Goal: Task Accomplishment & Management: Manage account settings

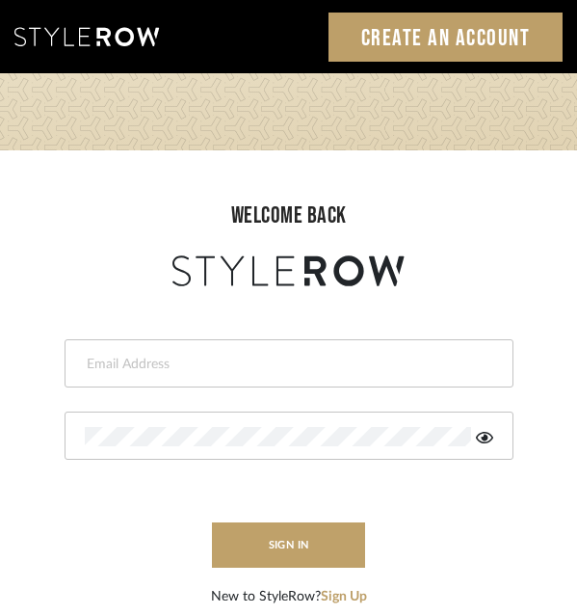
type input "info@mauldindesigns.com"
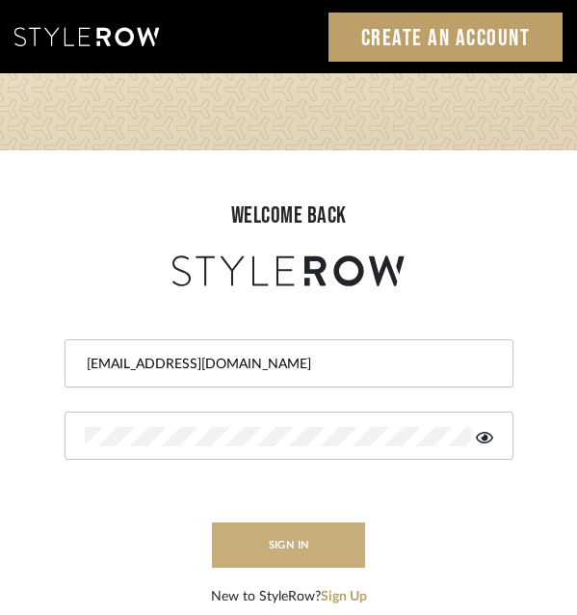
click at [322, 543] on button "sign in" at bounding box center [289, 544] width 154 height 45
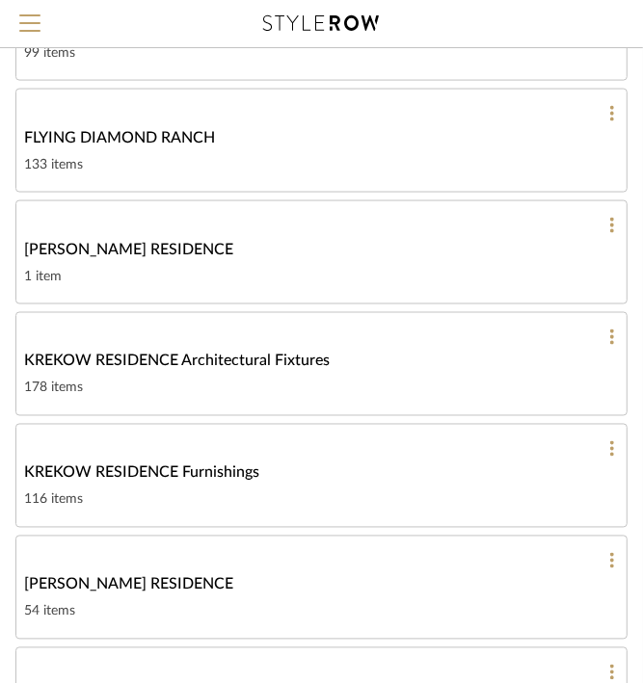
scroll to position [1061, 0]
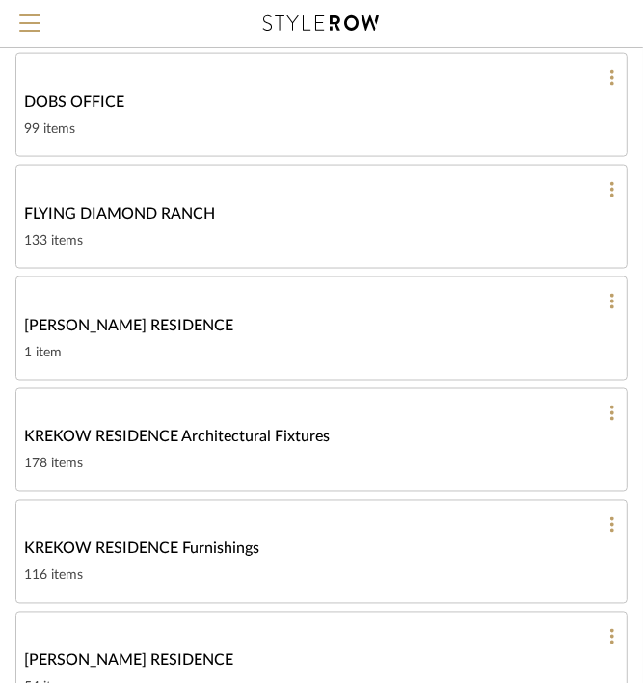
click at [358, 513] on link "KREKOW RESIDENCE Furnishings 116 items" at bounding box center [321, 552] width 612 height 104
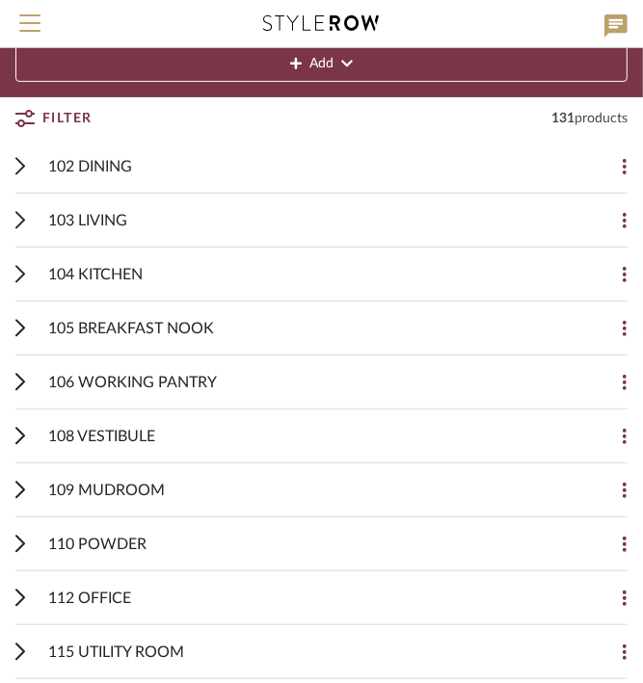
scroll to position [166, 0]
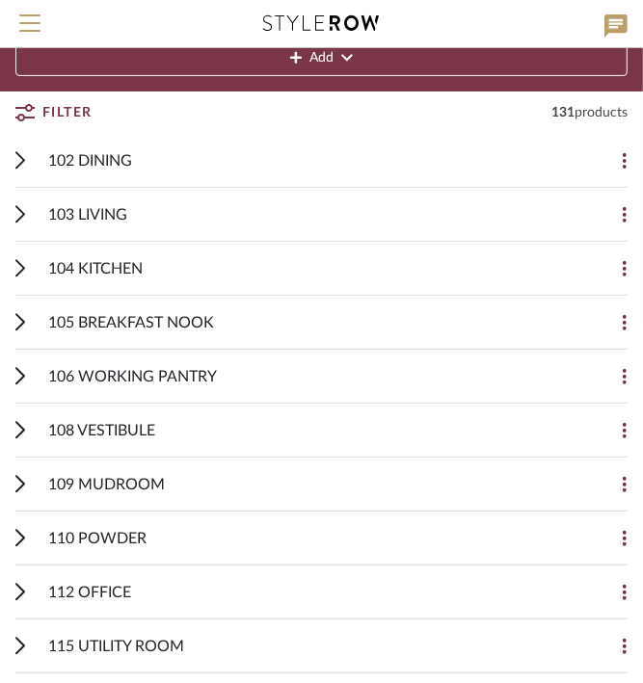
click at [35, 110] on button "Filter" at bounding box center [53, 112] width 77 height 35
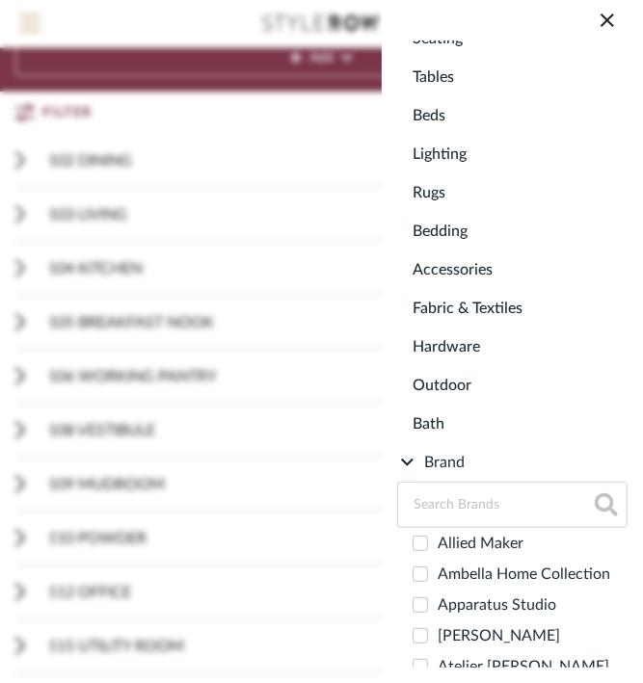
scroll to position [701, 0]
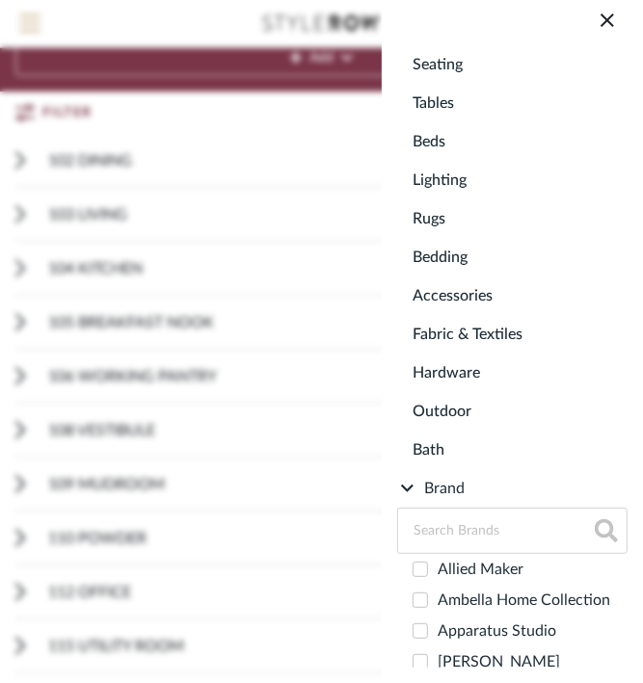
click at [456, 189] on span "Lighting" at bounding box center [515, 180] width 207 height 39
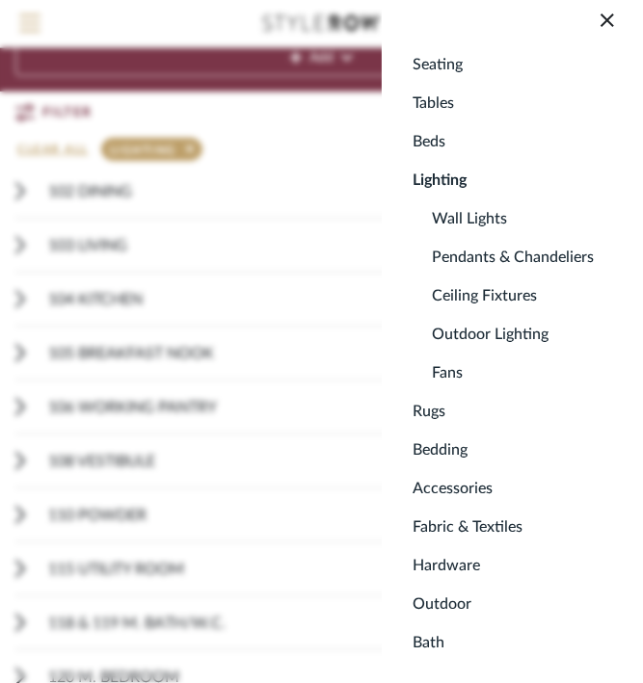
click at [447, 191] on span "Lighting" at bounding box center [515, 180] width 207 height 39
click at [610, 16] on icon at bounding box center [606, 19] width 13 height 13
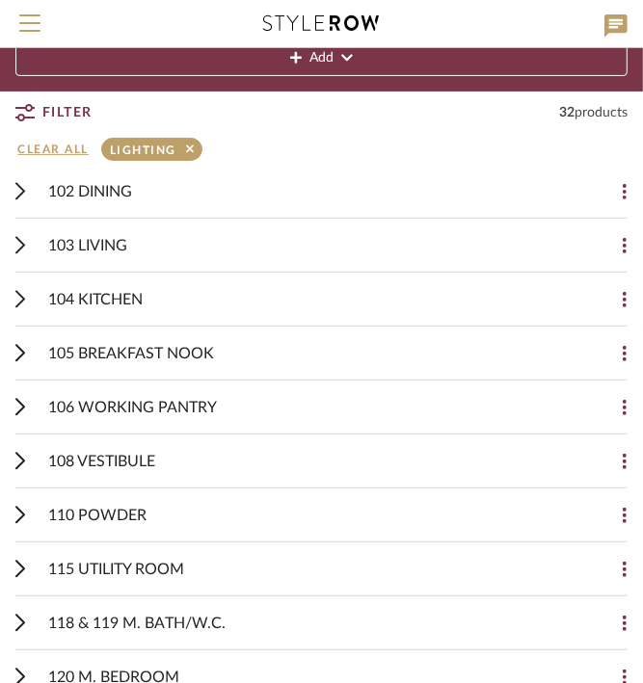
click at [20, 290] on icon at bounding box center [20, 299] width 10 height 18
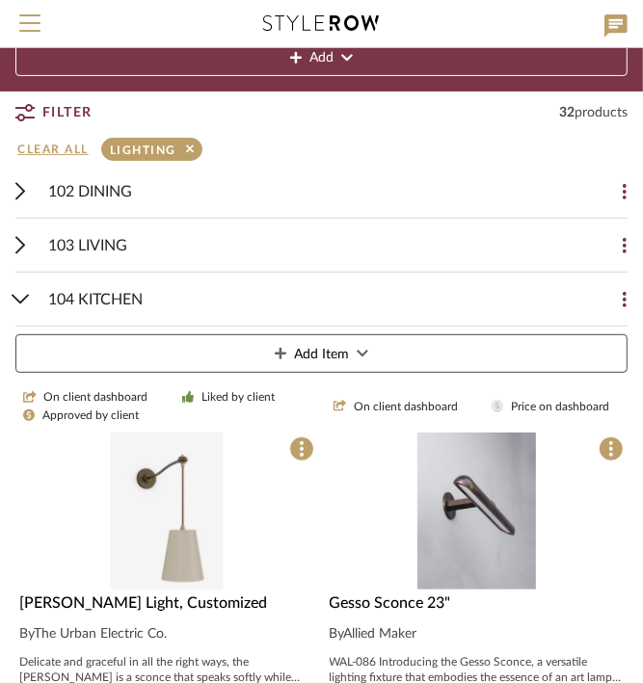
click at [164, 483] on img "0" at bounding box center [166, 511] width 113 height 157
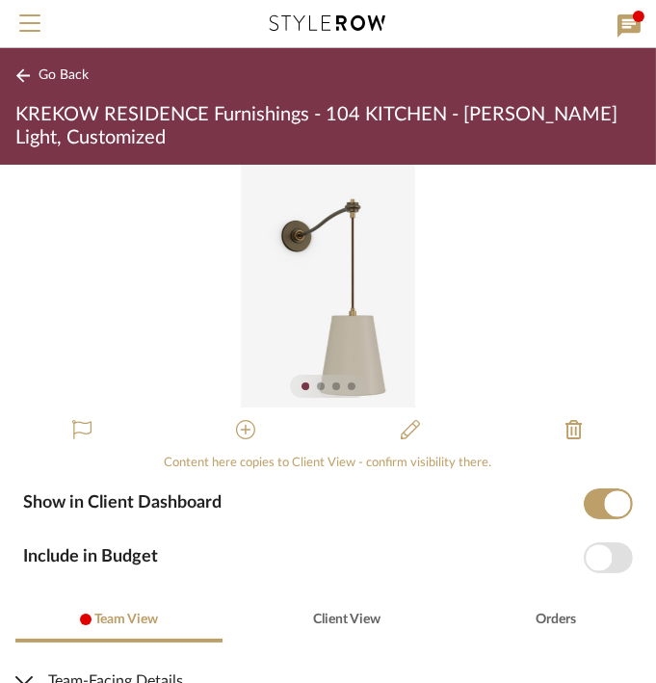
click at [317, 388] on div at bounding box center [321, 387] width 8 height 8
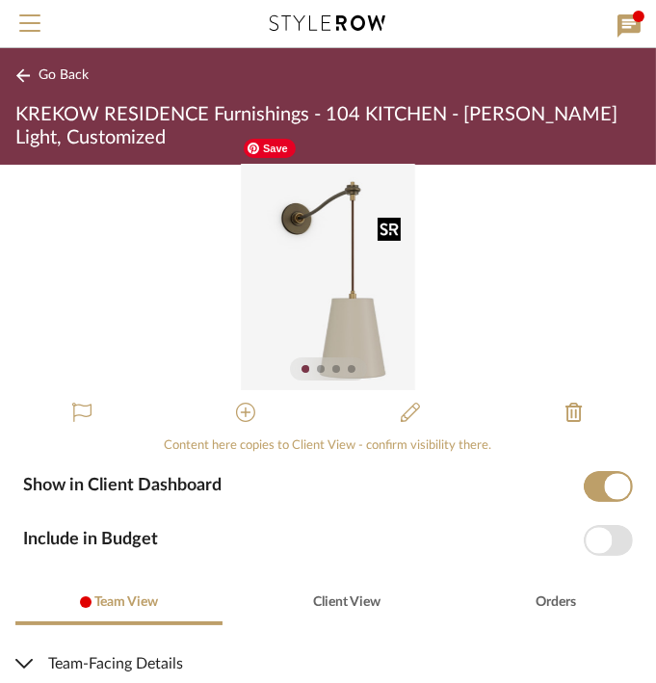
scroll to position [13, 0]
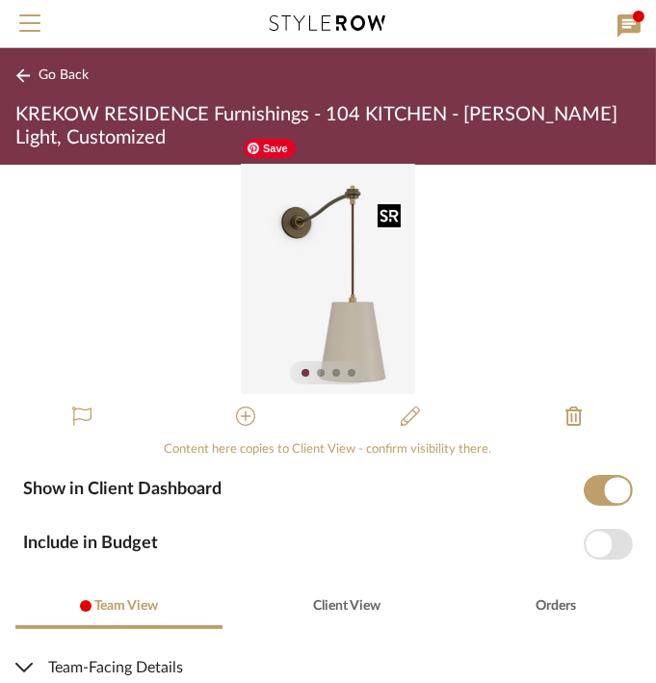
click at [381, 290] on img "0" at bounding box center [327, 272] width 173 height 243
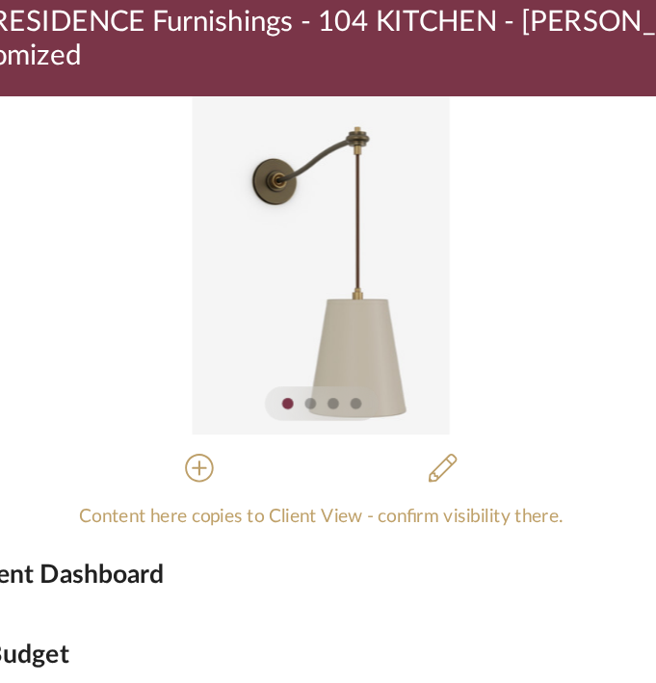
click at [317, 372] on div at bounding box center [321, 373] width 8 height 8
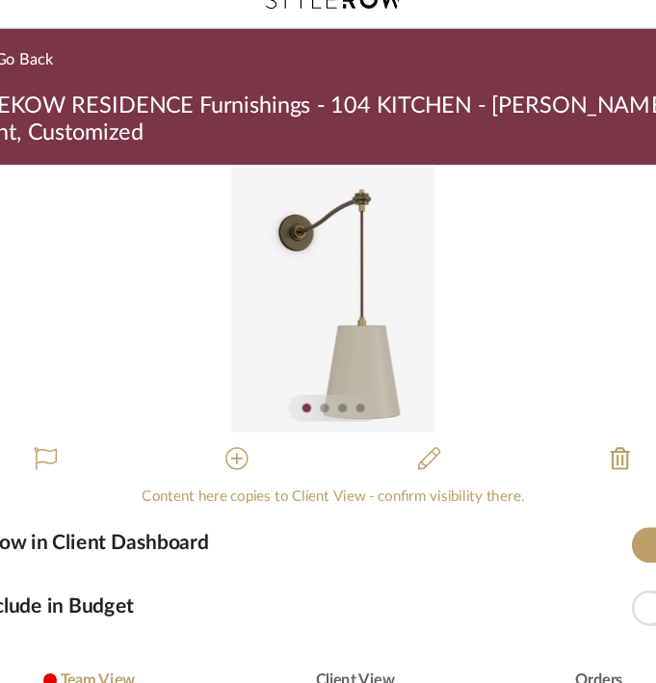
drag, startPoint x: 562, startPoint y: 34, endPoint x: 604, endPoint y: 38, distance: 42.6
click at [604, 38] on div "Search brands, products, etc." at bounding box center [328, 24] width 656 height 48
click at [317, 372] on div at bounding box center [321, 373] width 8 height 8
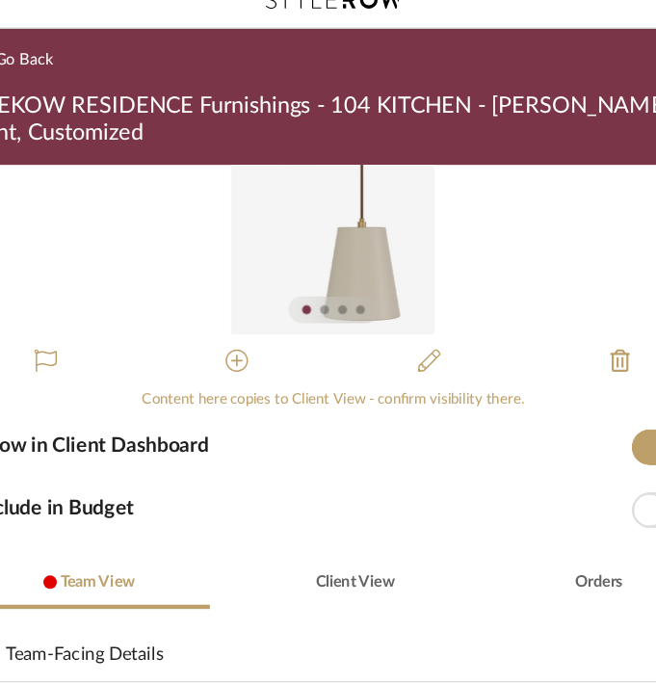
scroll to position [98, 0]
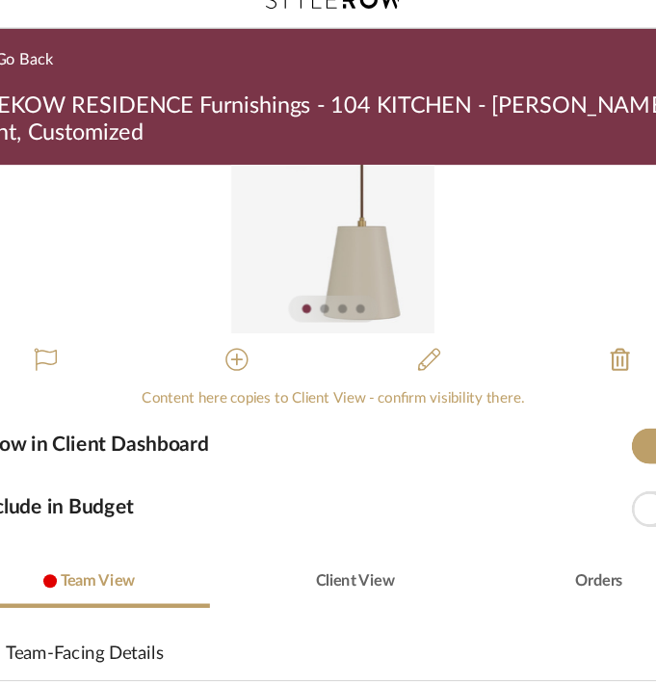
drag, startPoint x: 475, startPoint y: 32, endPoint x: 555, endPoint y: 35, distance: 80.0
click at [555, 35] on div at bounding box center [328, 23] width 537 height 47
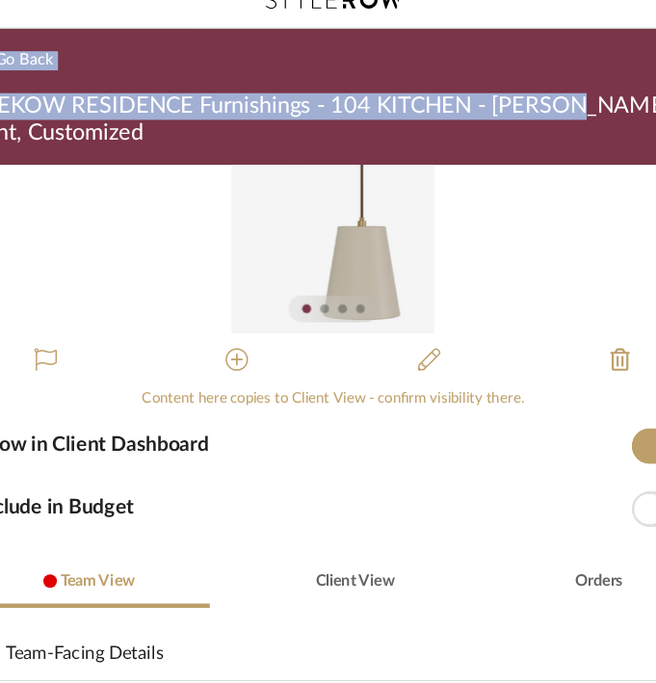
drag, startPoint x: 555, startPoint y: 35, endPoint x: 528, endPoint y: 124, distance: 93.6
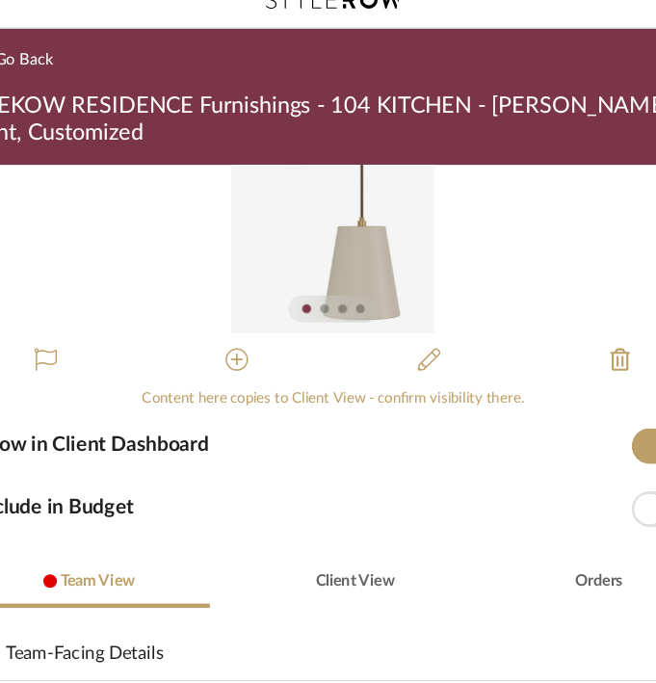
click at [317, 287] on div at bounding box center [321, 288] width 8 height 8
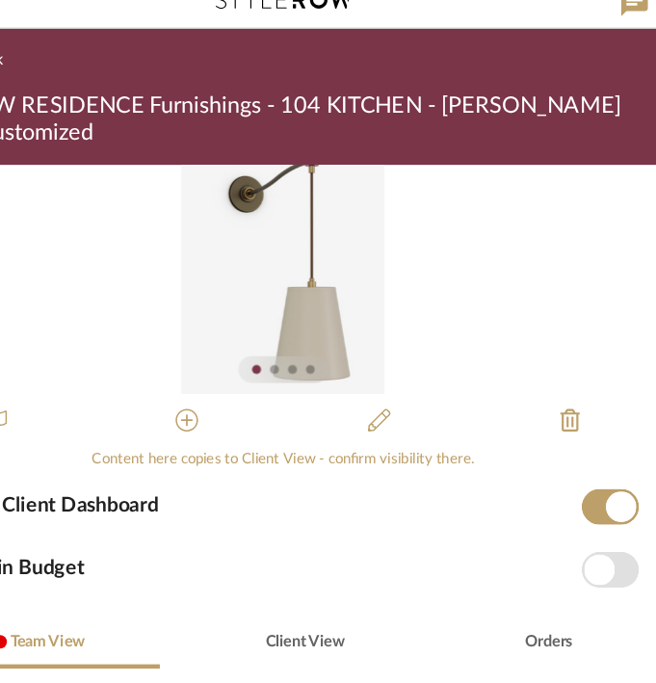
scroll to position [0, 0]
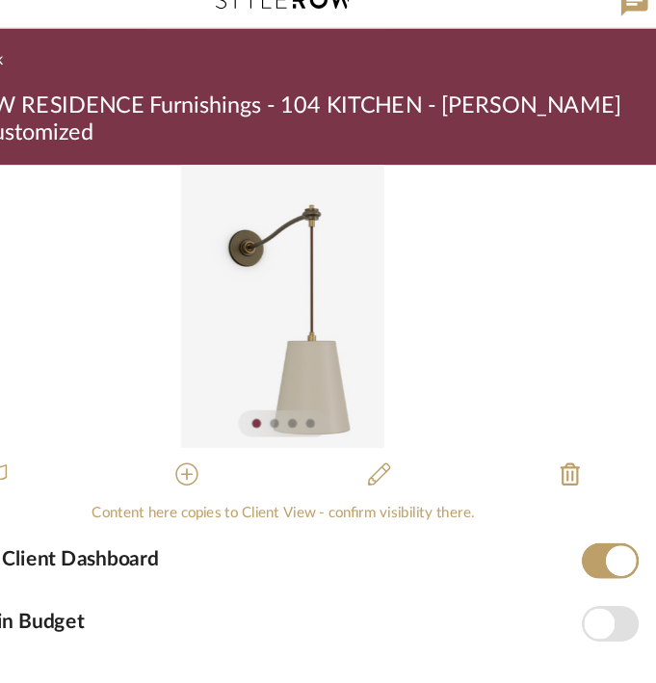
drag, startPoint x: 543, startPoint y: 37, endPoint x: 672, endPoint y: 66, distance: 131.6
click at [655, 66] on html "Search brands, products, etc. Hello, Jen All Projects Library Inspiration Uploa…" at bounding box center [328, 341] width 656 height 683
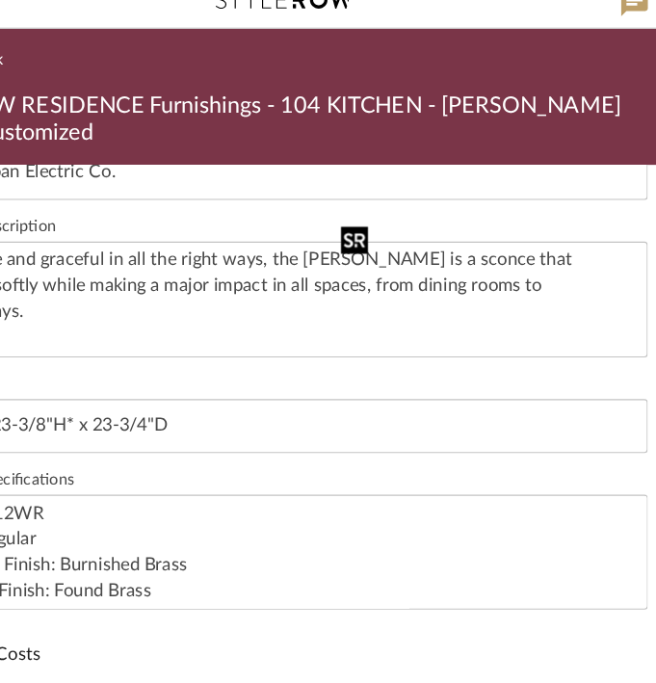
scroll to position [672, 0]
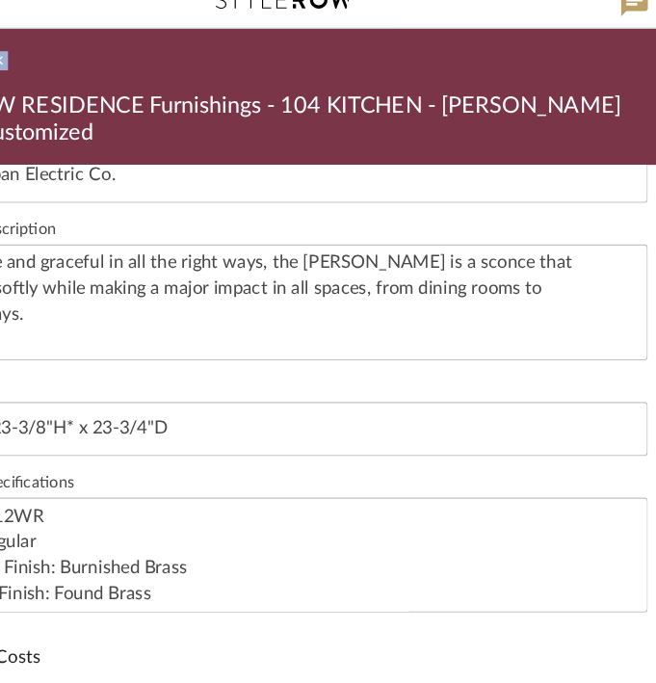
drag, startPoint x: 457, startPoint y: 37, endPoint x: 647, endPoint y: 75, distance: 193.7
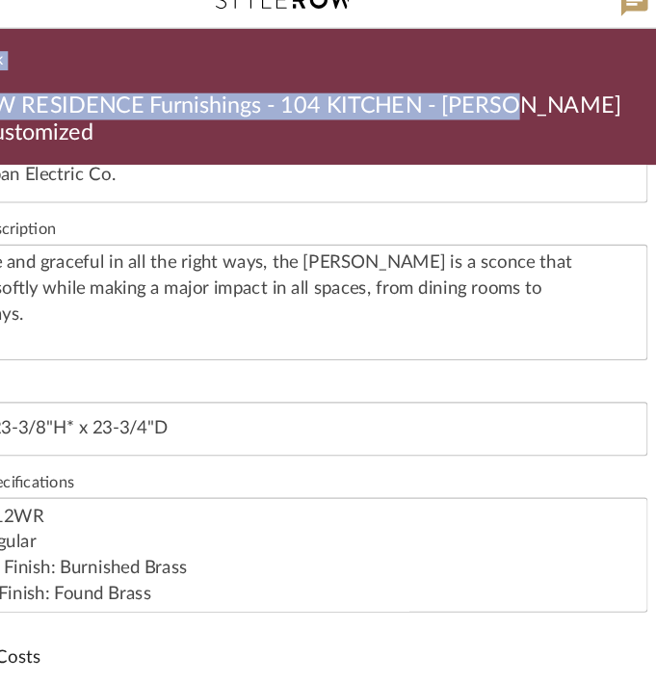
drag, startPoint x: 580, startPoint y: 35, endPoint x: 543, endPoint y: 115, distance: 88.0
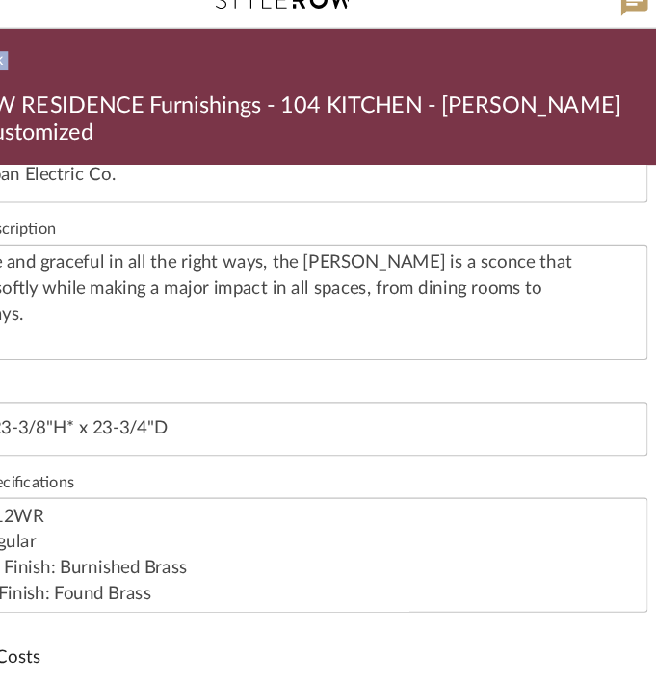
drag, startPoint x: 600, startPoint y: 26, endPoint x: 531, endPoint y: 69, distance: 81.8
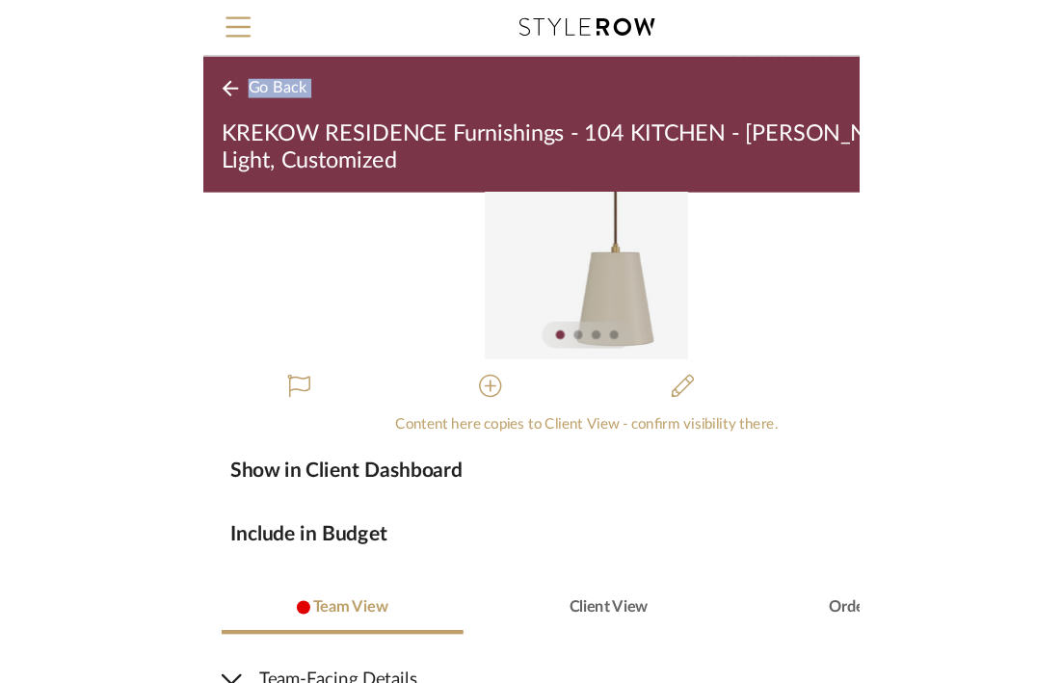
scroll to position [0, 0]
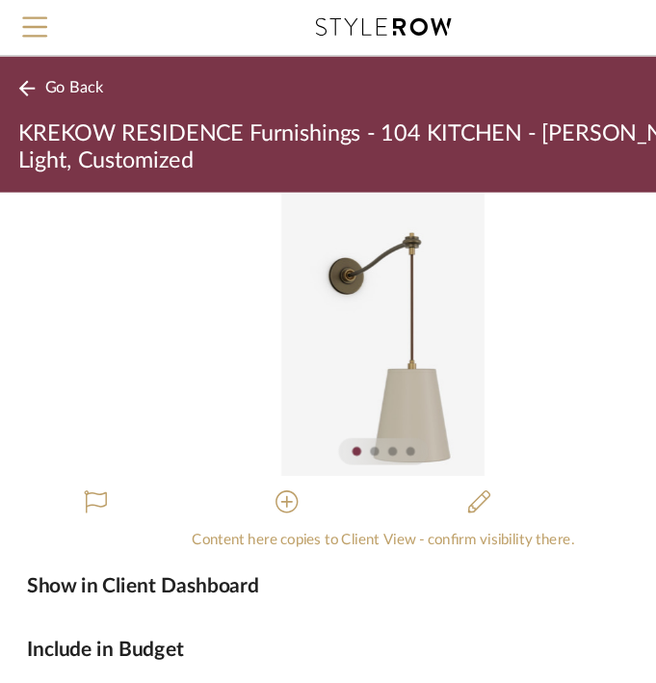
click at [317, 384] on div at bounding box center [321, 387] width 8 height 8
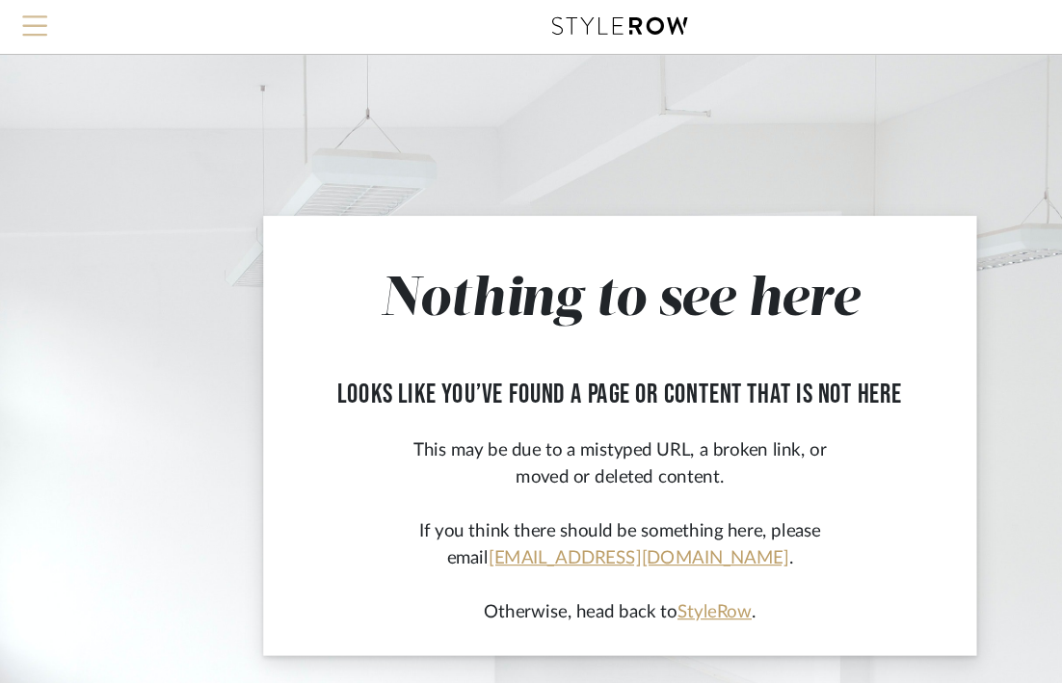
click at [26, 16] on span "Menu" at bounding box center [29, 15] width 21 height 2
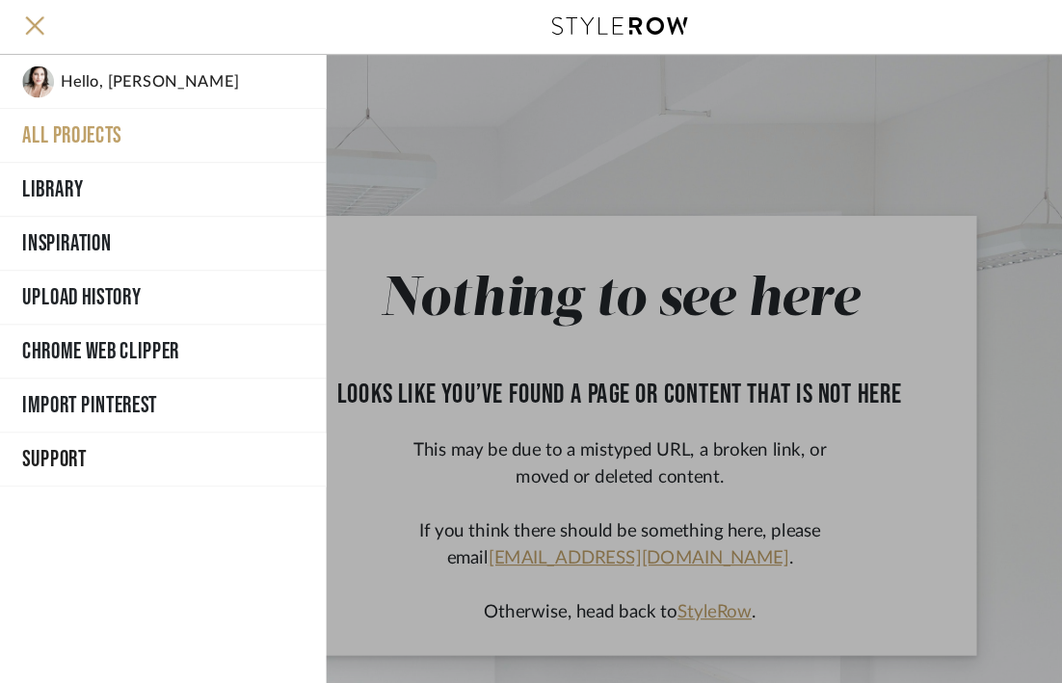
click at [52, 119] on button "All Projects" at bounding box center [139, 117] width 279 height 46
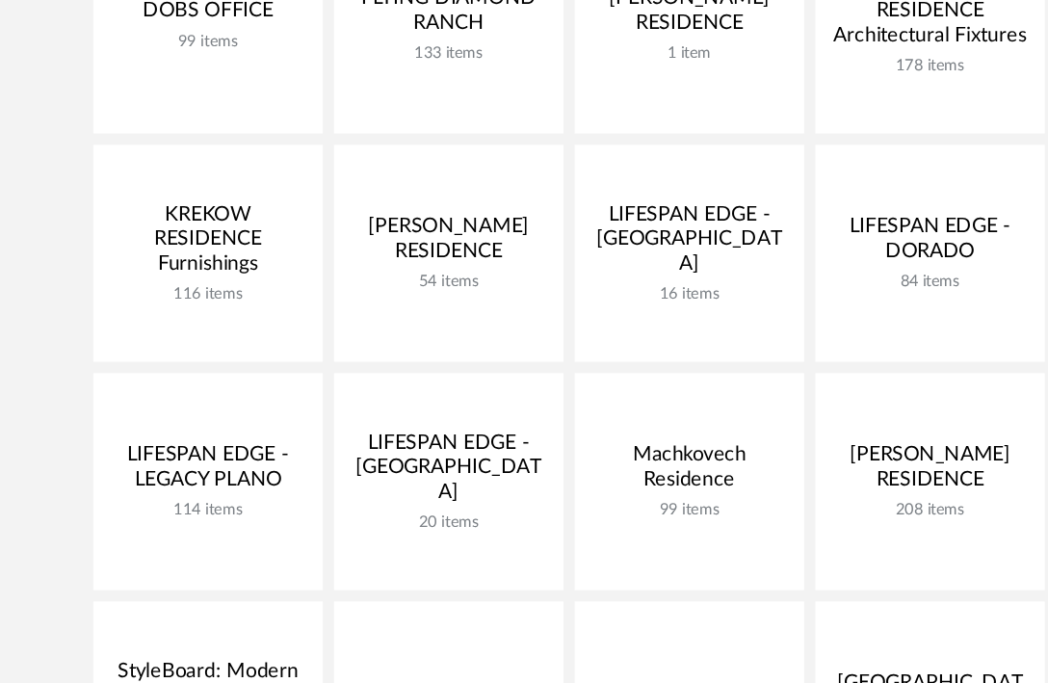
scroll to position [686, 0]
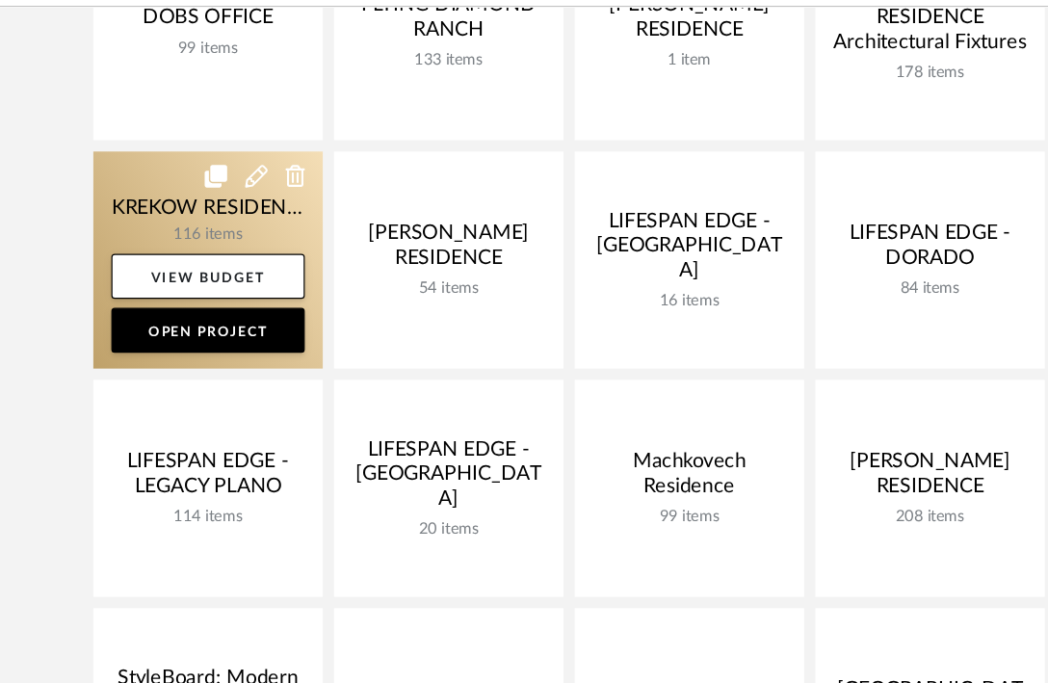
click at [160, 250] on link at bounding box center [178, 265] width 197 height 186
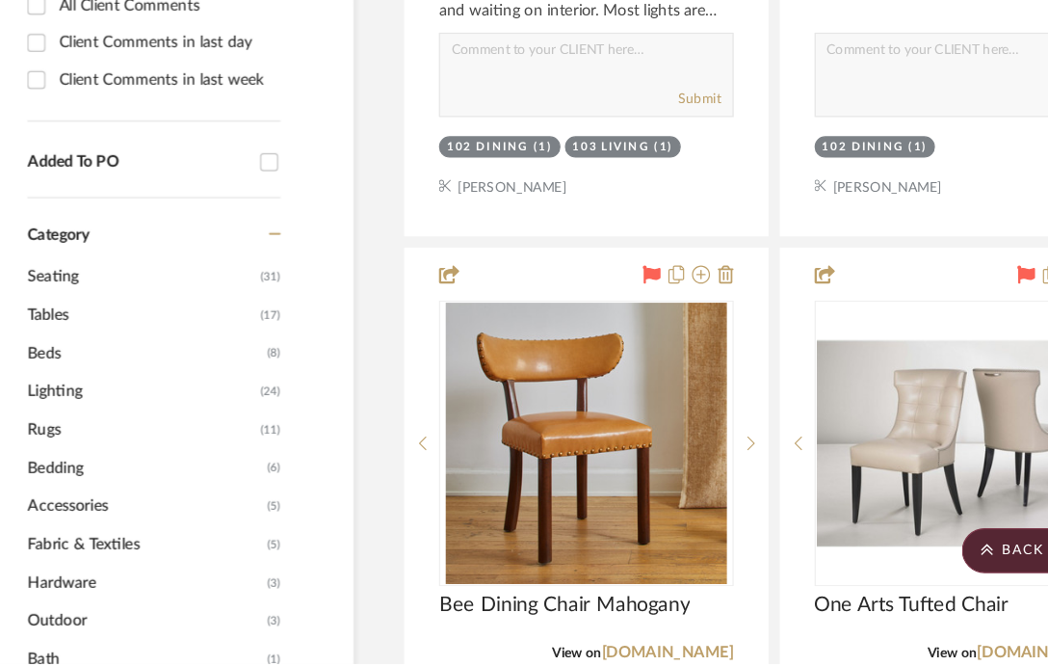
scroll to position [1050, 0]
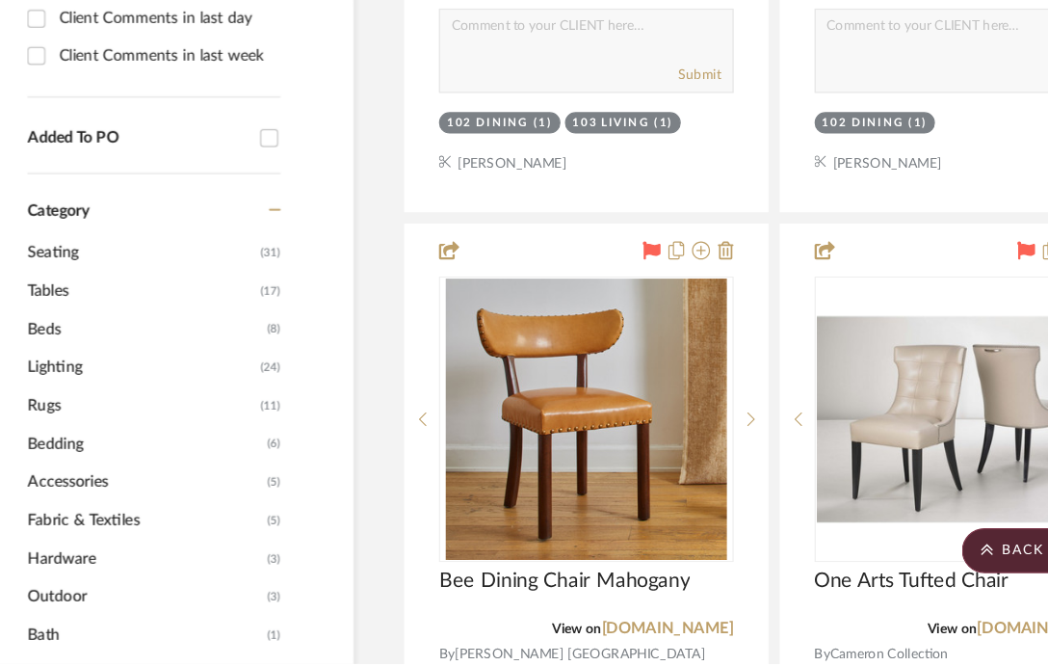
click at [185, 413] on span "Lighting" at bounding box center [180, 412] width 195 height 33
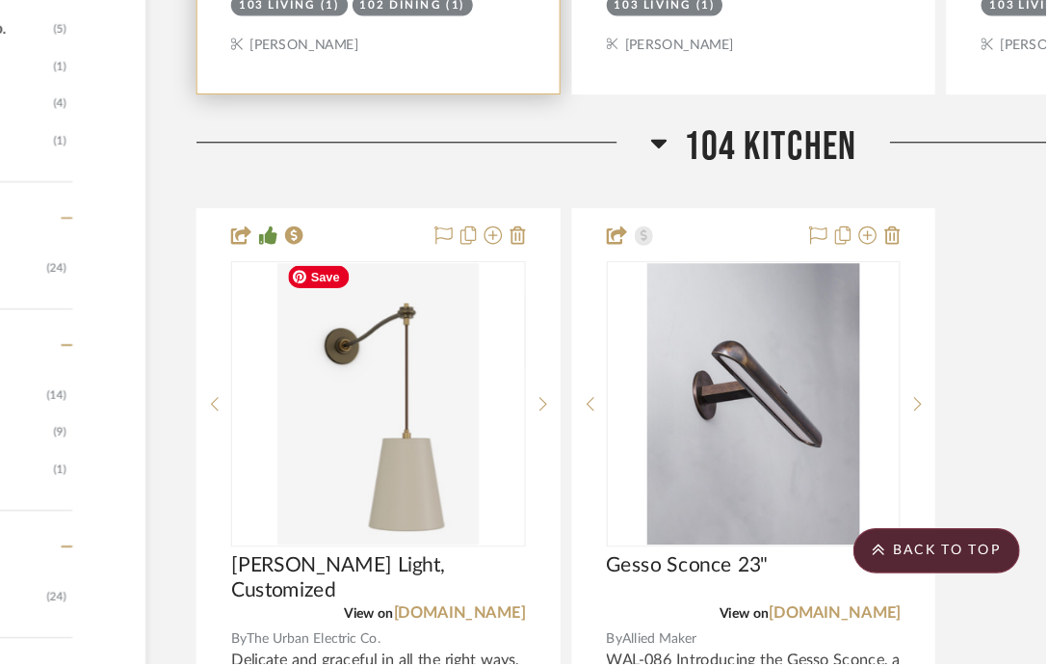
scroll to position [2133, 85]
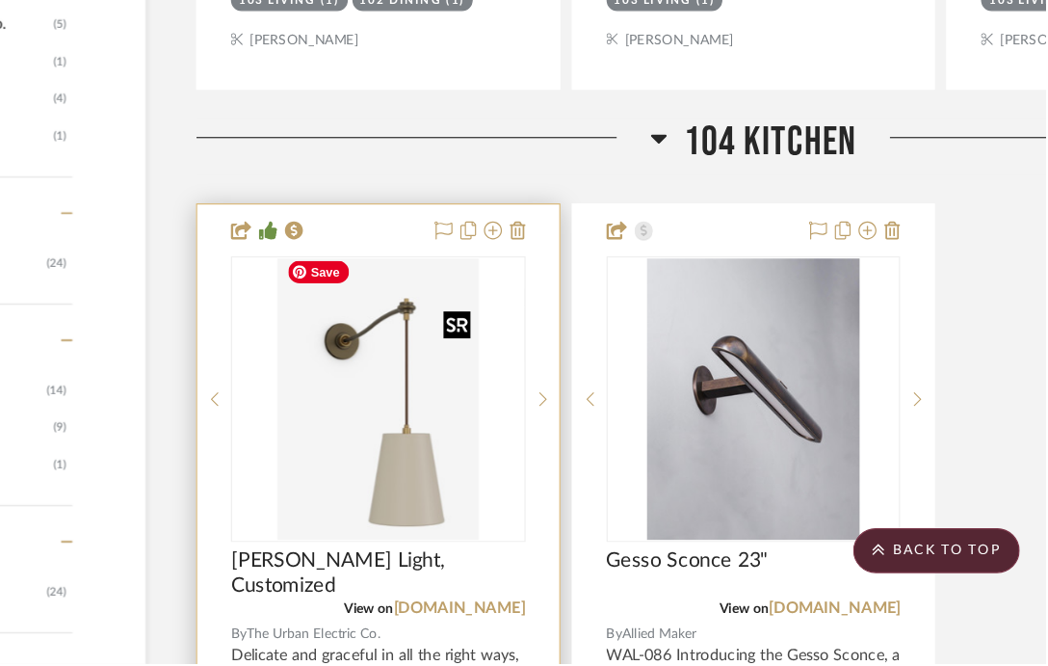
click at [514, 441] on img "0" at bounding box center [476, 439] width 172 height 241
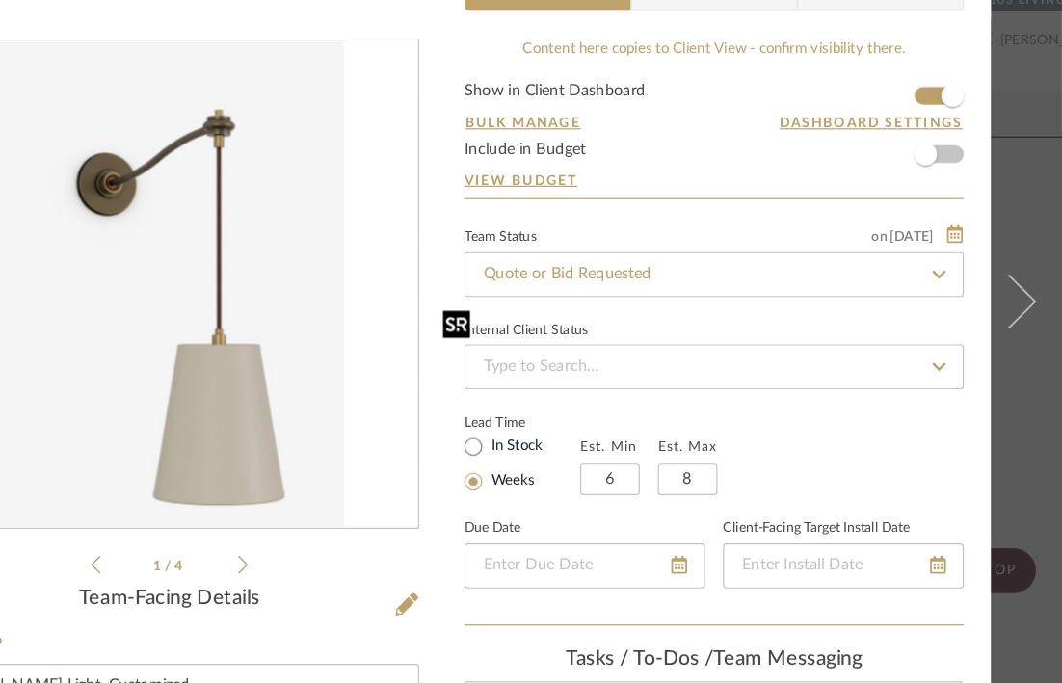
scroll to position [20, 0]
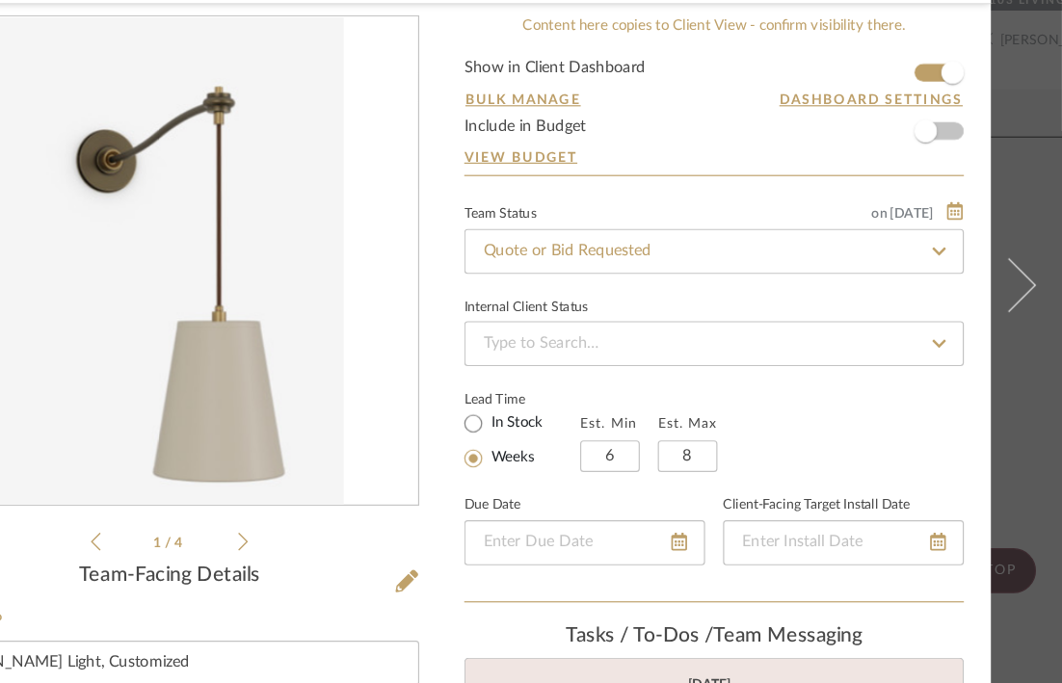
click at [357, 564] on icon at bounding box center [361, 561] width 9 height 17
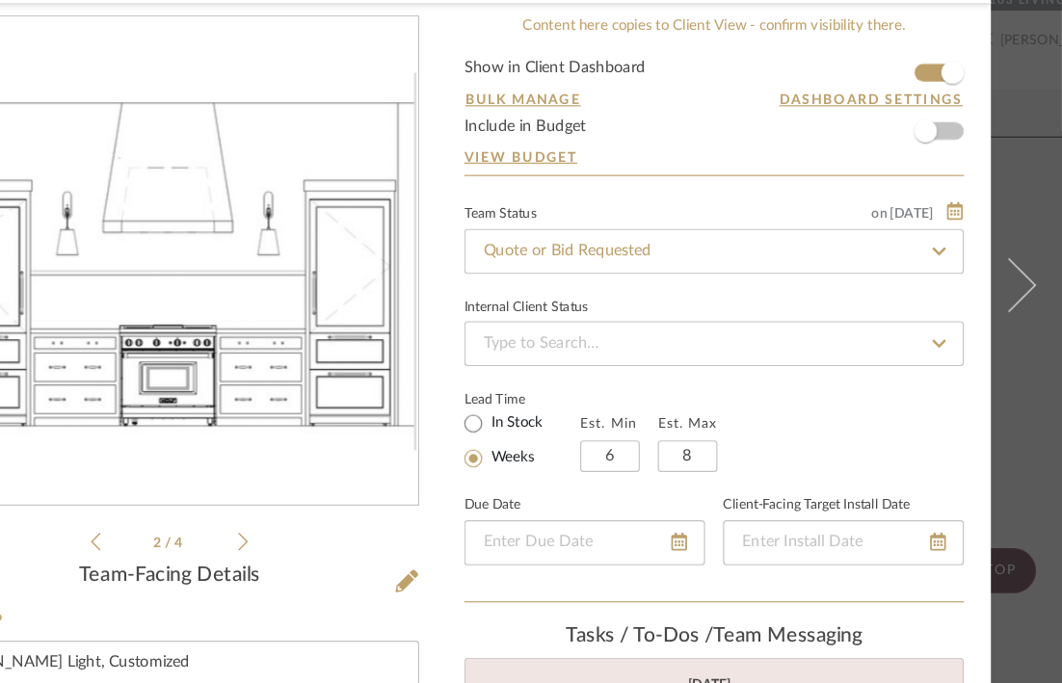
click at [357, 564] on icon at bounding box center [361, 561] width 9 height 17
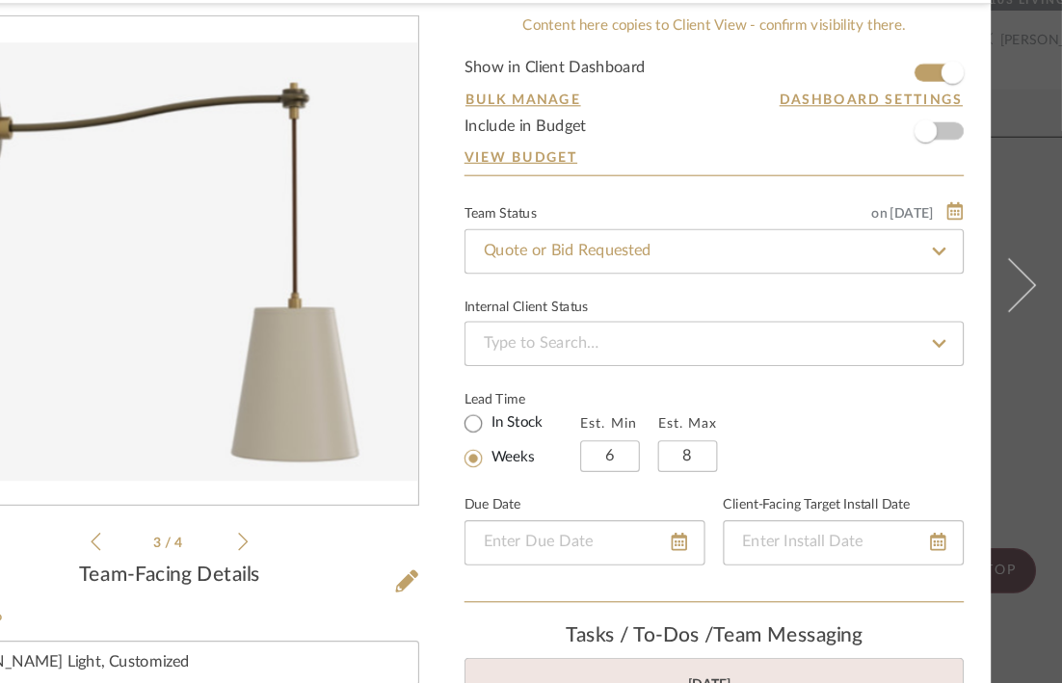
click at [357, 564] on icon at bounding box center [361, 561] width 9 height 17
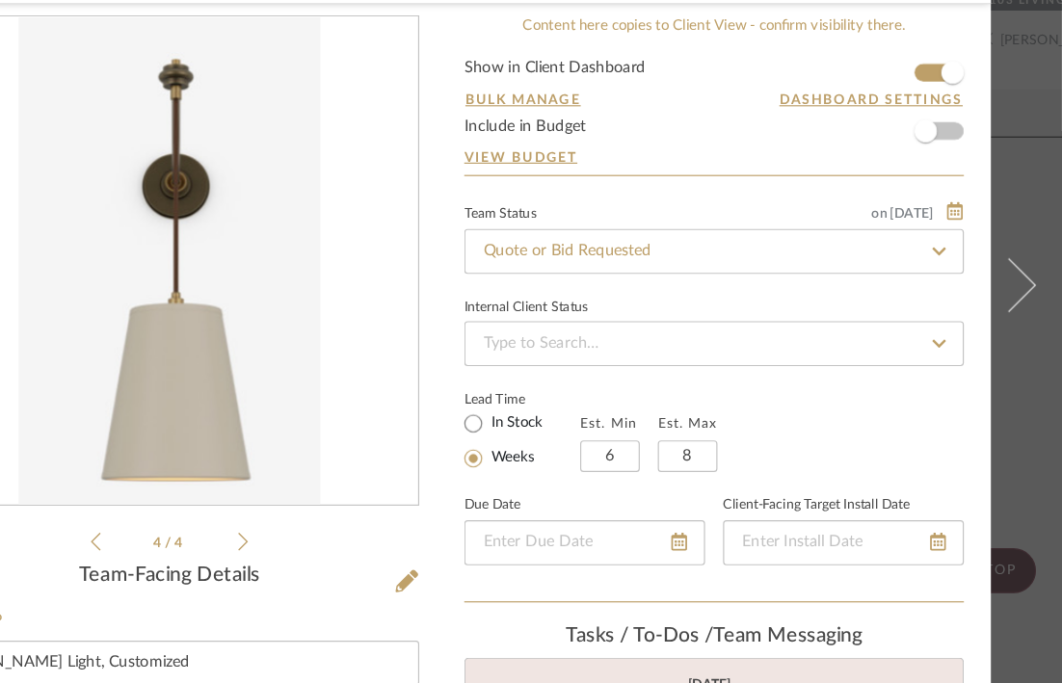
click at [357, 564] on icon at bounding box center [361, 561] width 9 height 17
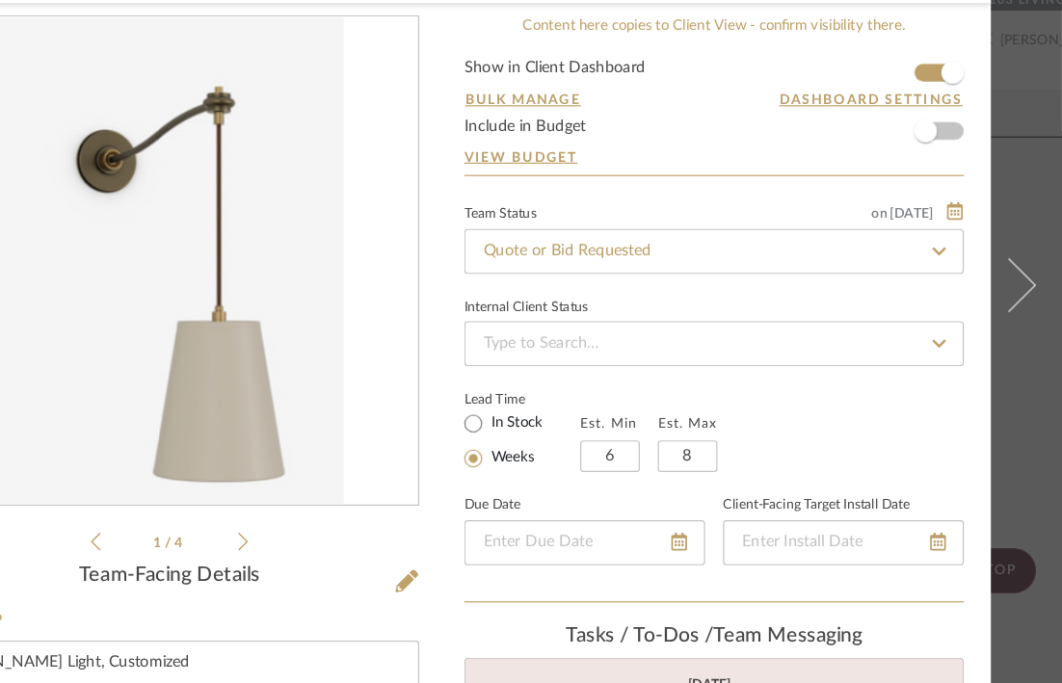
click at [357, 564] on icon at bounding box center [361, 561] width 9 height 17
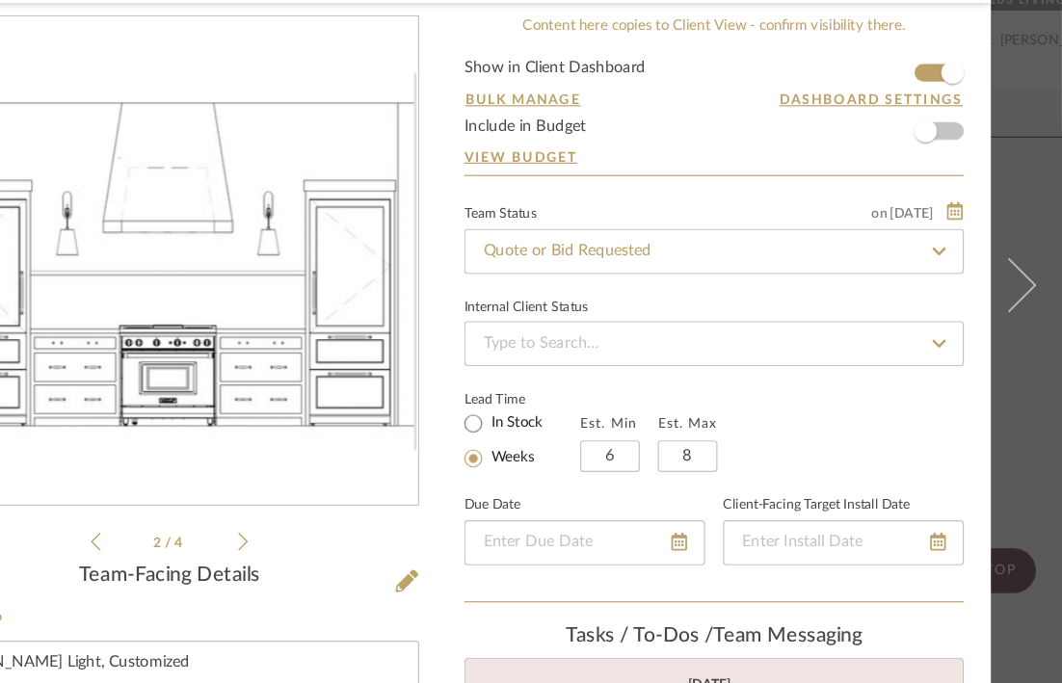
click at [239, 554] on li "2 / 4" at bounding box center [298, 561] width 118 height 23
click at [230, 559] on icon at bounding box center [234, 561] width 9 height 15
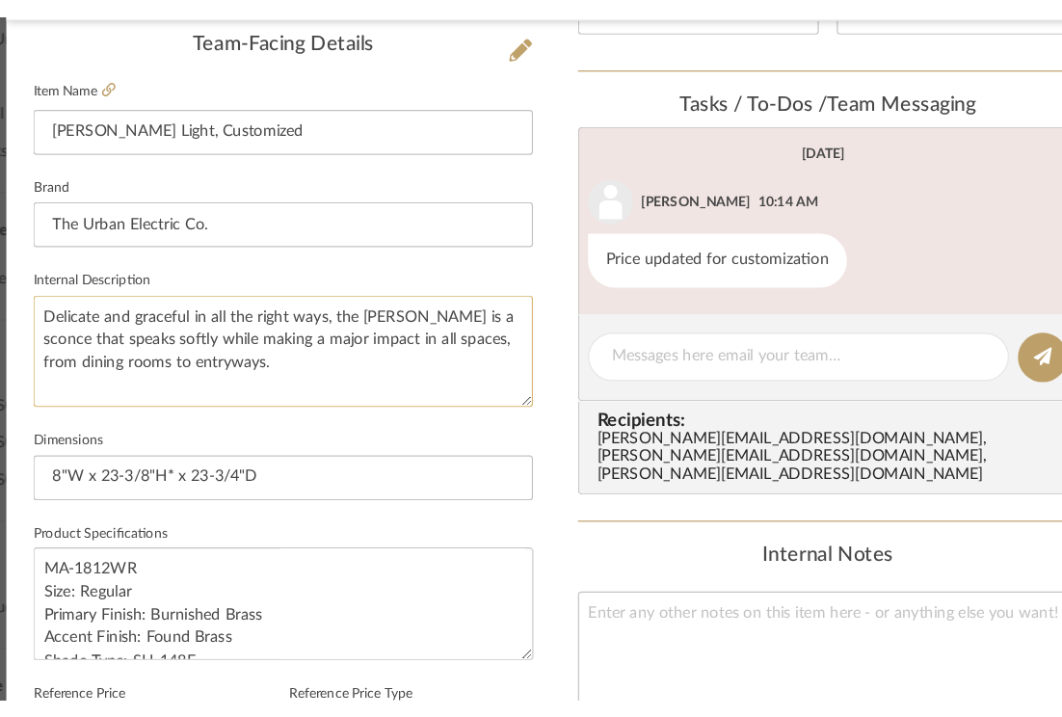
scroll to position [482, 0]
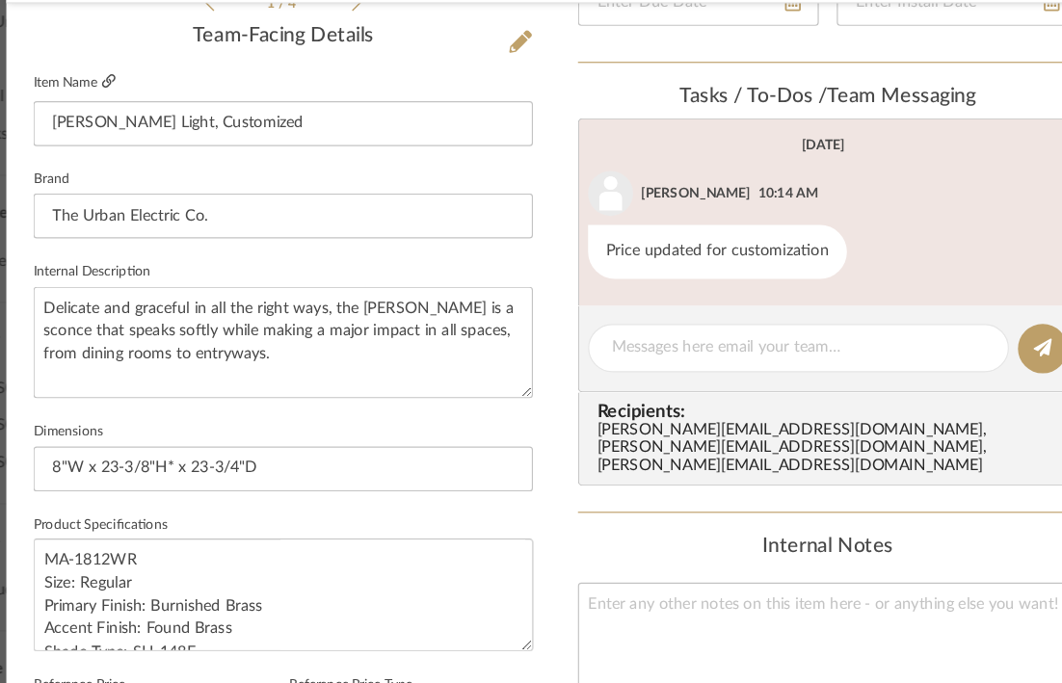
click at [143, 168] on icon at bounding box center [149, 168] width 12 height 12
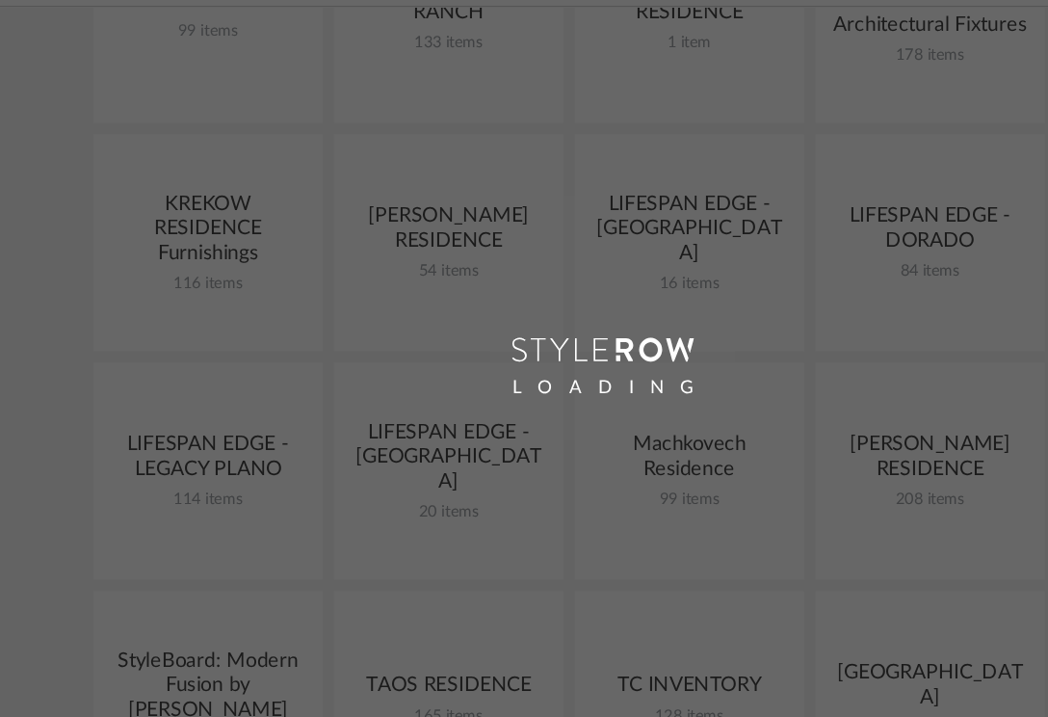
scroll to position [686, 0]
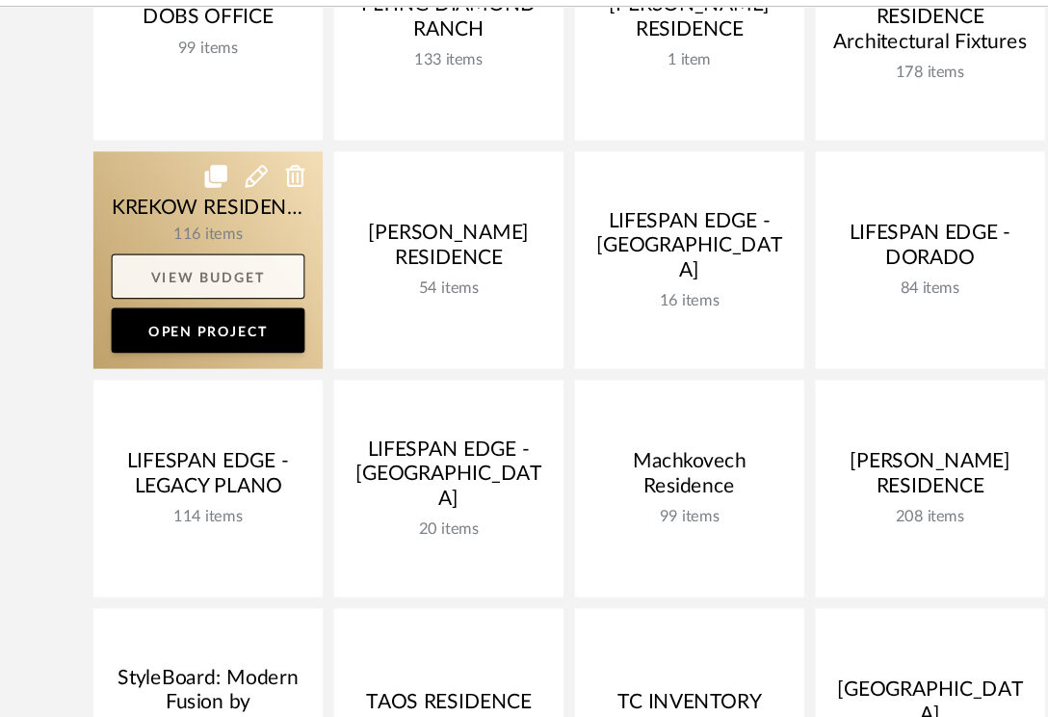
click at [199, 263] on link "View Budget" at bounding box center [178, 279] width 166 height 39
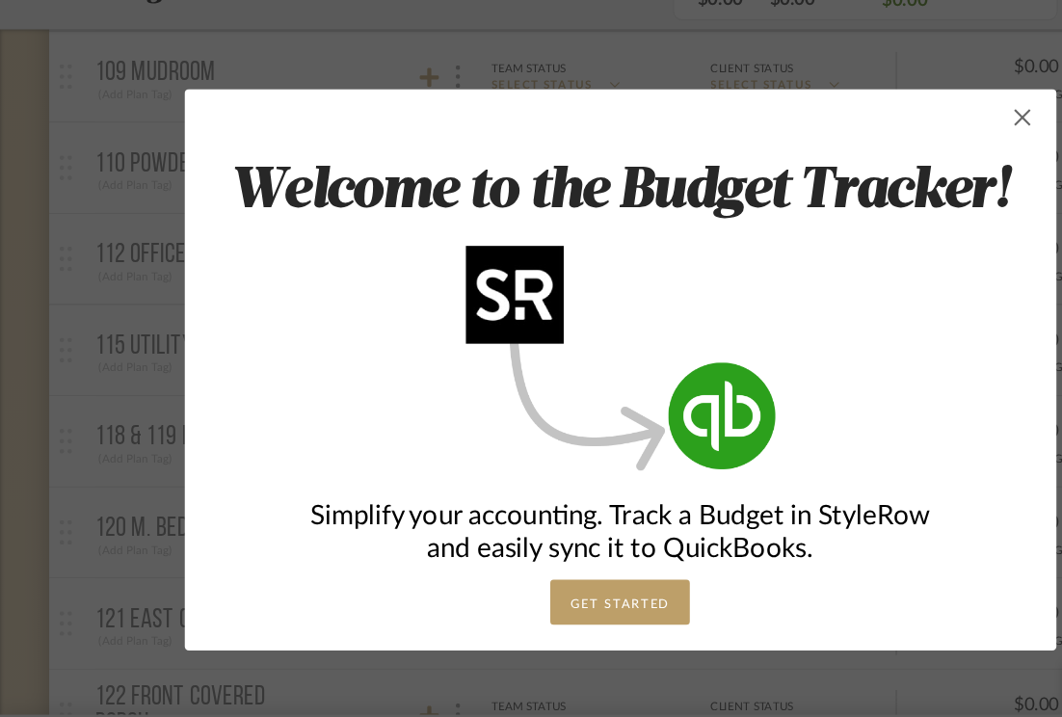
click at [864, 148] on span "button" at bounding box center [876, 142] width 39 height 39
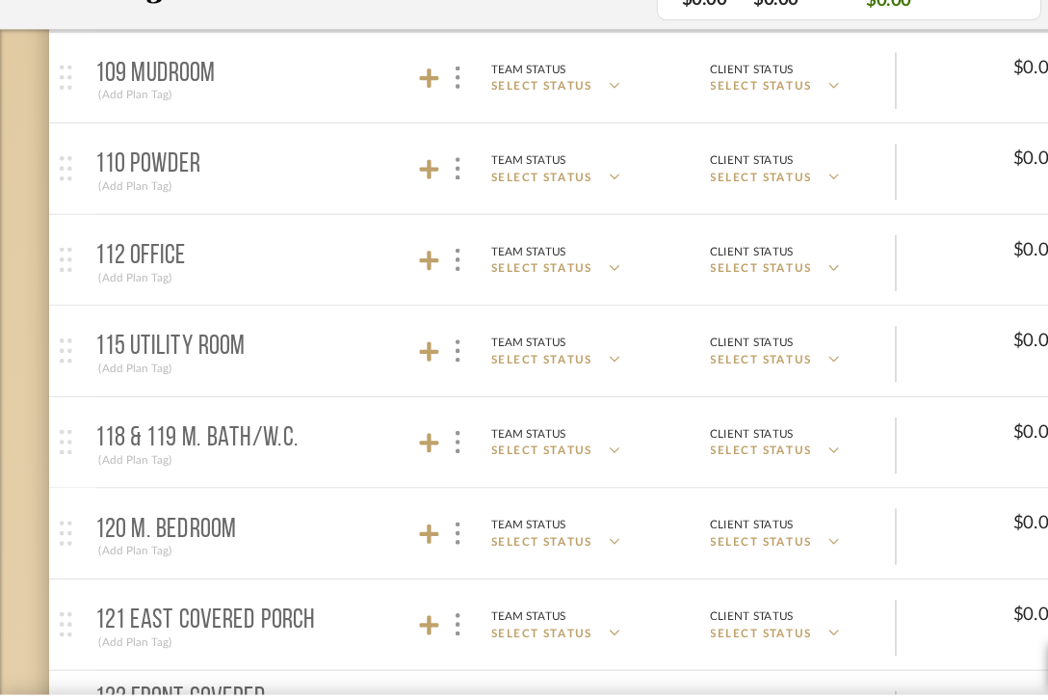
scroll to position [686, 0]
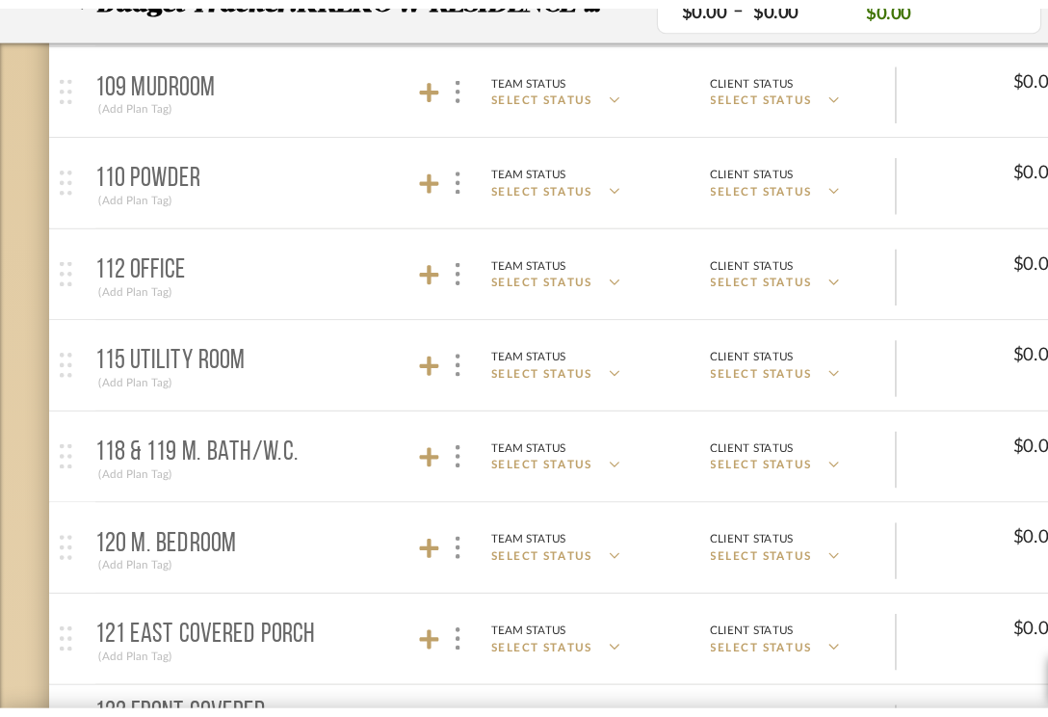
scroll to position [686, 0]
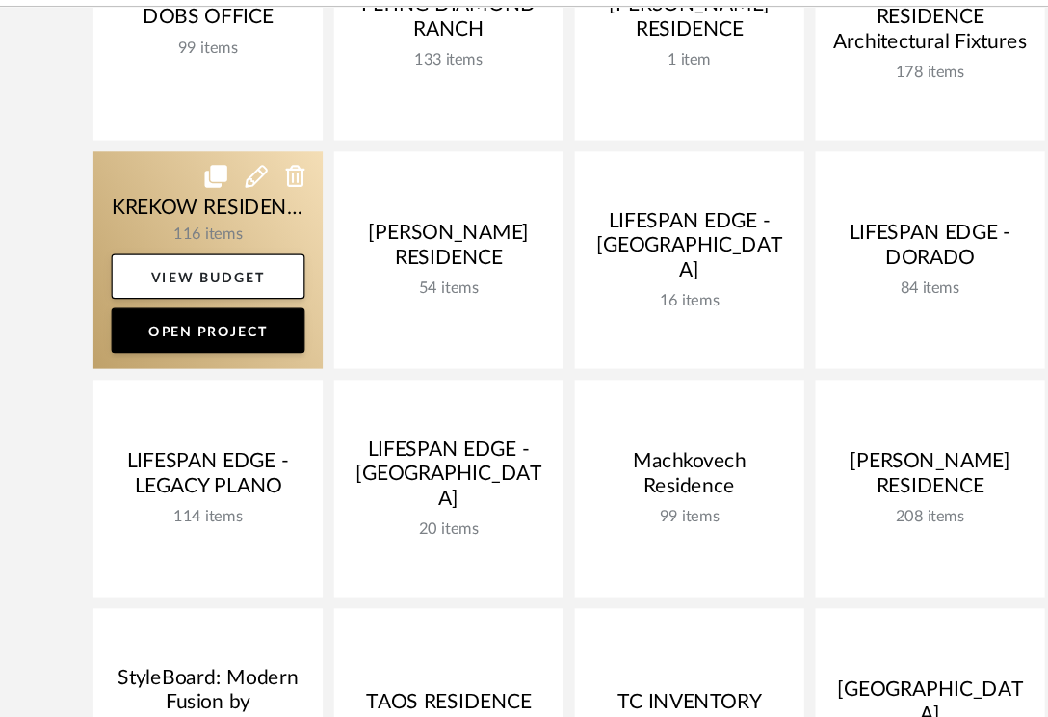
click at [115, 232] on link at bounding box center [178, 265] width 197 height 186
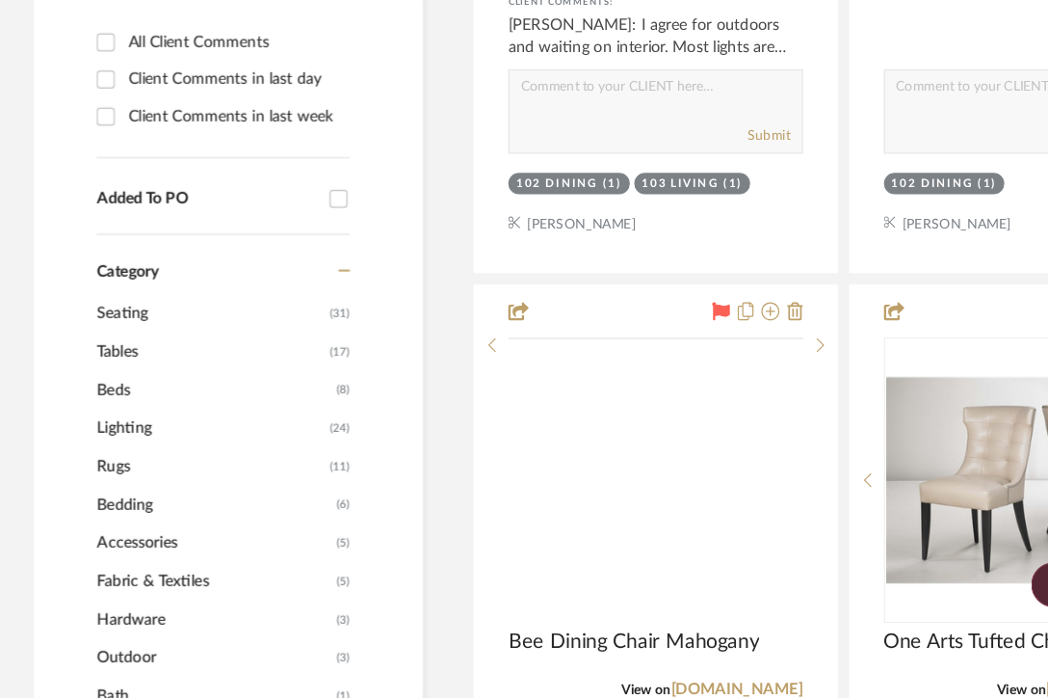
scroll to position [1001, 0]
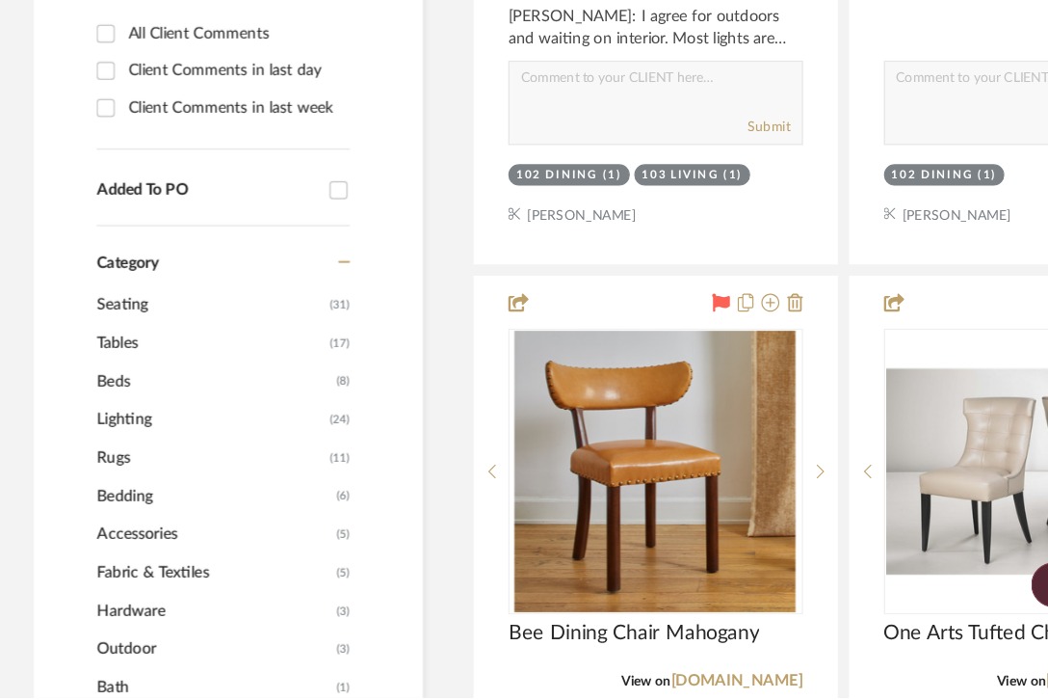
click at [193, 453] on span "Lighting" at bounding box center [180, 461] width 195 height 33
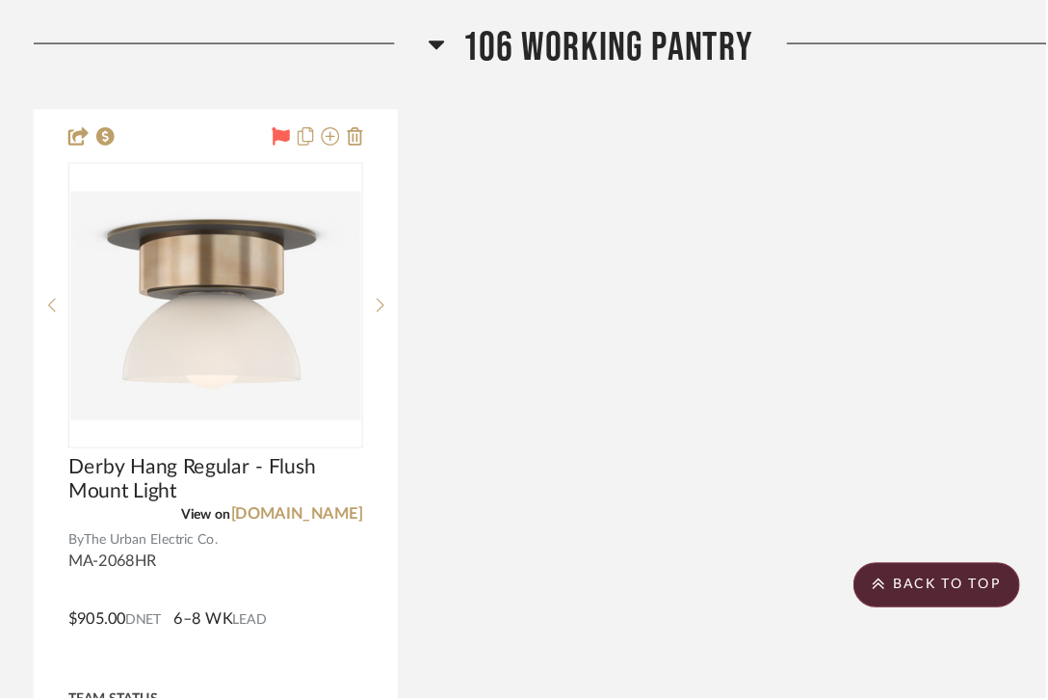
scroll to position [4951, 225]
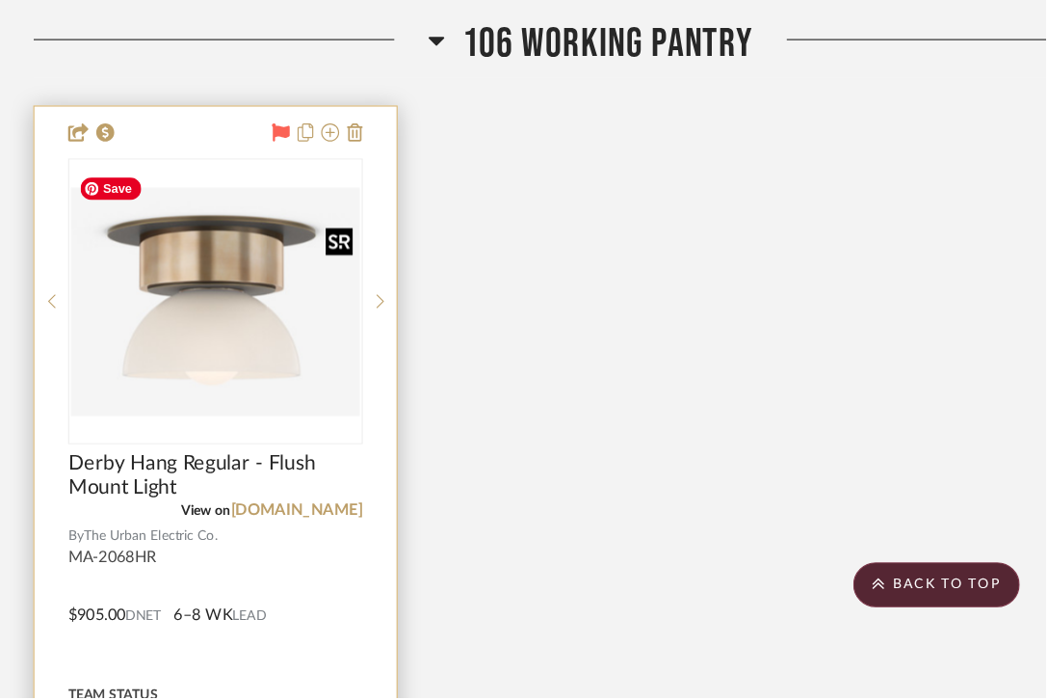
click at [352, 370] on img "0" at bounding box center [337, 361] width 249 height 196
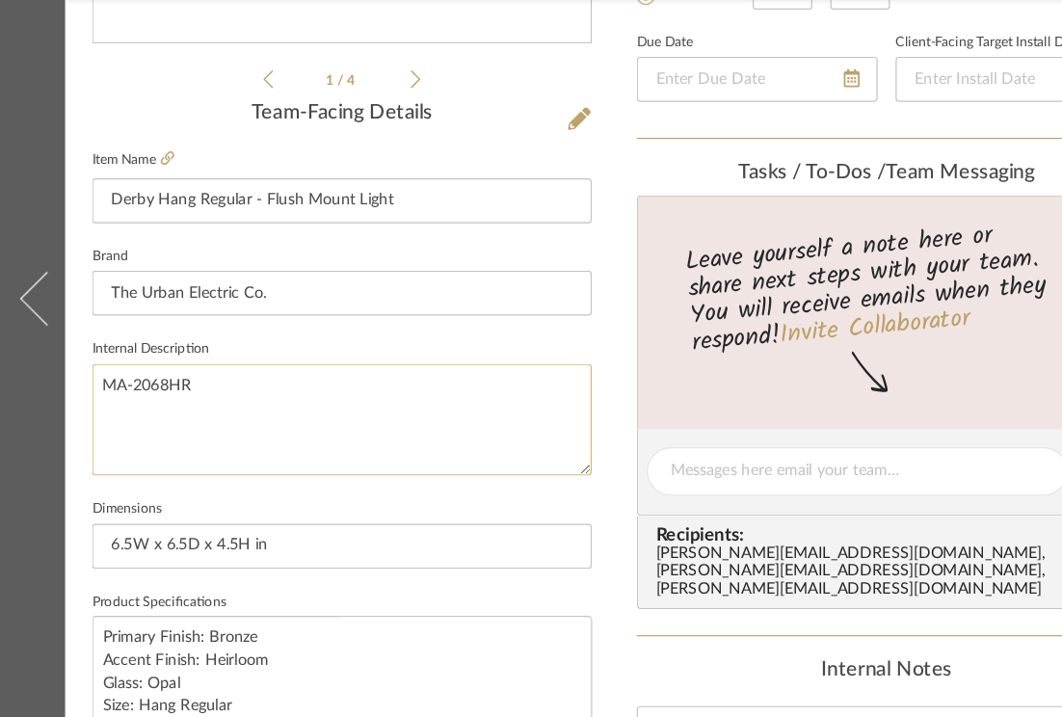
scroll to position [409, 0]
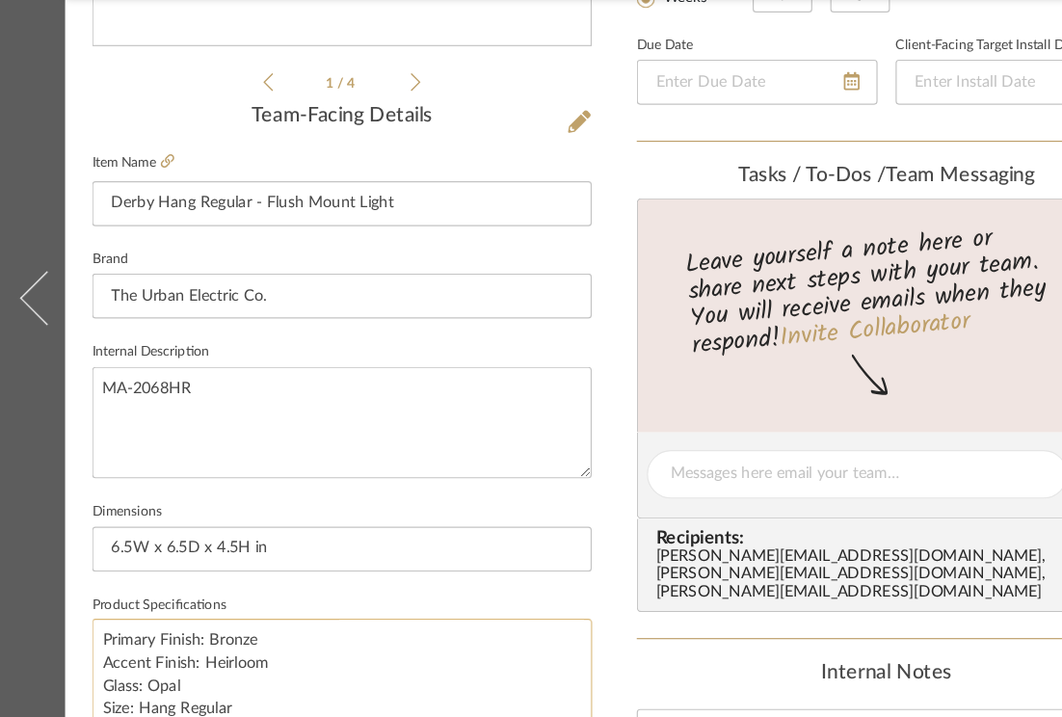
click at [85, 648] on textarea "Primary Finish: Bronze Accent Finish: Heirloom Glass: Opal Size: Hang Regular M…" at bounding box center [298, 680] width 428 height 95
type textarea "Primary Finish: Bronze Accent Finish: Heirloom Glass: Opal Size: Hang Regular M…"
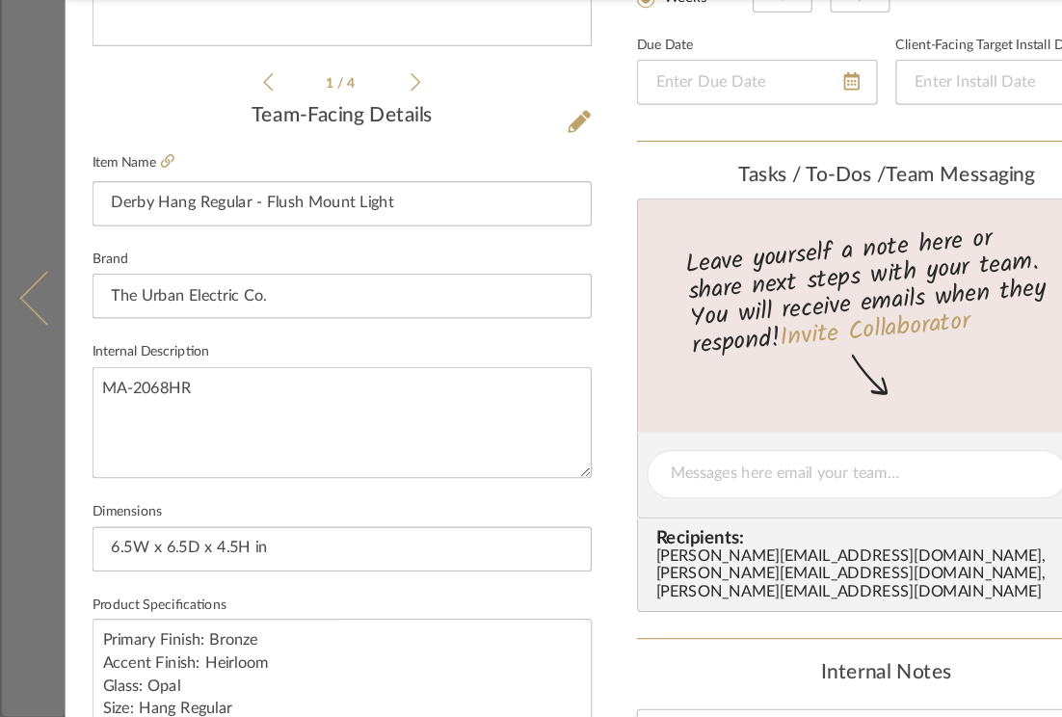
click at [37, 215] on button at bounding box center [34, 358] width 54 height 717
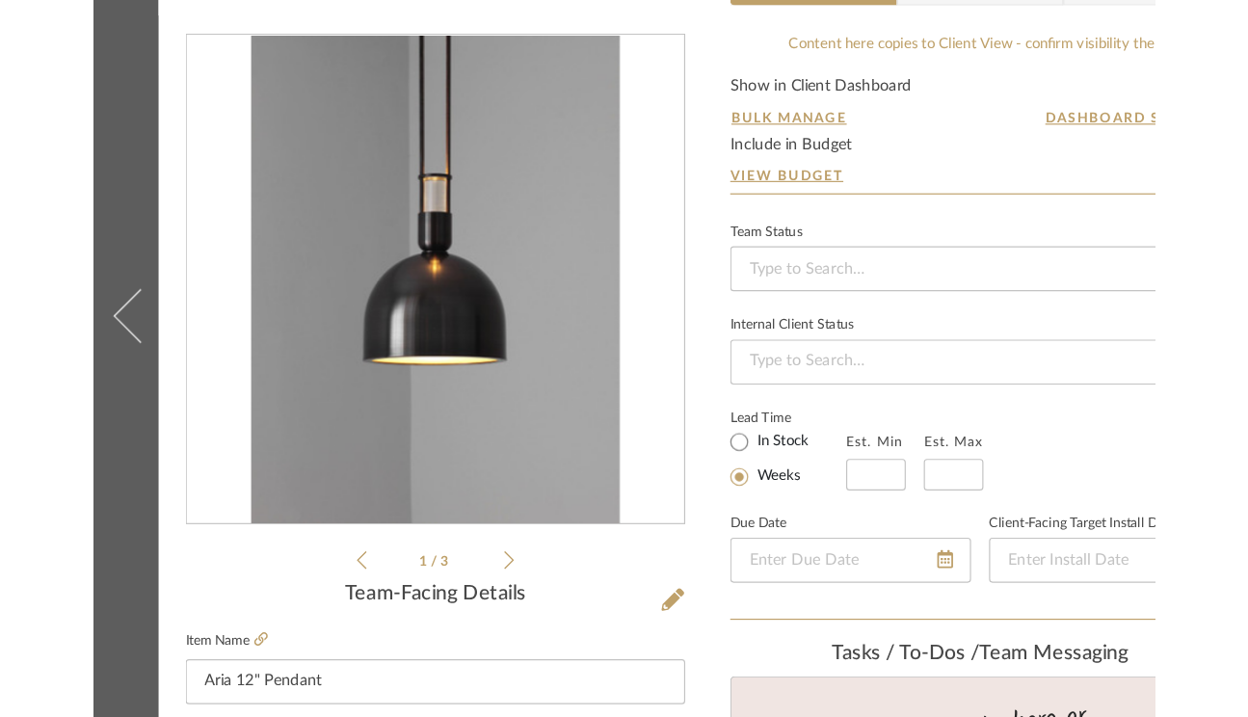
scroll to position [0, 0]
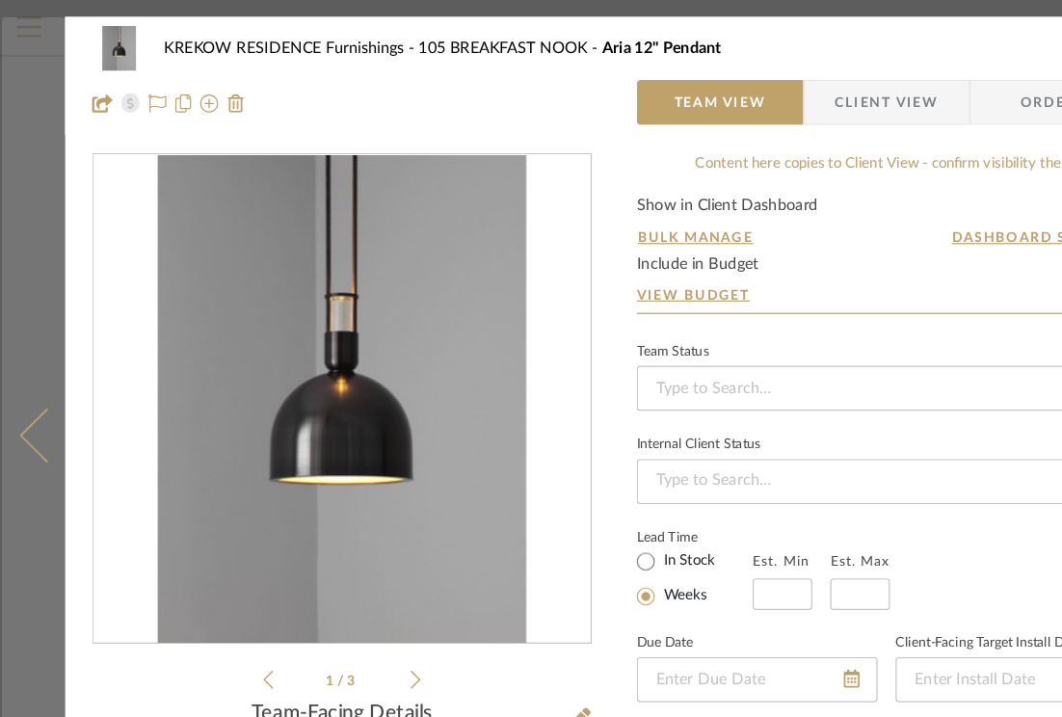
click at [22, 215] on button at bounding box center [34, 372] width 54 height 717
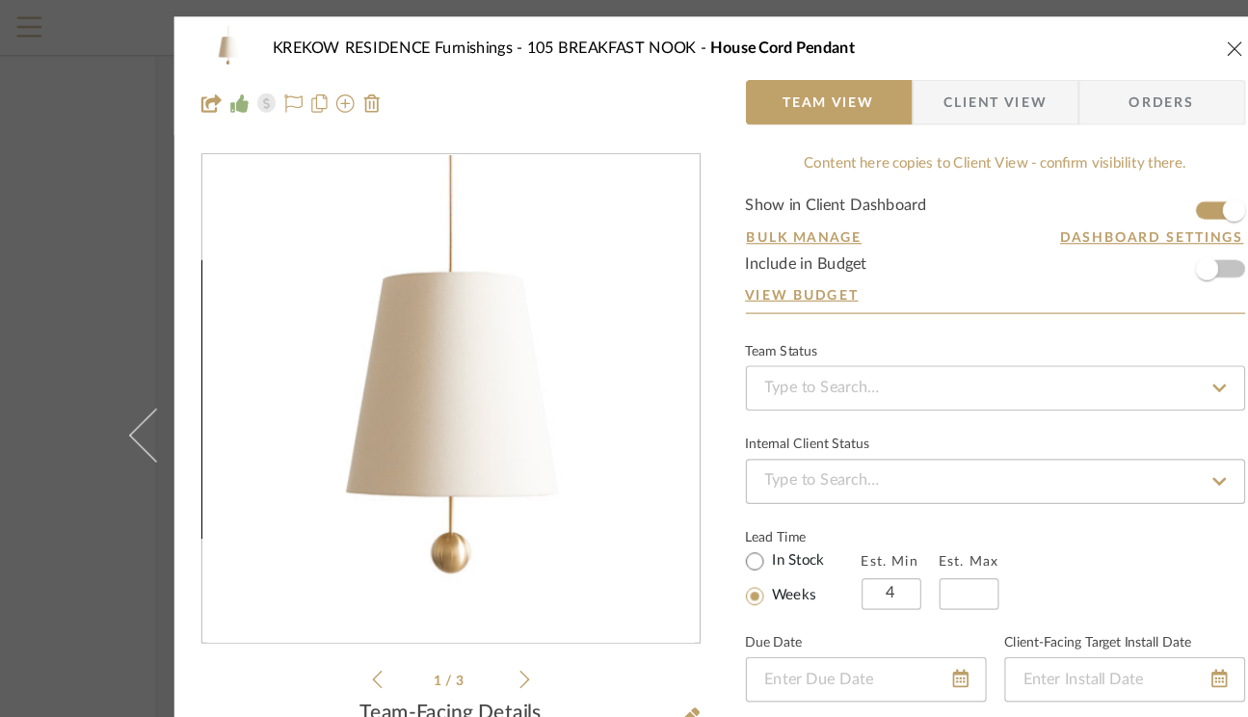
click at [1056, 38] on icon "close" at bounding box center [1062, 41] width 15 height 15
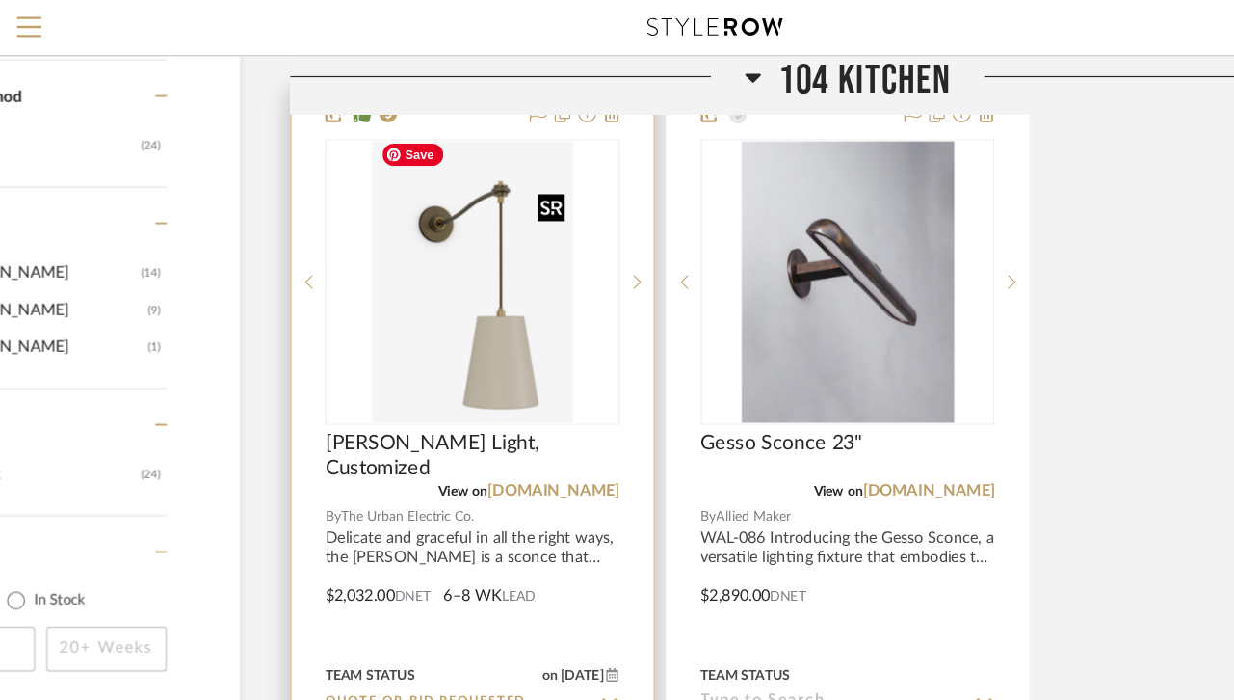
click at [432, 265] on img "0" at bounding box center [409, 241] width 172 height 241
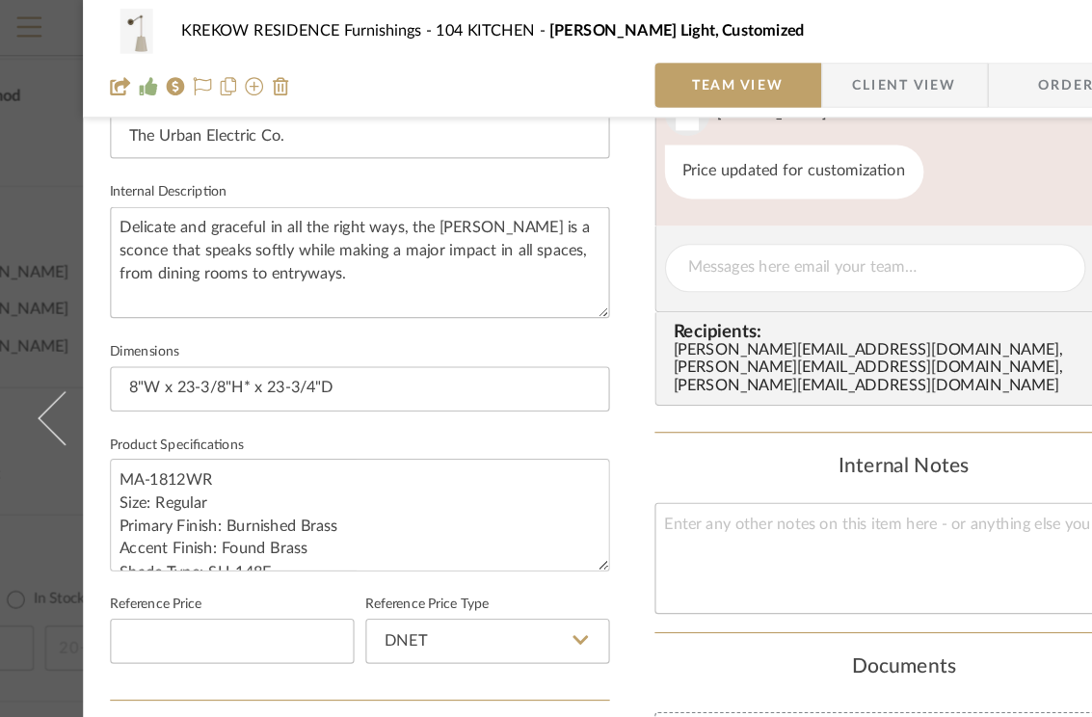
scroll to position [650, 0]
click at [181, 422] on textarea "MA-1812WR Size: Regular Primary Finish: Burnished Brass Accent Finish: Found Br…" at bounding box center [313, 439] width 428 height 95
type textarea "MA-1812WR Size: Small Primary Finish: Burnished Brass Accent Finish: Found Bras…"
click at [265, 333] on input "8"W x 23-3/8"H* x 23-3/4"D" at bounding box center [313, 332] width 428 height 39
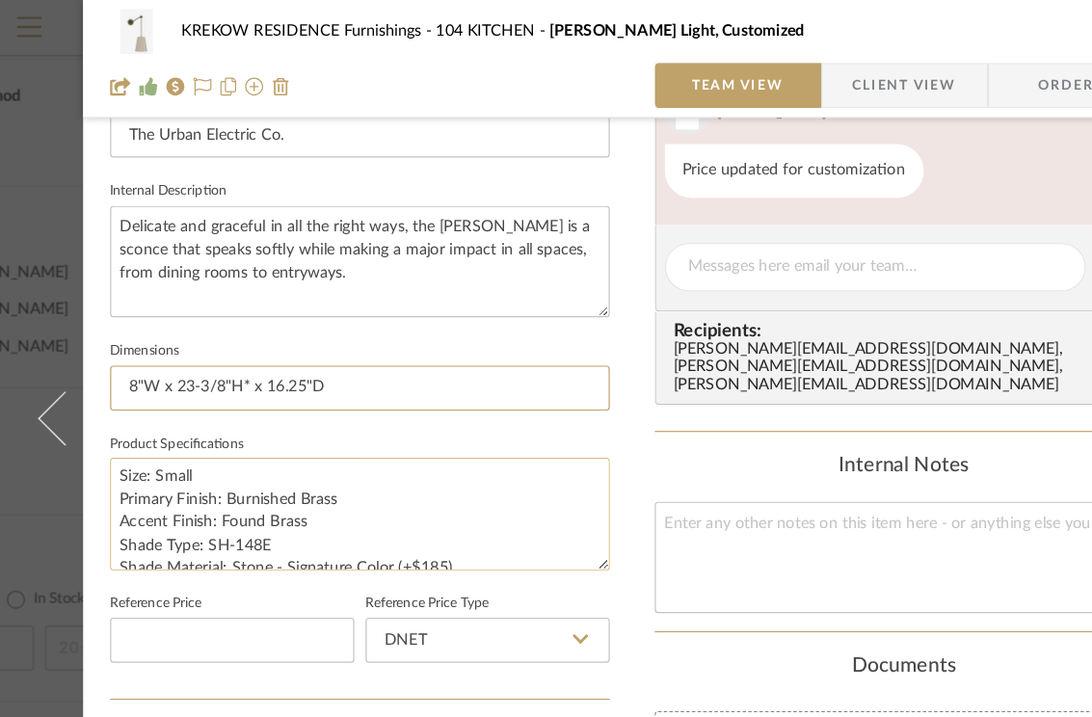
scroll to position [10, 0]
type input "8"W x 23-3/8"H* x 16.25"D"
click at [294, 438] on textarea "MA-1812WR Size: Small Primary Finish: Burnished Brass Accent Finish: Found Bras…" at bounding box center [313, 439] width 428 height 95
click at [274, 464] on textarea "MA-1812WR Size: Small Primary Finish: Bronze Accent Finish: Found Brass Shade T…" at bounding box center [313, 439] width 428 height 95
type textarea "MA-1812WR Size: Small Primary Finish: Bronze Accent Finish: Heirloom Shade Type…"
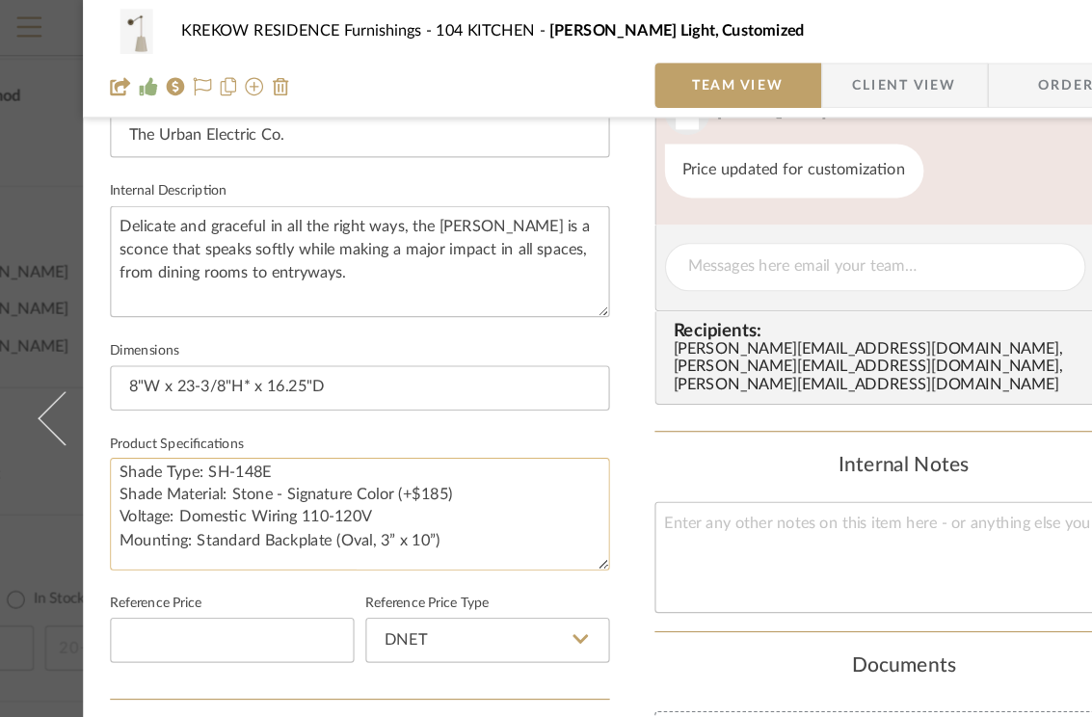
scroll to position [72, 0]
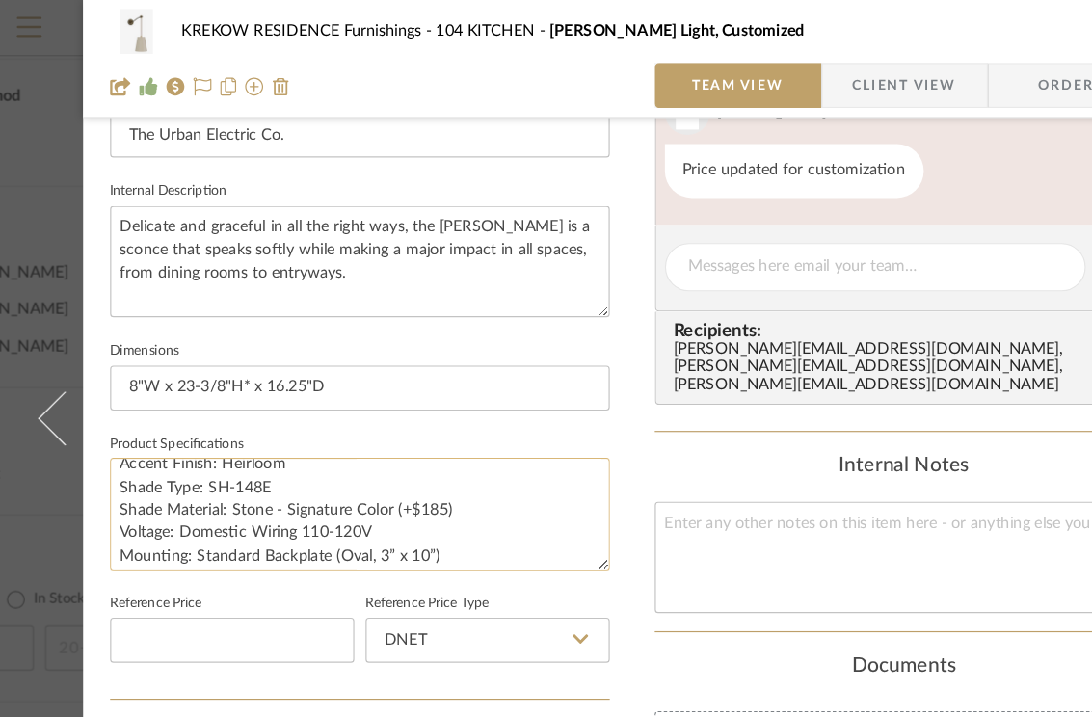
click at [394, 432] on textarea "MA-1812WR Size: Small Primary Finish: Bronze Accent Finish: Heirloom Shade Type…" at bounding box center [313, 439] width 428 height 95
drag, startPoint x: 394, startPoint y: 432, endPoint x: 199, endPoint y: 434, distance: 194.7
click at [199, 434] on textarea "MA-1812WR Size: Small Primary Finish: Bronze Accent Finish: Heirloom Shade Type…" at bounding box center [313, 439] width 428 height 95
type textarea "MA-1812WR Size: Small Primary Finish: Bronze Accent Finish: Heirloom Shade Type…"
click at [378, 469] on textarea "MA-1812WR Size: Small Primary Finish: Bronze Accent Finish: Heirloom Shade Type…" at bounding box center [313, 439] width 428 height 95
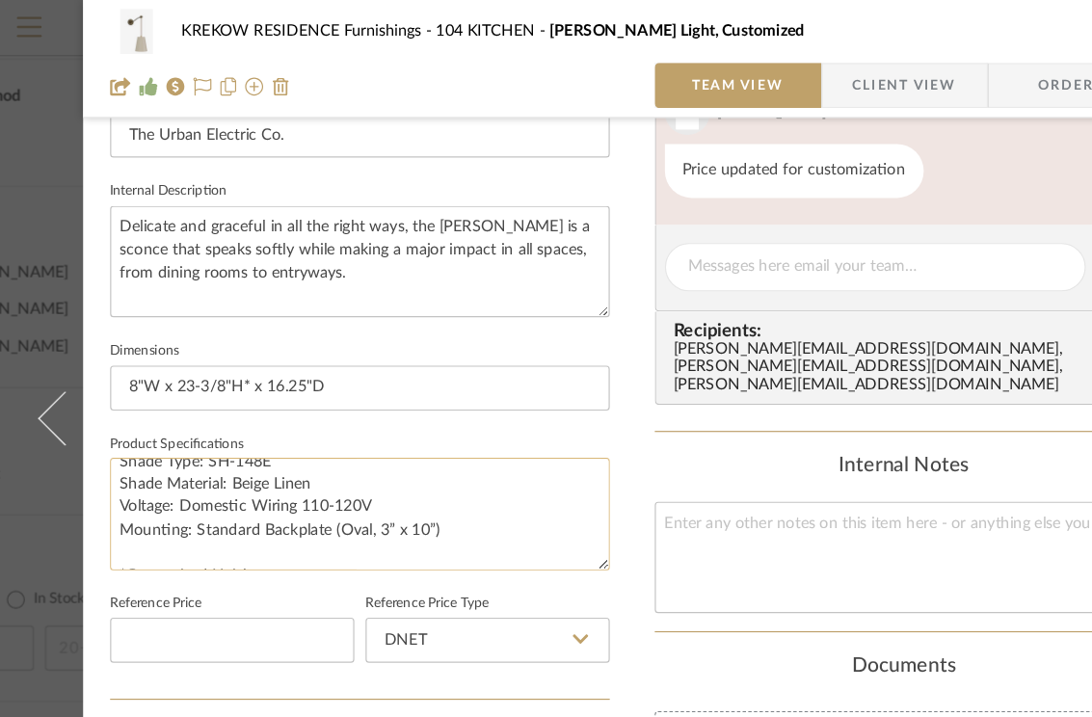
scroll to position [117, 0]
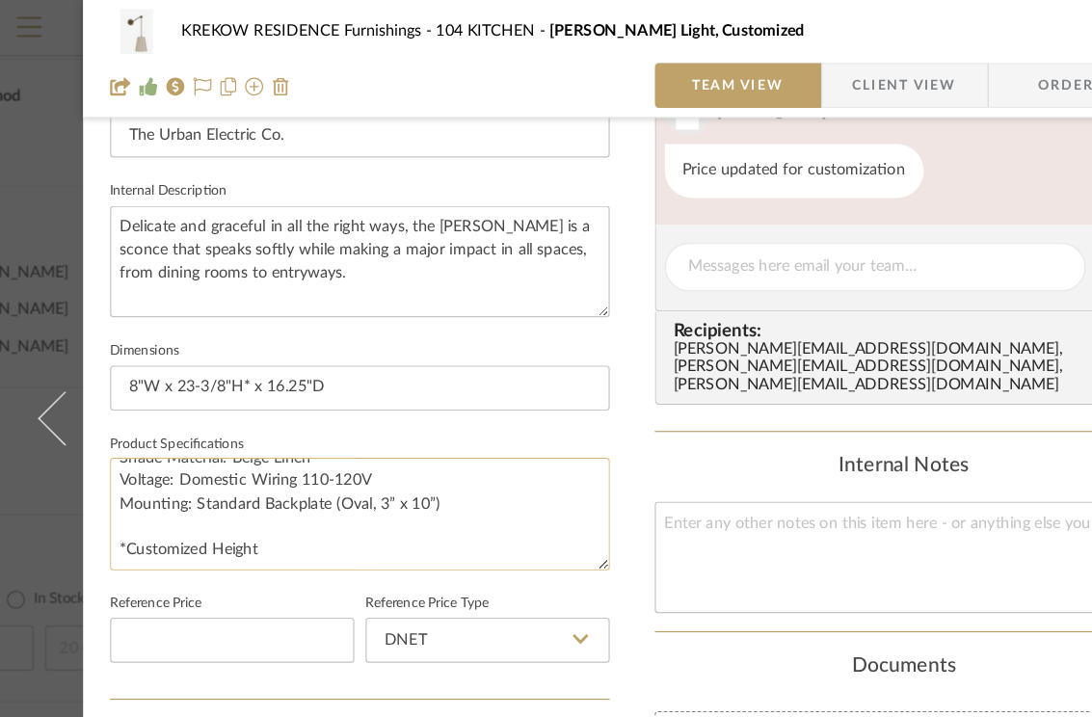
drag, startPoint x: 378, startPoint y: 469, endPoint x: 168, endPoint y: 431, distance: 213.6
click at [167, 431] on textarea "MA-1812WR Size: Small Primary Finish: Bronze Accent Finish: Heirloom Shade Type…" at bounding box center [313, 439] width 428 height 95
type textarea "MA-1812WR Size: Small Primary Finish: Bronze Accent Finish: Heirloom Shade Type…"
click at [188, 331] on input "8"W x 23-3/8"H* x 16.25"D" at bounding box center [313, 332] width 428 height 39
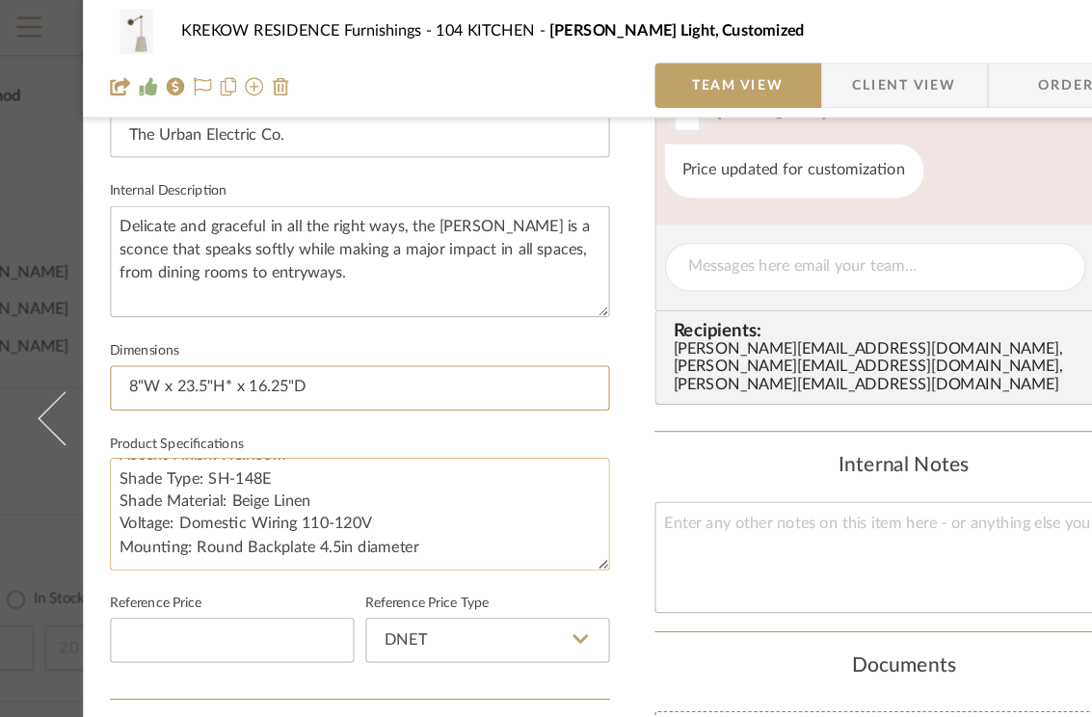
scroll to position [83, 0]
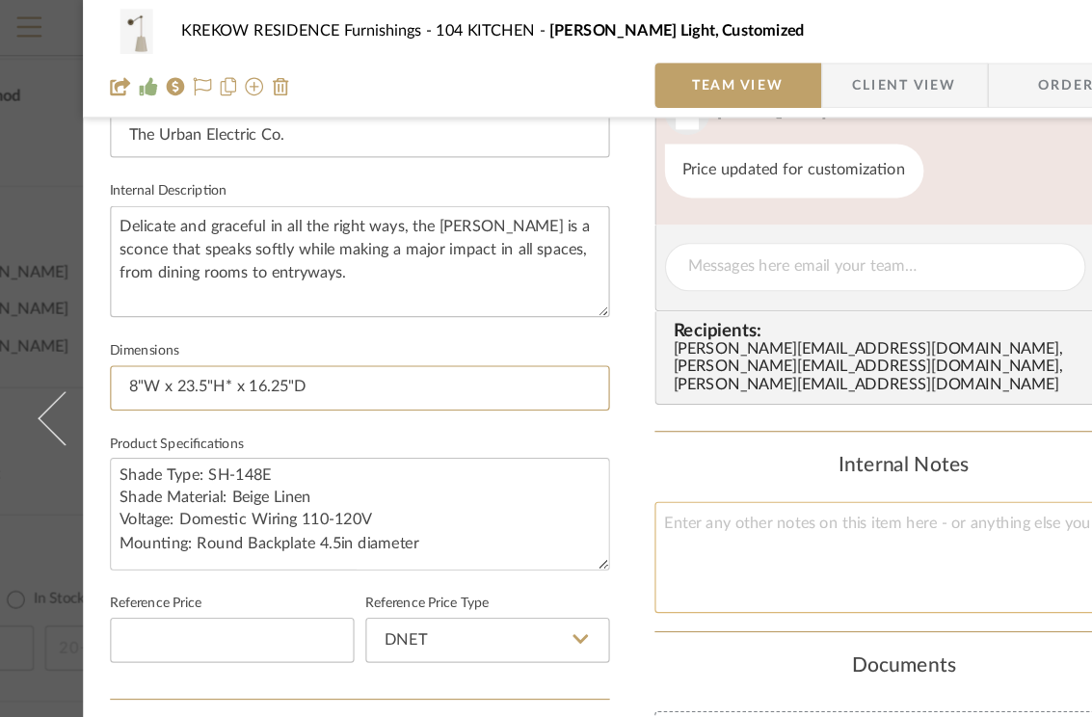
type input "8"W x 23.5"H* x 16.25"D"
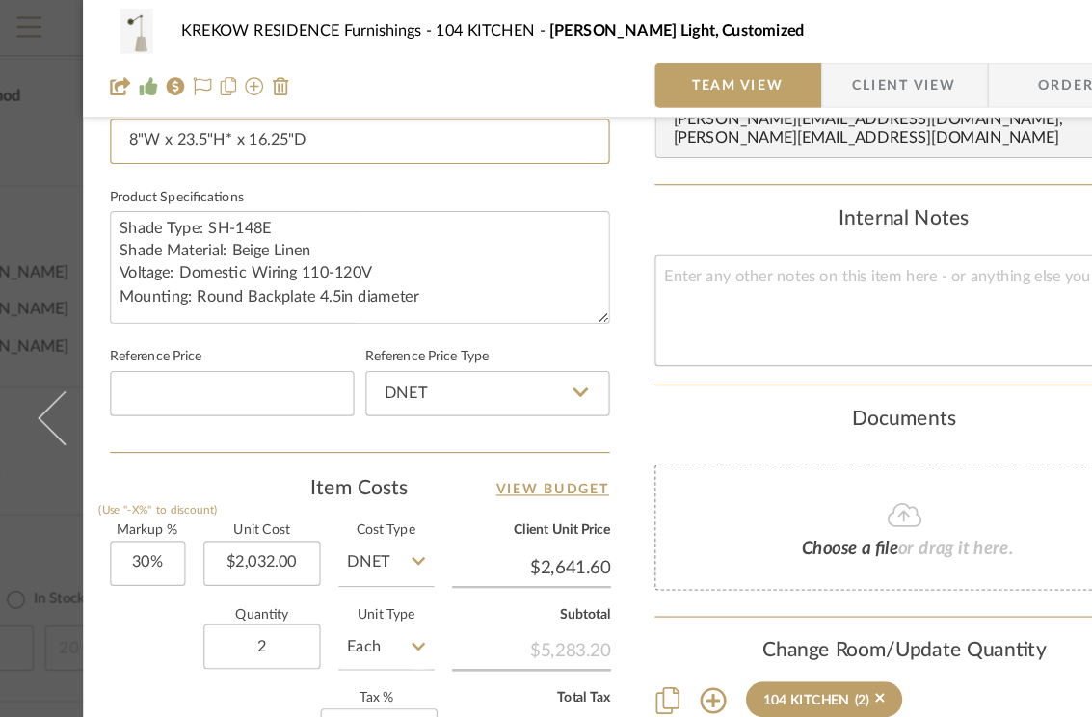
scroll to position [881, 0]
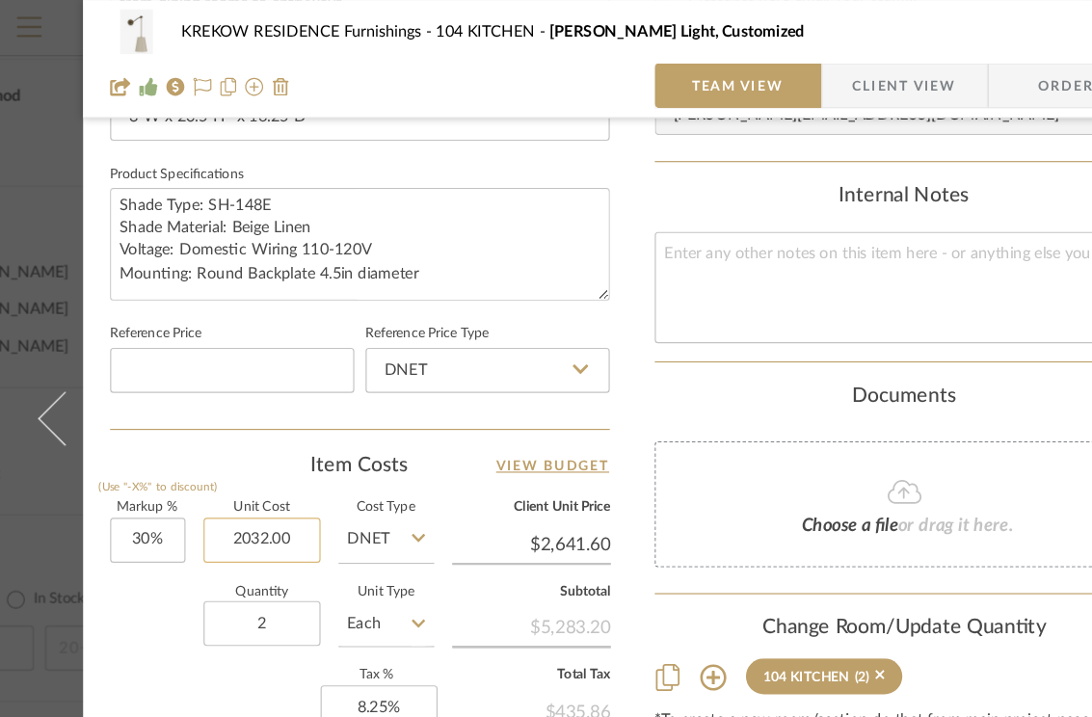
click at [258, 461] on input "2032.00" at bounding box center [229, 462] width 100 height 39
type input "$2,032.00"
click at [130, 505] on div "Quantity 2 Unit Type Each" at bounding box center [238, 536] width 278 height 68
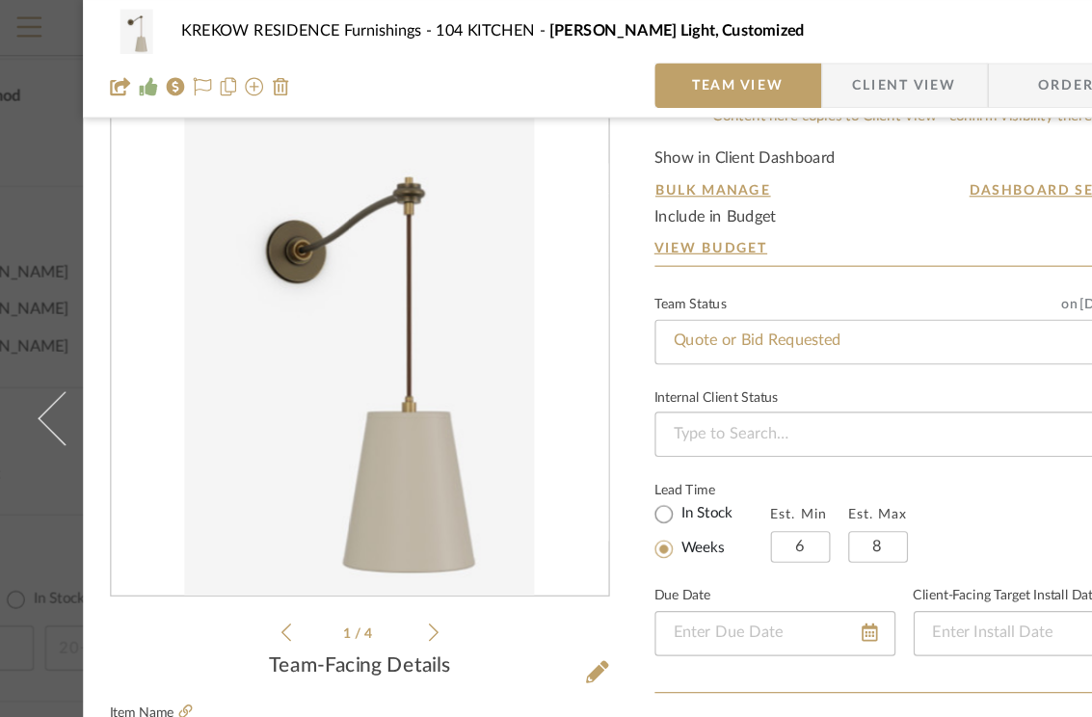
scroll to position [84, 0]
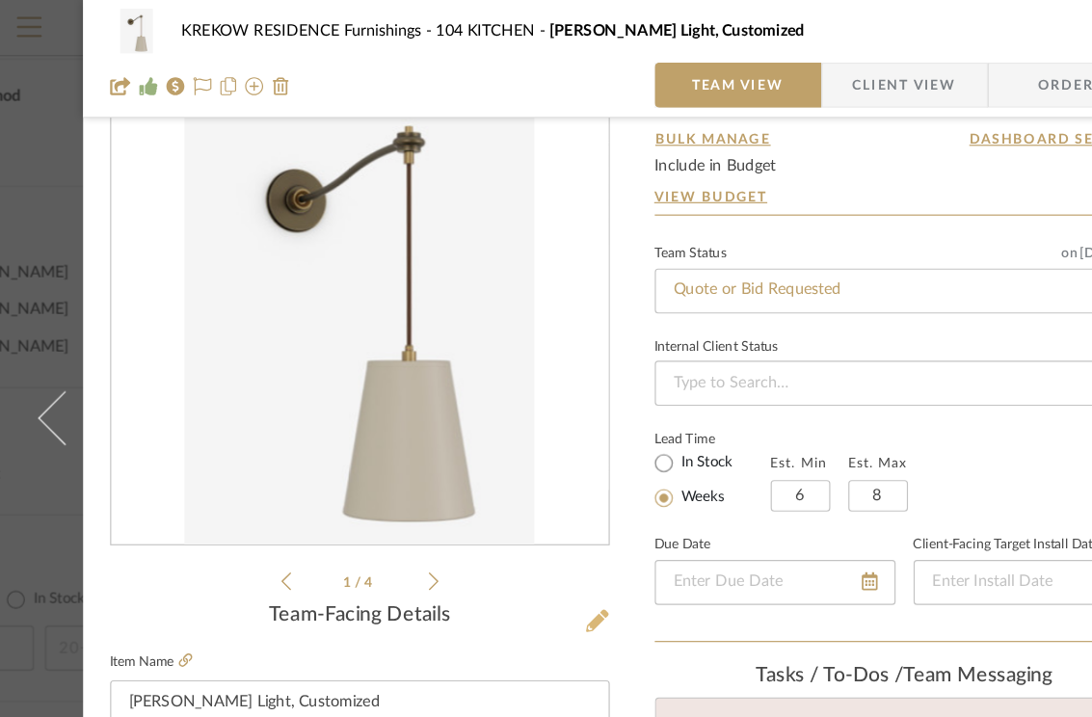
click at [507, 531] on icon at bounding box center [516, 531] width 19 height 19
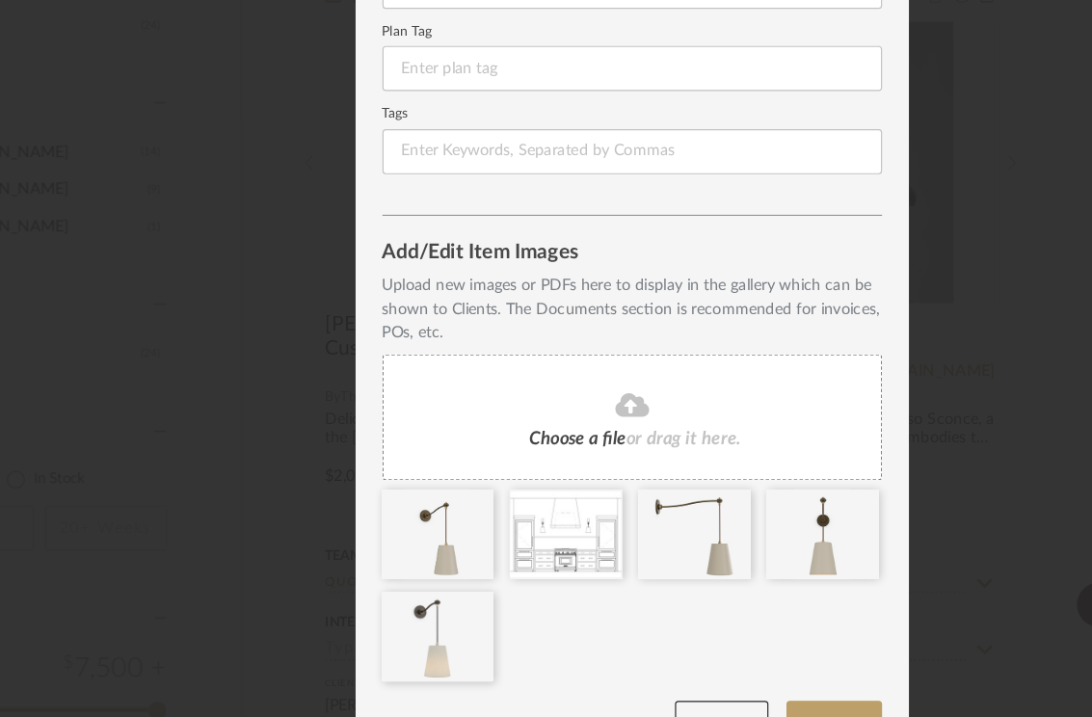
scroll to position [243, 0]
click at [407, 530] on icon at bounding box center [413, 532] width 13 height 15
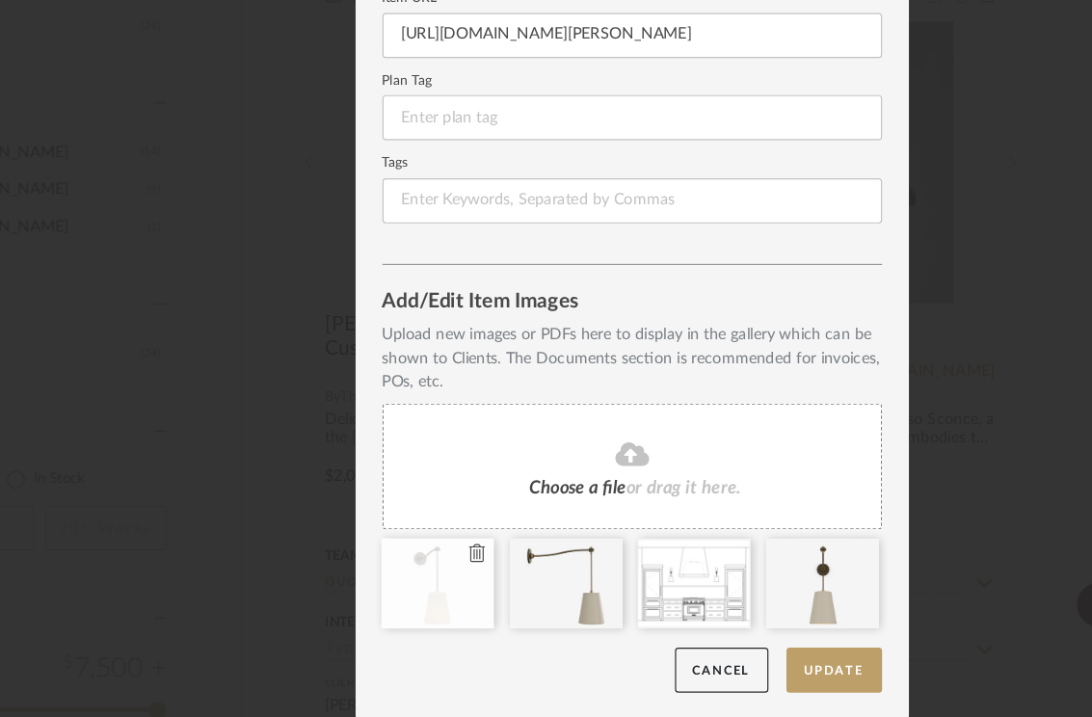
drag, startPoint x: 678, startPoint y: 613, endPoint x: 324, endPoint y: 609, distance: 354.6
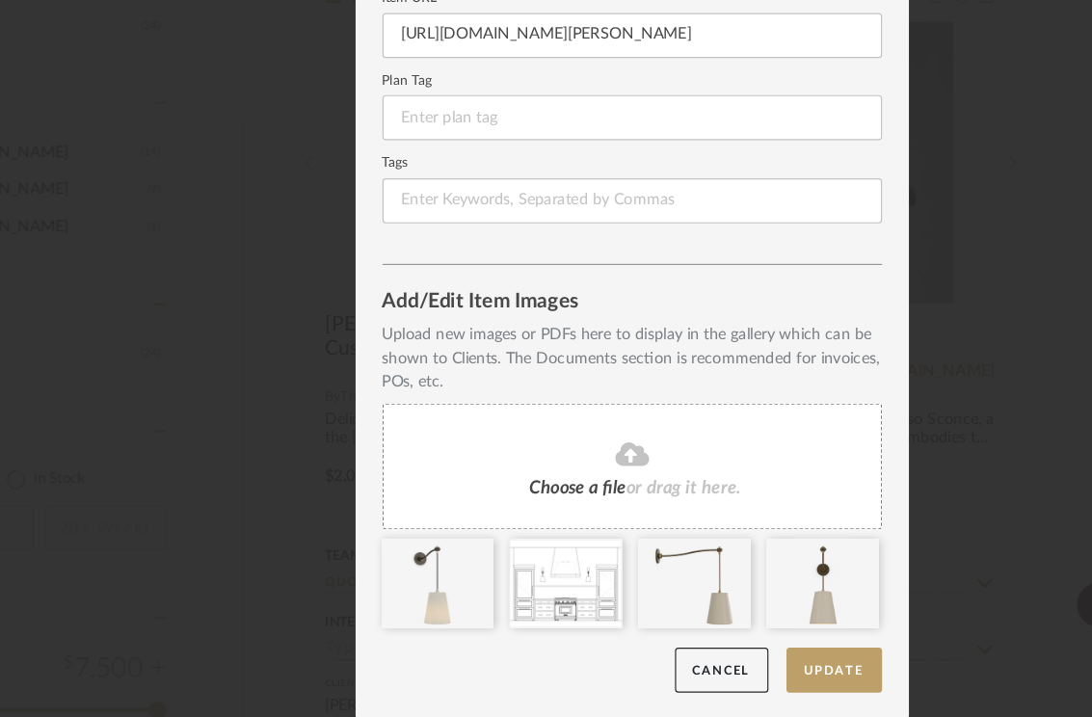
scroll to position [243, 0]
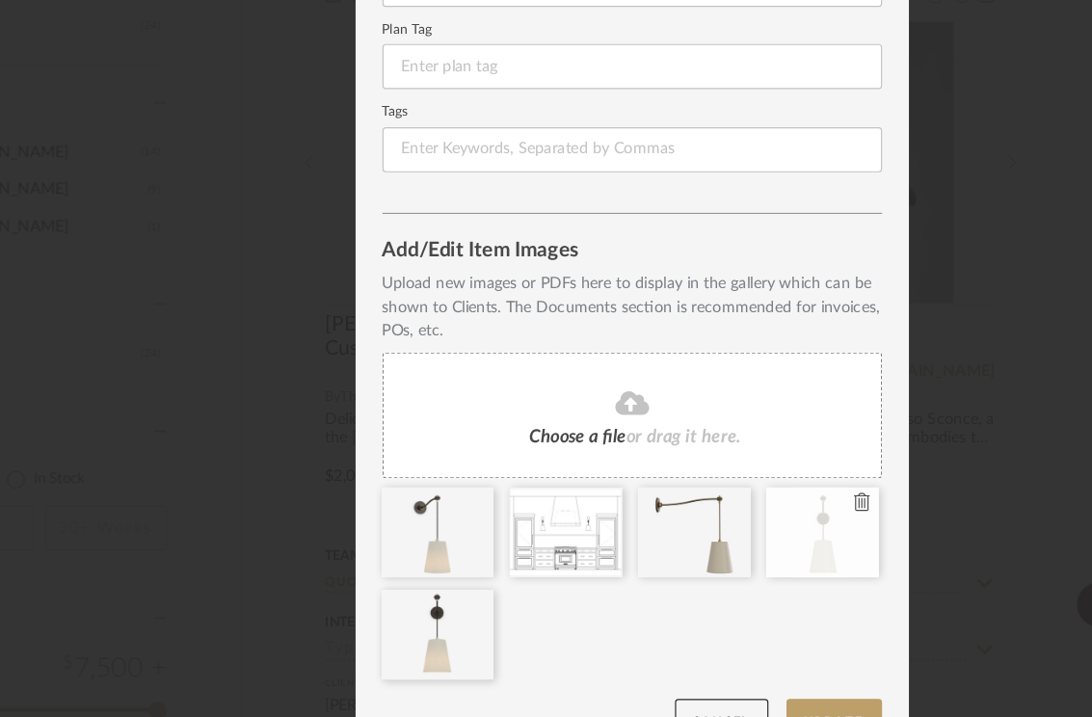
click at [736, 536] on icon at bounding box center [742, 532] width 13 height 15
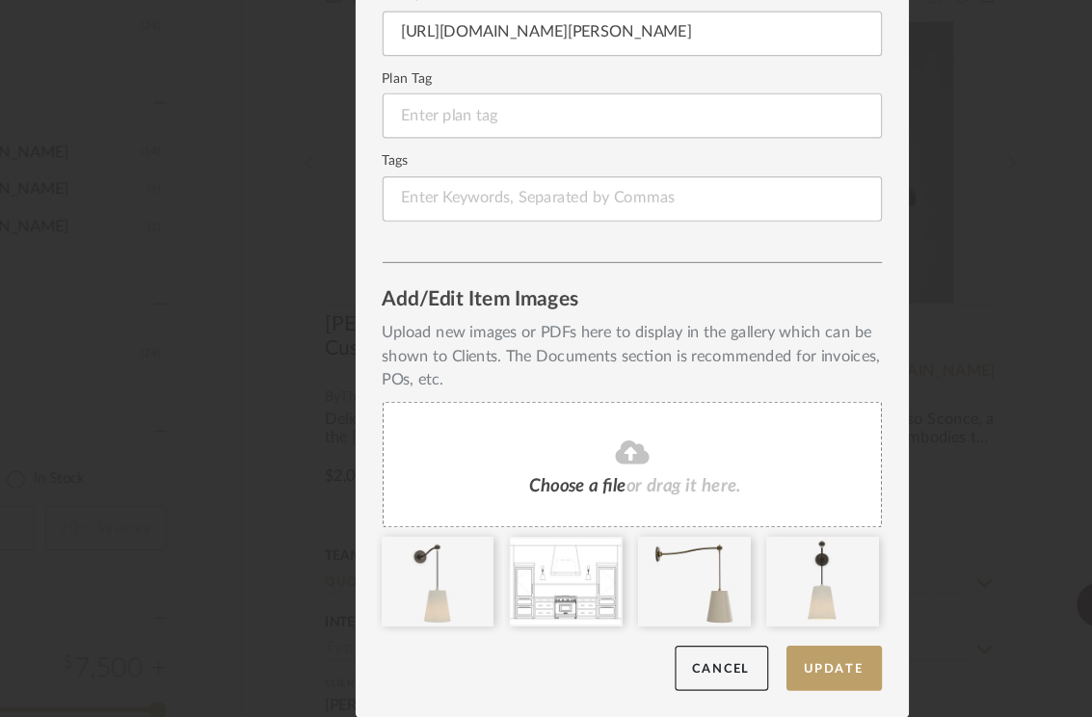
scroll to position [199, 0]
click at [848, 580] on div "Edit Item Item Type Product Inspiration Images Site Photo or PDF Upload JPG/PNG…" at bounding box center [546, 358] width 1092 height 717
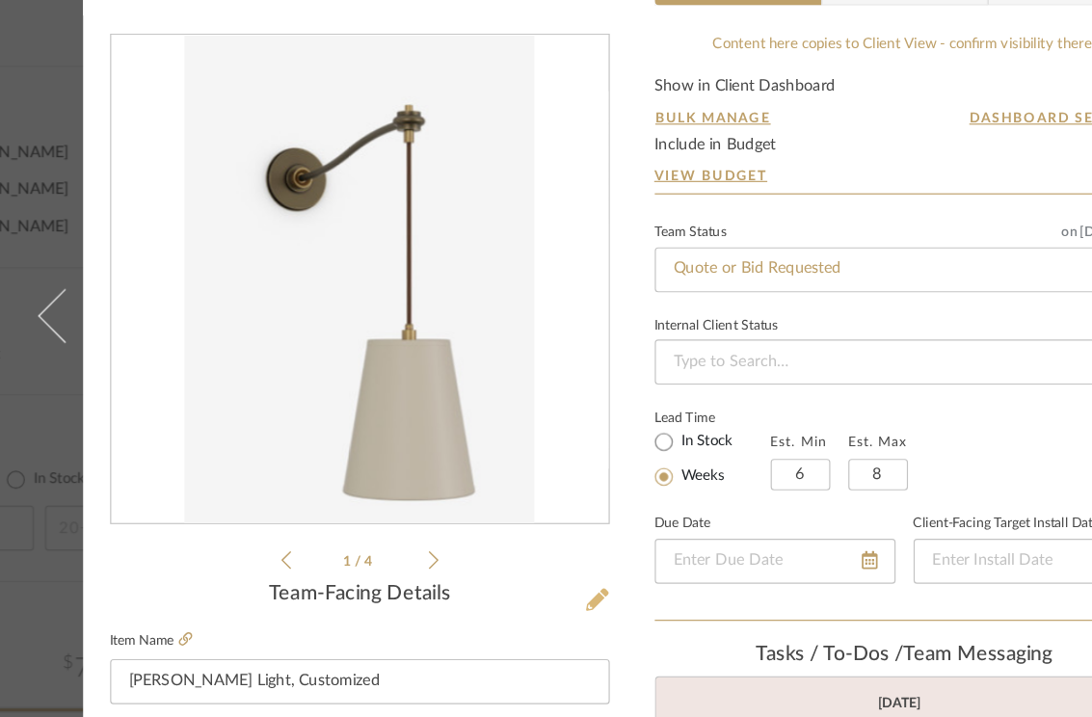
click at [510, 614] on icon at bounding box center [516, 615] width 19 height 19
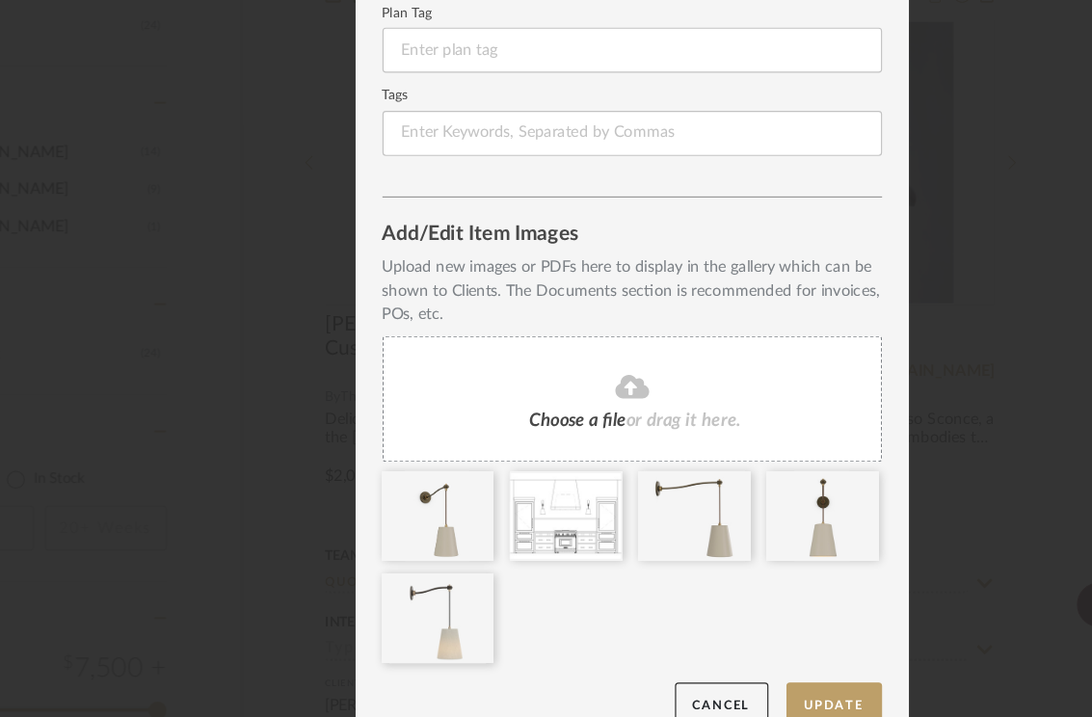
scroll to position [287, 0]
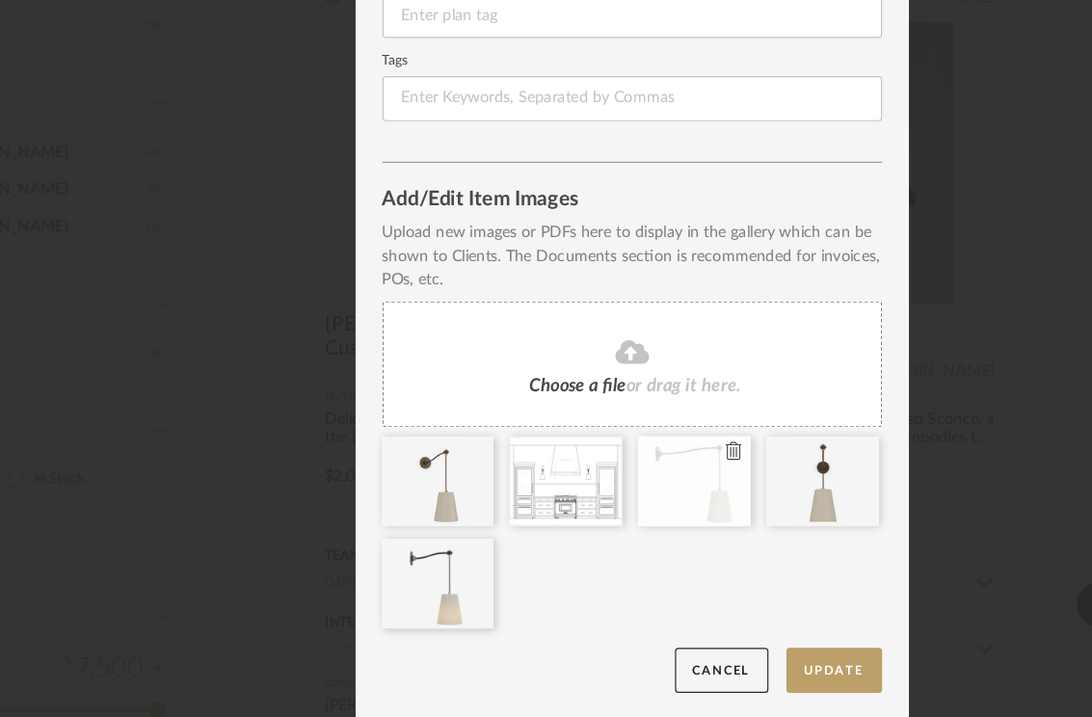
click at [627, 490] on icon at bounding box center [632, 488] width 13 height 15
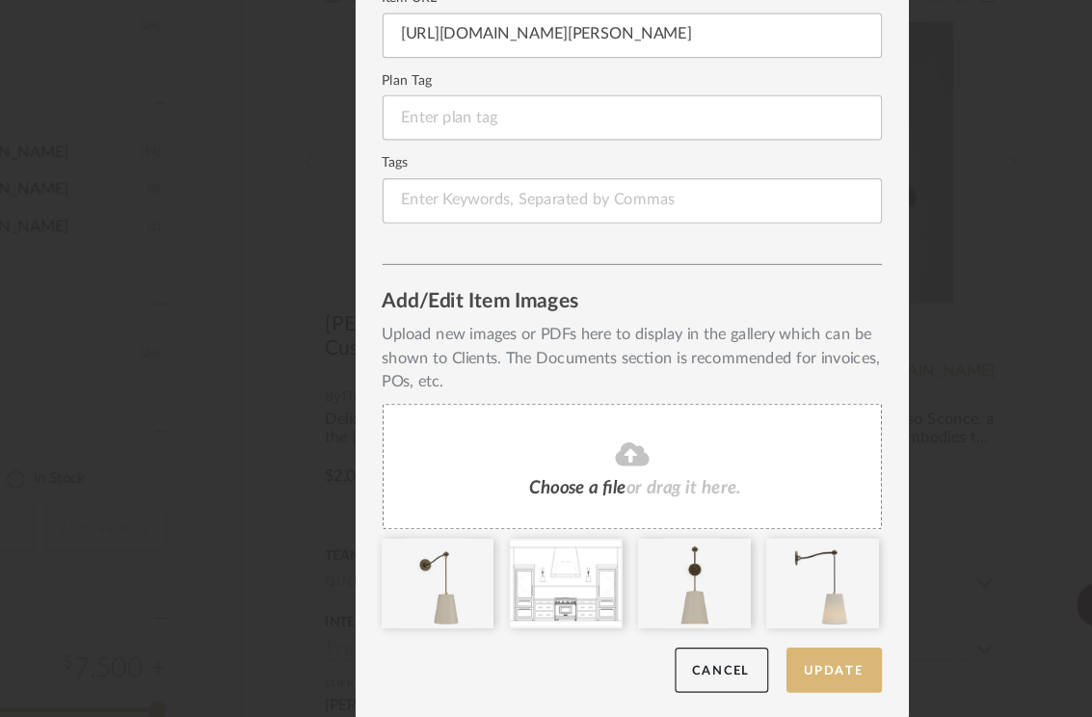
click at [698, 673] on button "Update" at bounding box center [719, 677] width 82 height 40
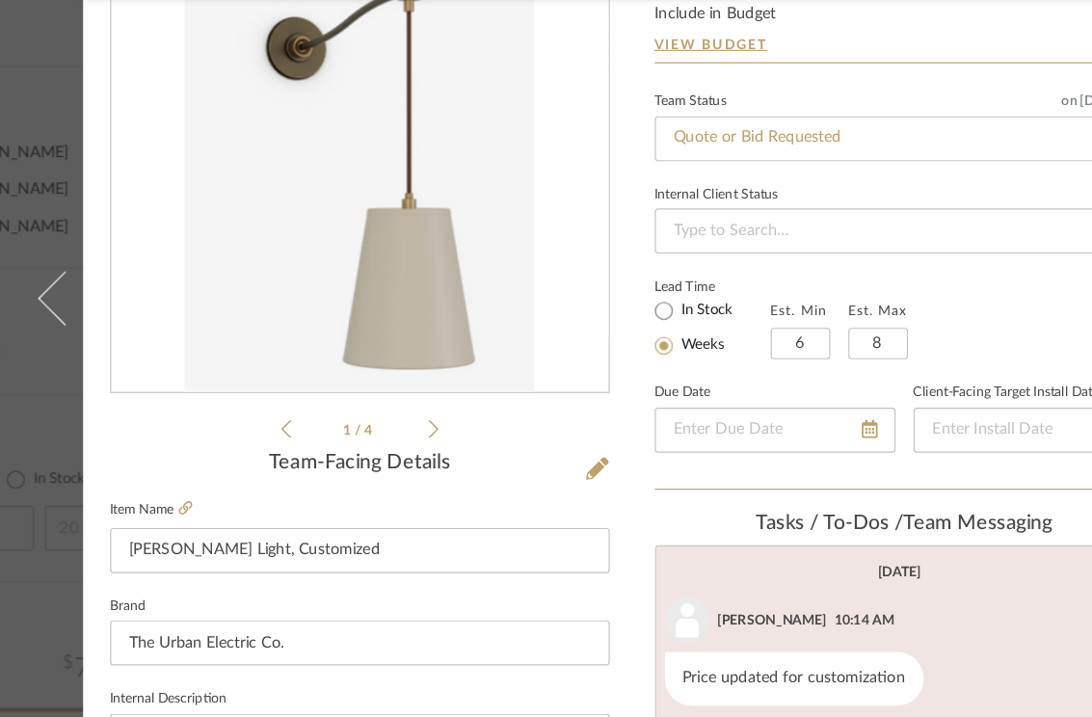
scroll to position [114, 0]
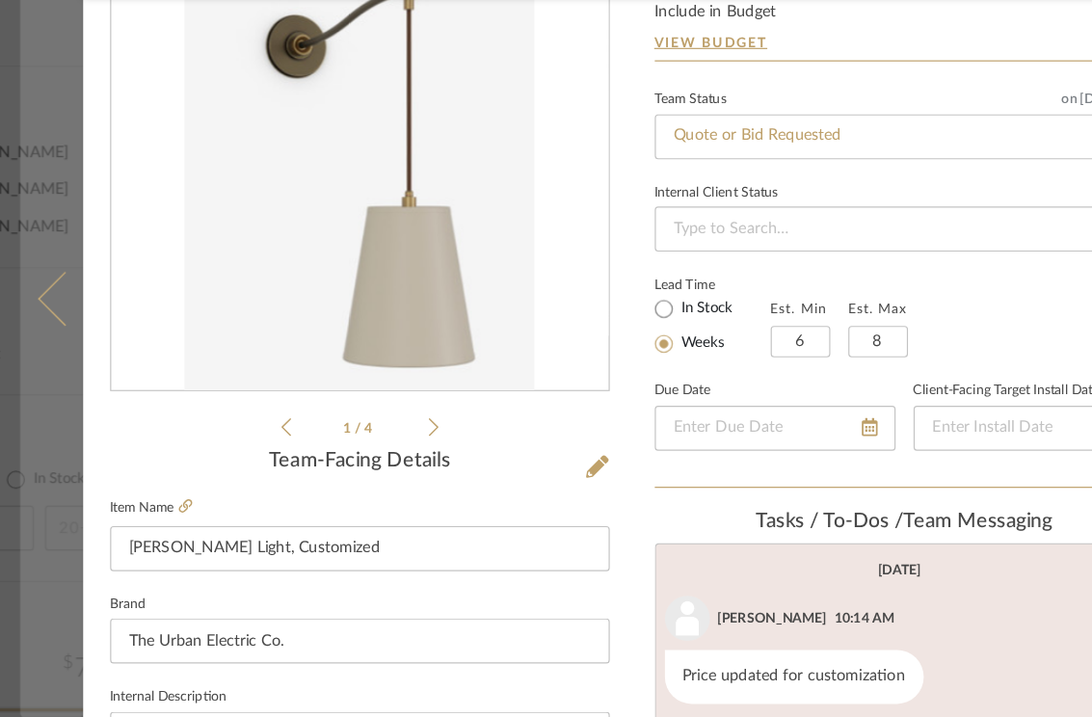
click at [43, 455] on button at bounding box center [49, 358] width 54 height 717
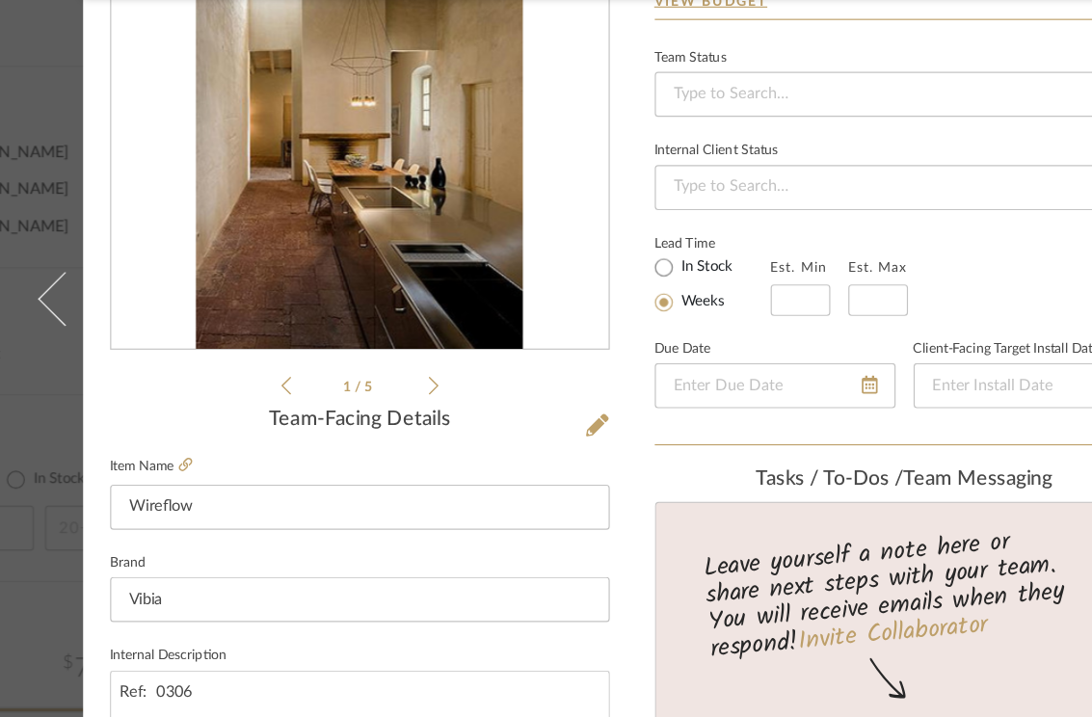
scroll to position [0, 0]
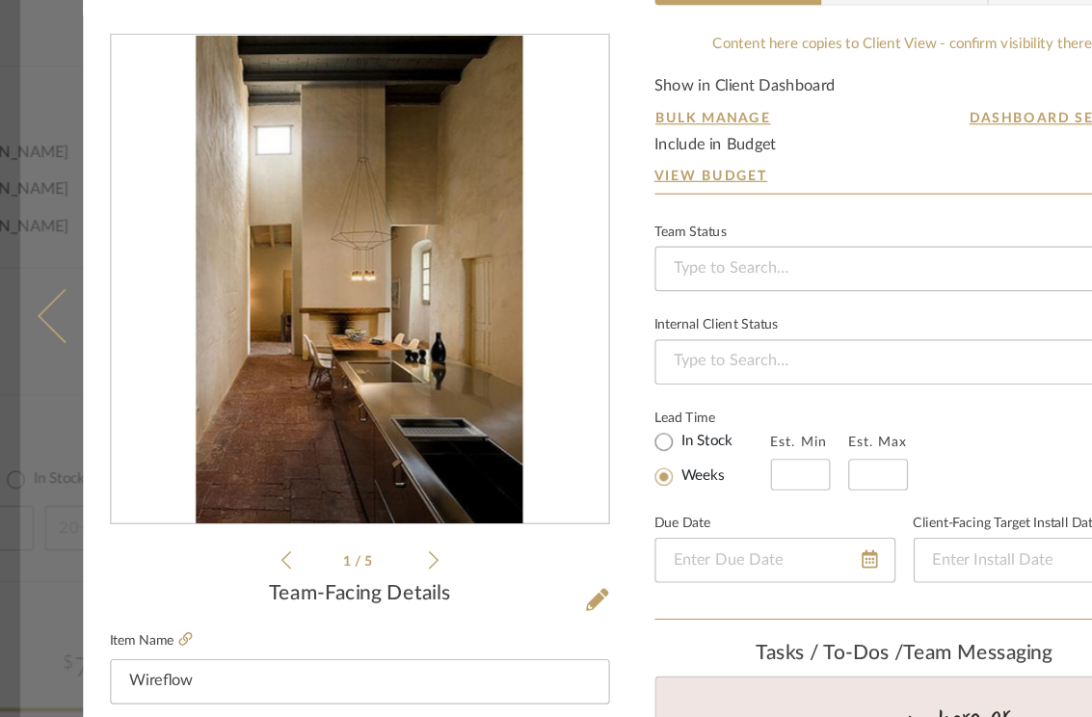
click at [44, 206] on button at bounding box center [49, 372] width 54 height 717
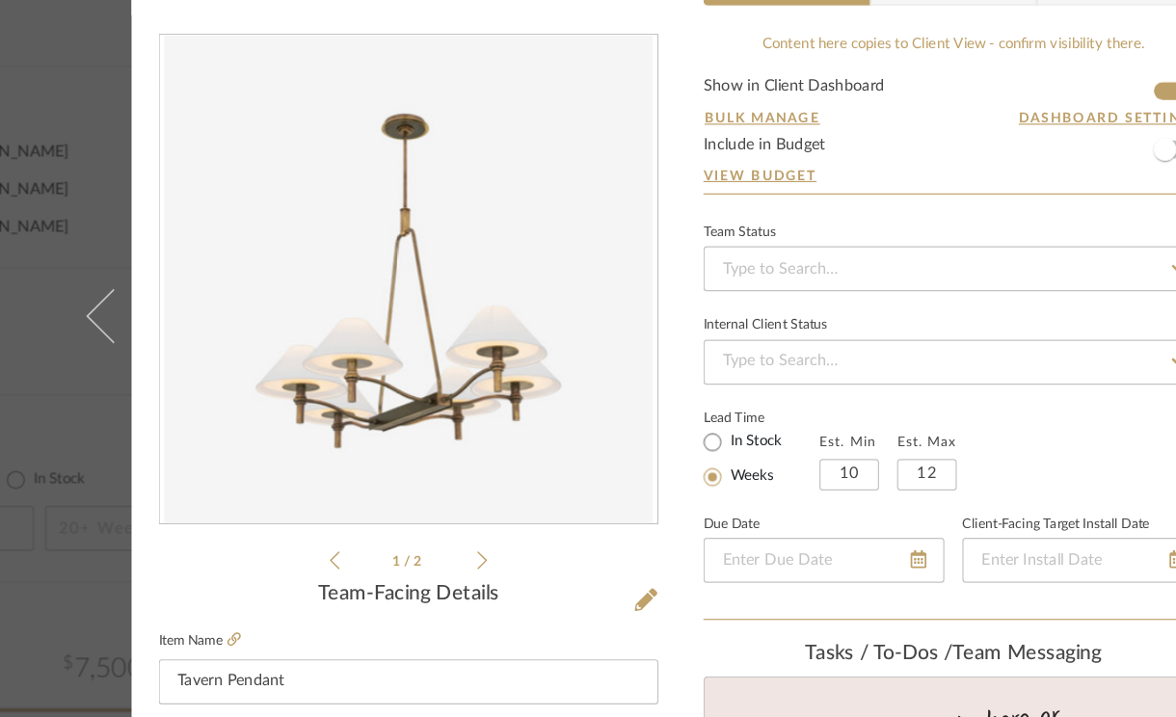
click at [37, 337] on div "KREKOW RESIDENCE Furnishings 103 LIVING Tavern Pendant Team View Client View Or…" at bounding box center [588, 358] width 1176 height 717
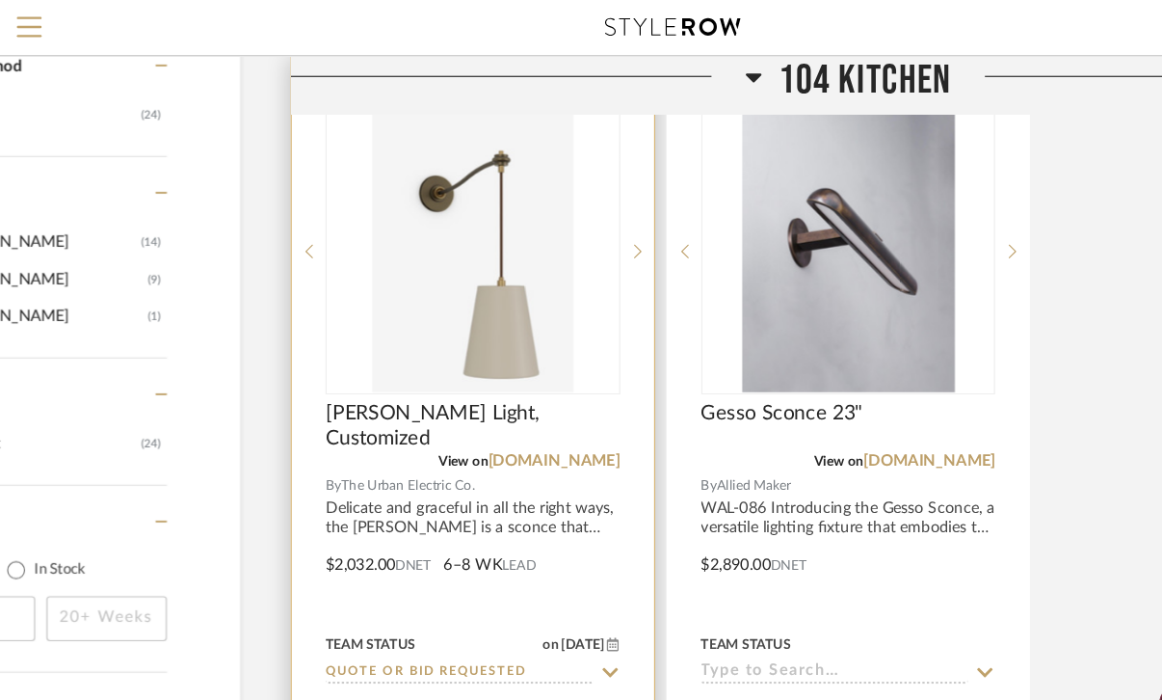
scroll to position [2349, 152]
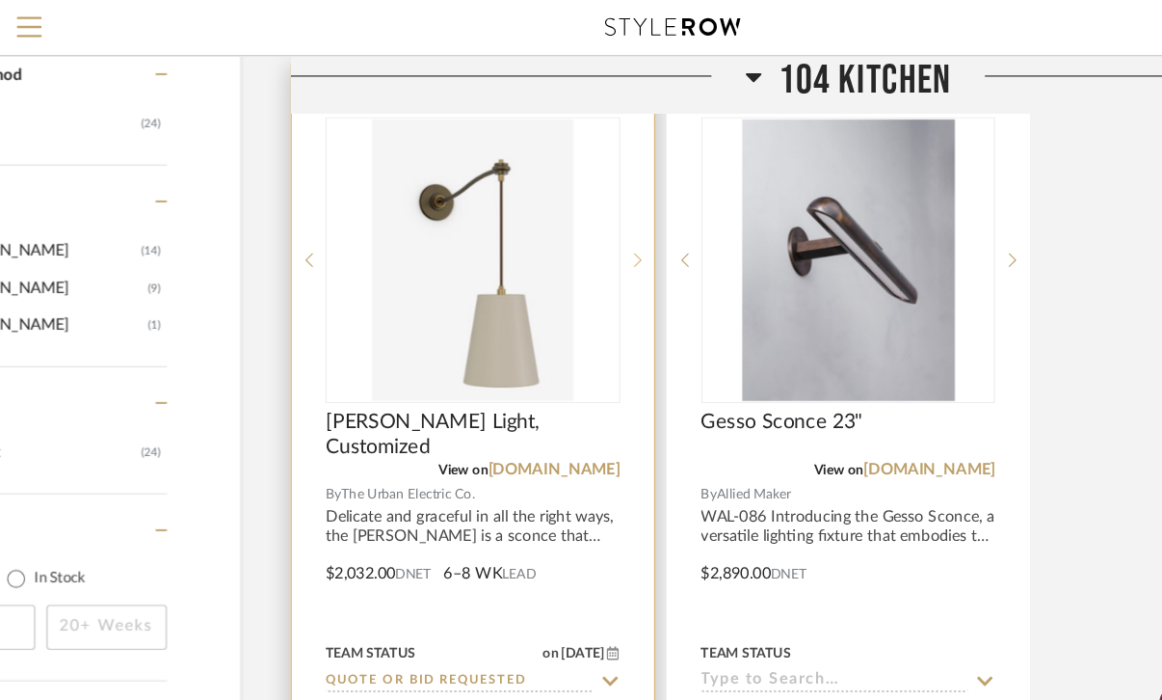
click at [544, 219] on sr-next-btn at bounding box center [550, 222] width 29 height 13
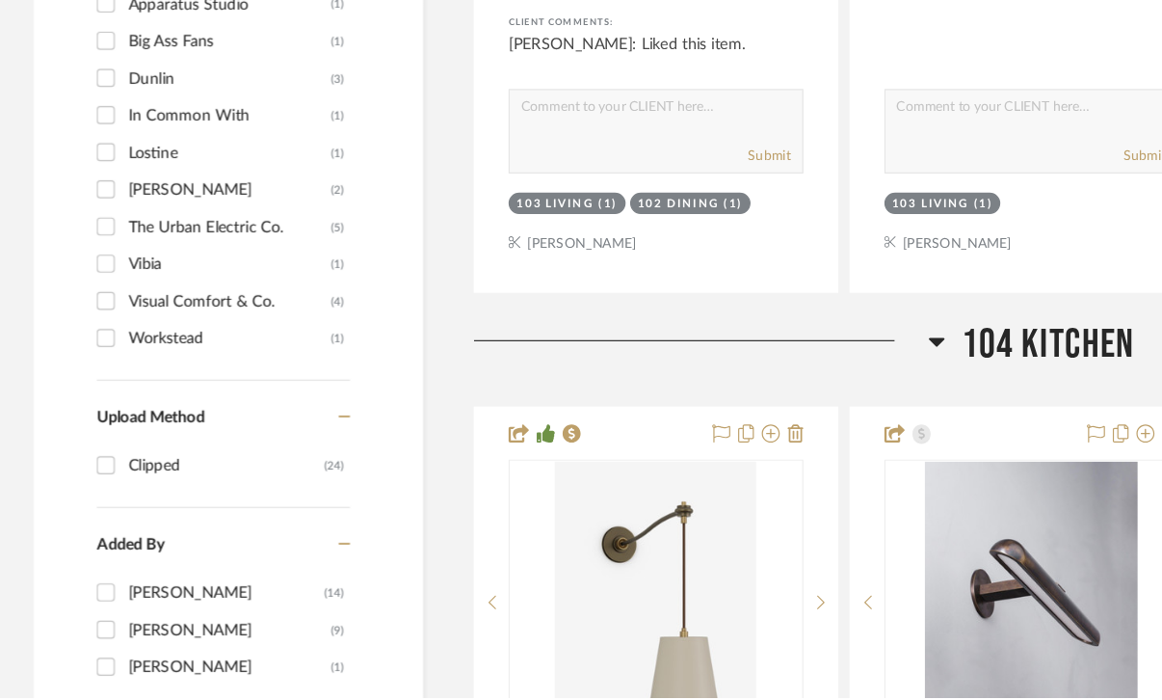
scroll to position [2056, 0]
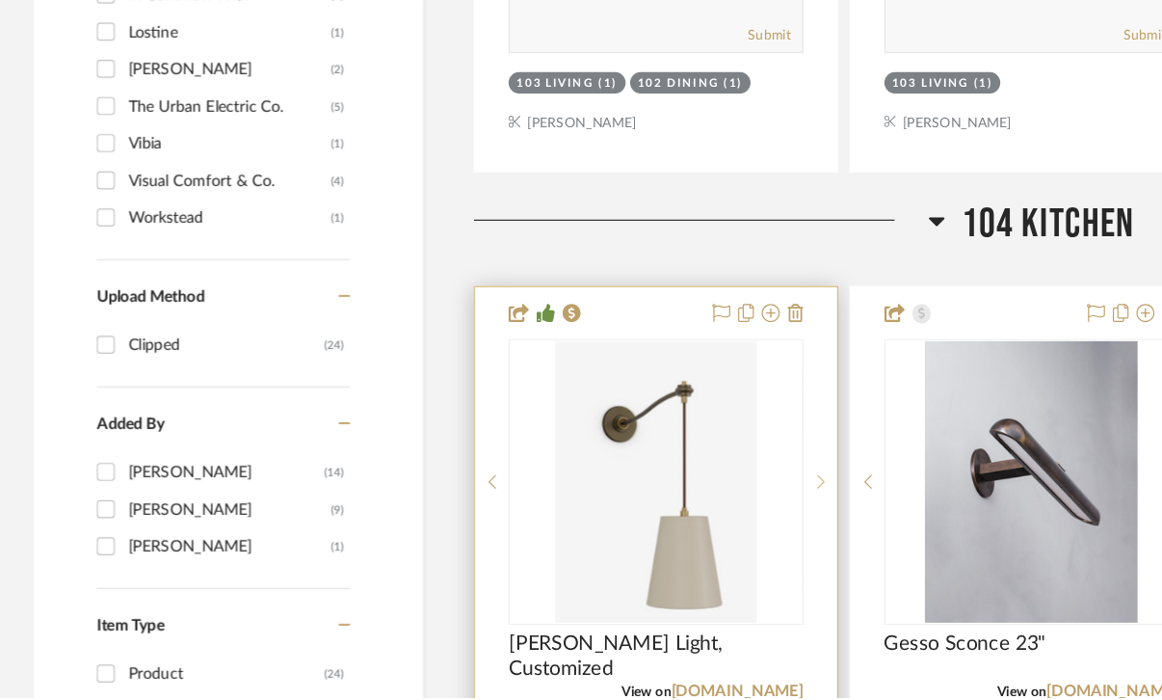
click at [703, 510] on icon at bounding box center [703, 516] width 7 height 12
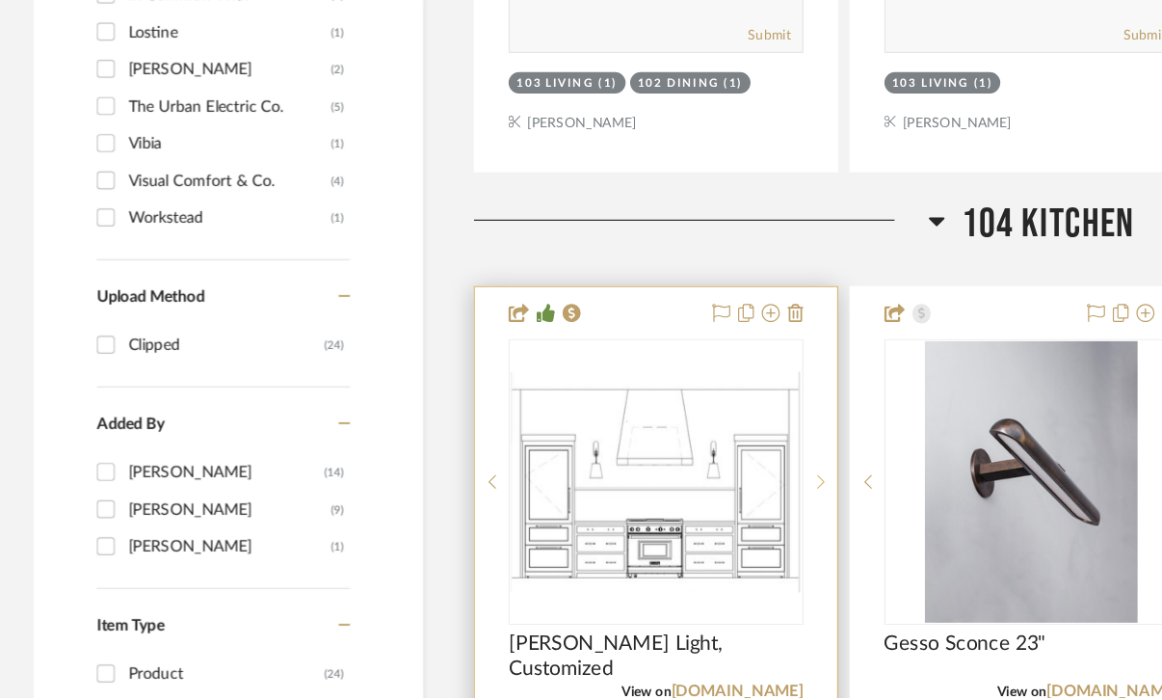
click at [703, 510] on icon at bounding box center [703, 516] width 7 height 12
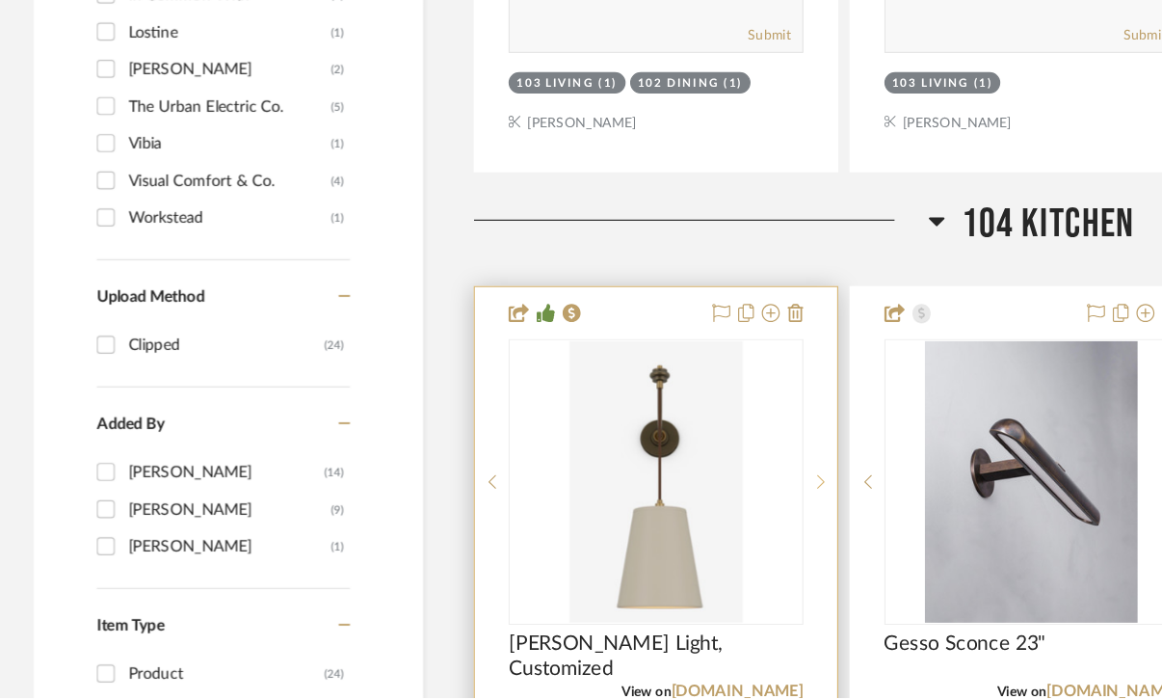
click at [703, 510] on icon at bounding box center [703, 516] width 7 height 12
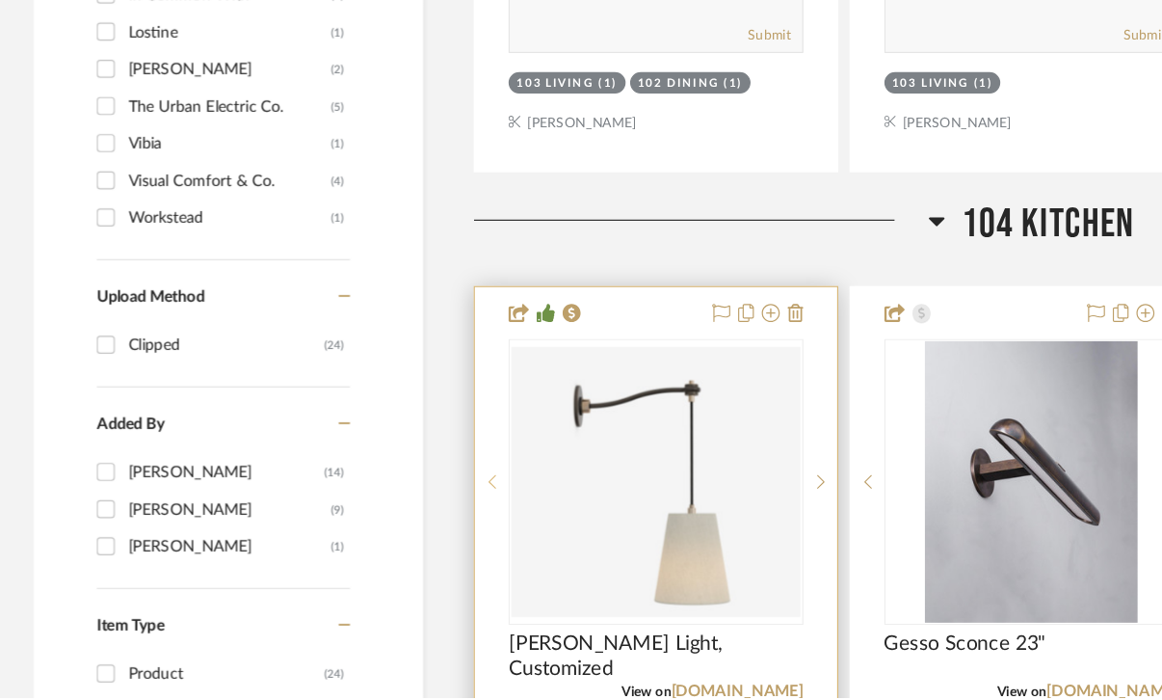
click at [415, 513] on sr-prev-btn at bounding box center [421, 515] width 29 height 13
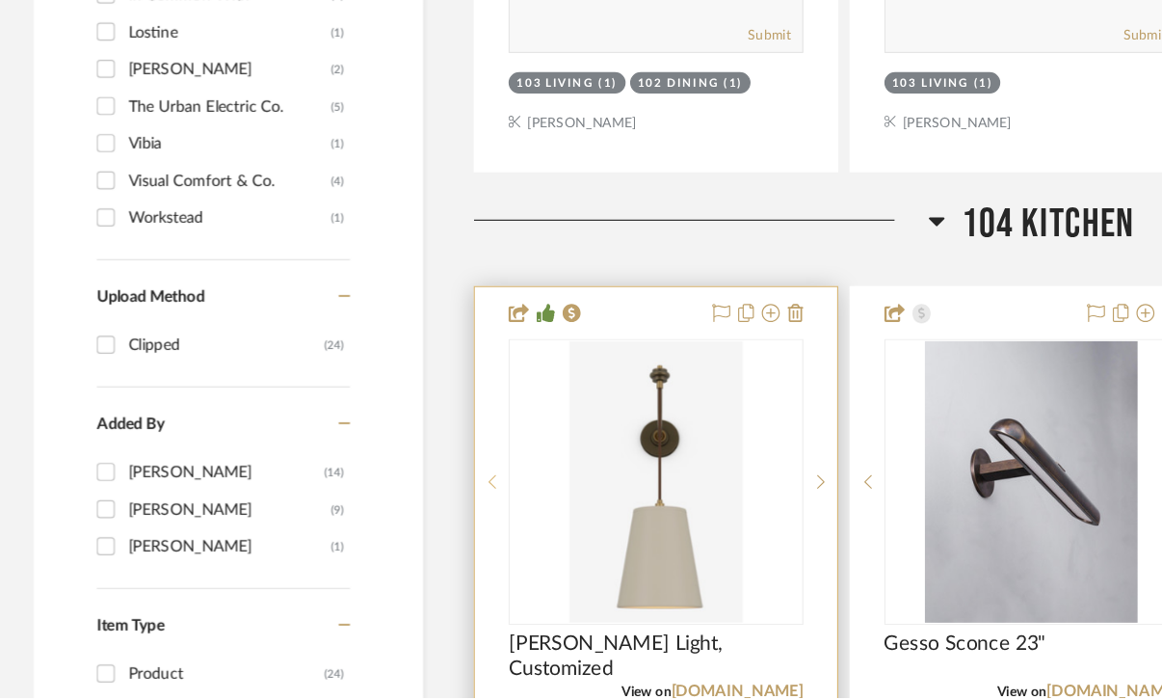
click at [415, 513] on sr-prev-btn at bounding box center [421, 515] width 29 height 13
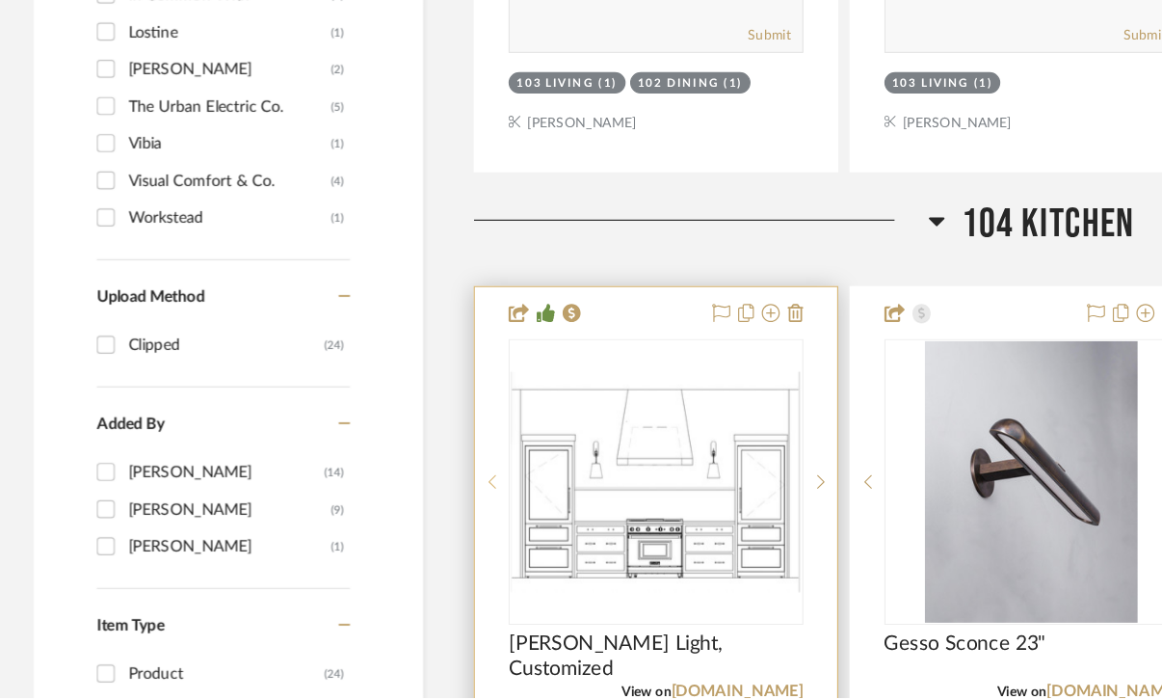
click at [415, 513] on sr-prev-btn at bounding box center [421, 515] width 29 height 13
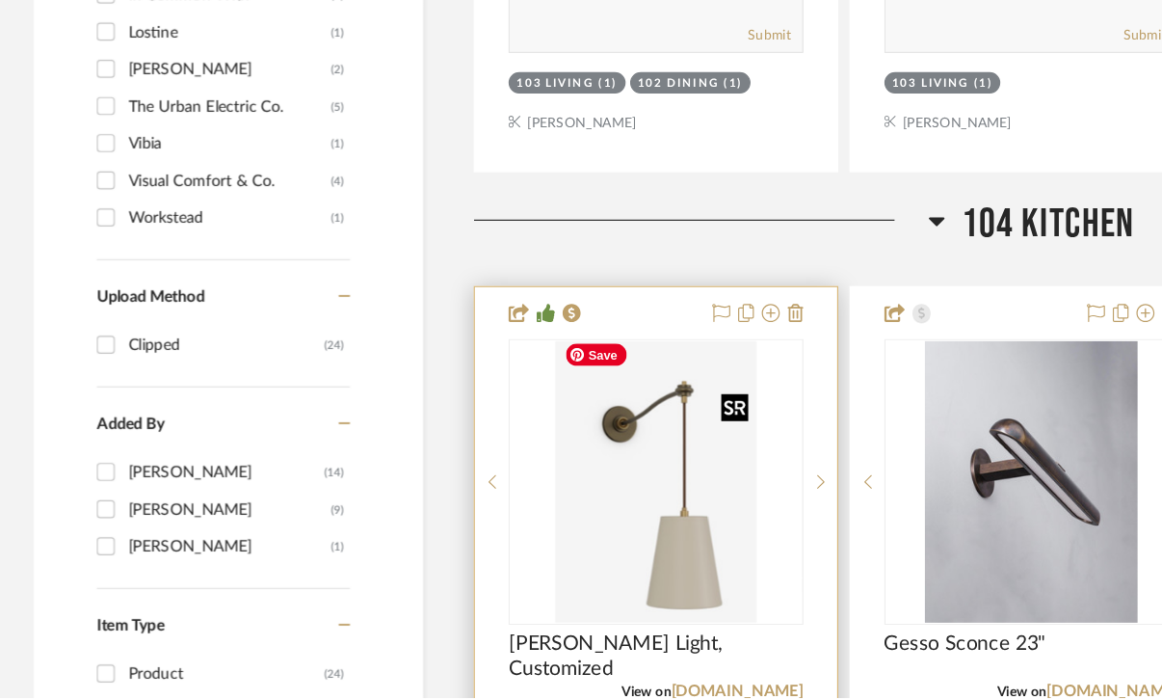
click at [530, 527] on img "0" at bounding box center [561, 515] width 172 height 241
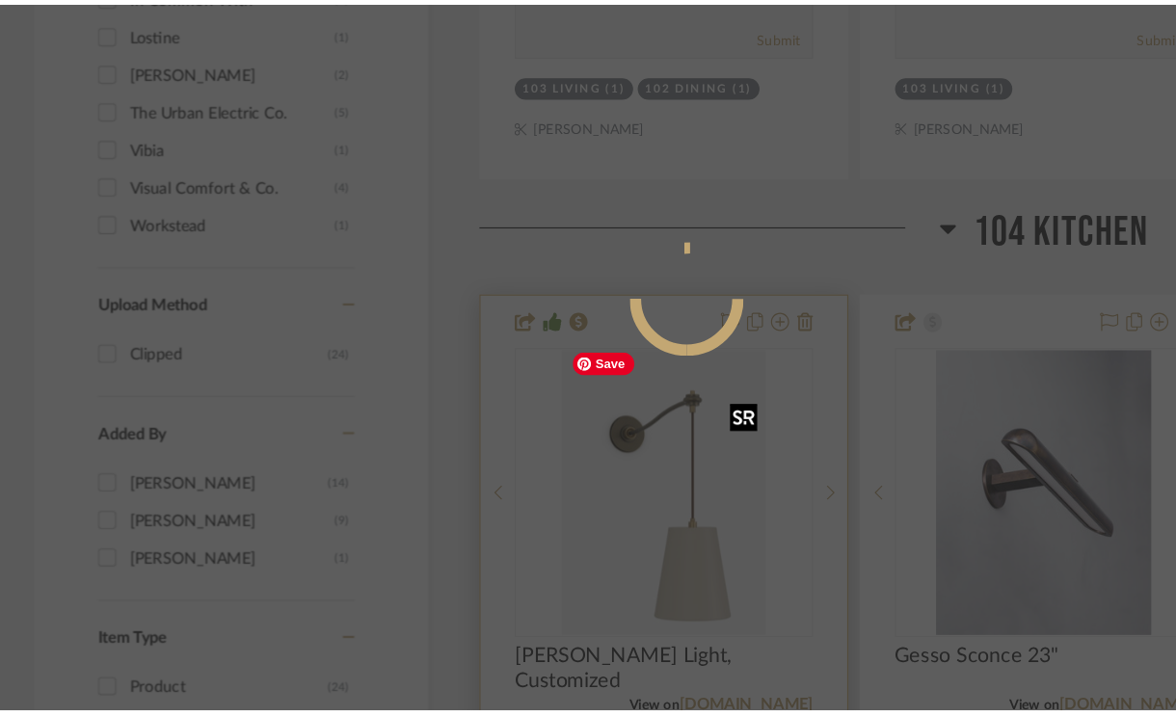
scroll to position [0, 0]
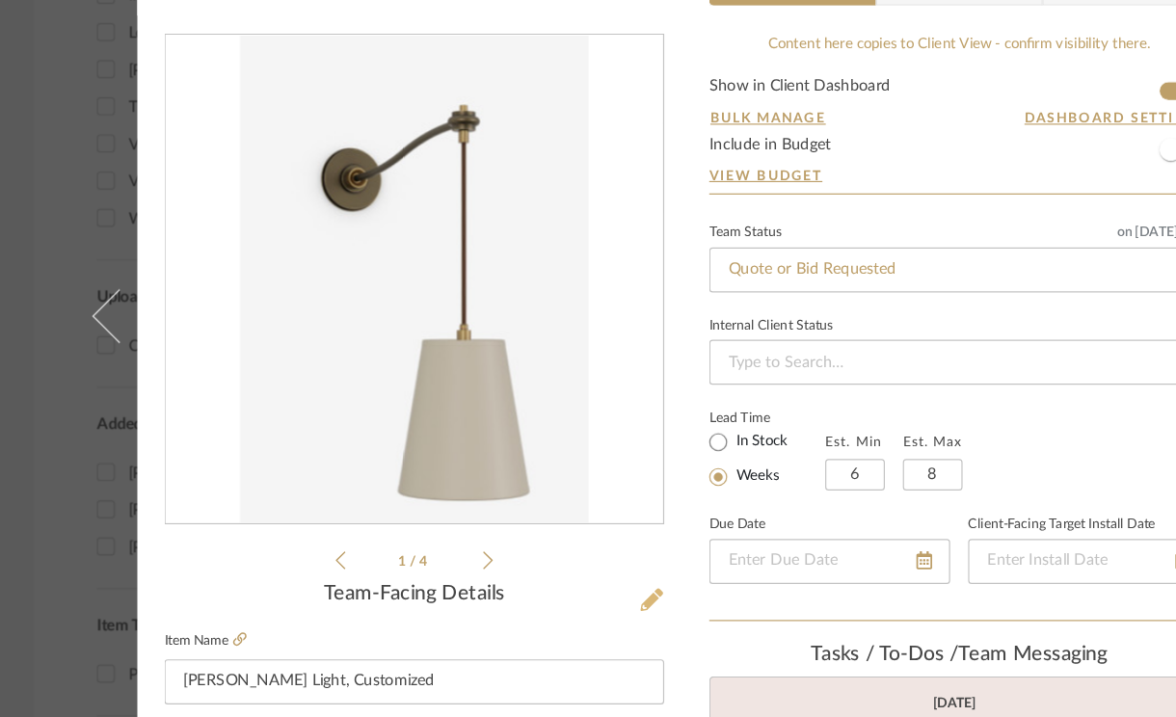
click at [551, 609] on icon at bounding box center [557, 615] width 19 height 19
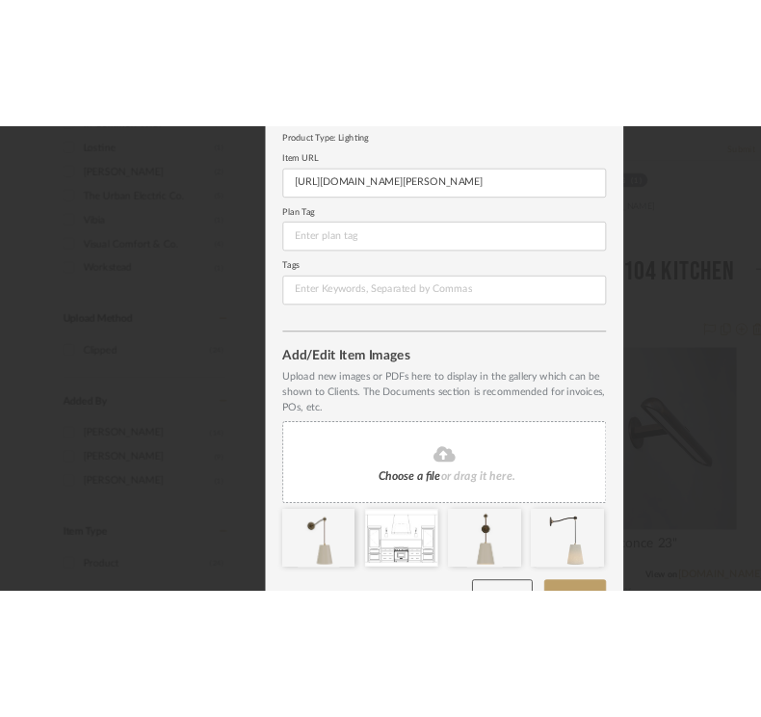
scroll to position [199, 0]
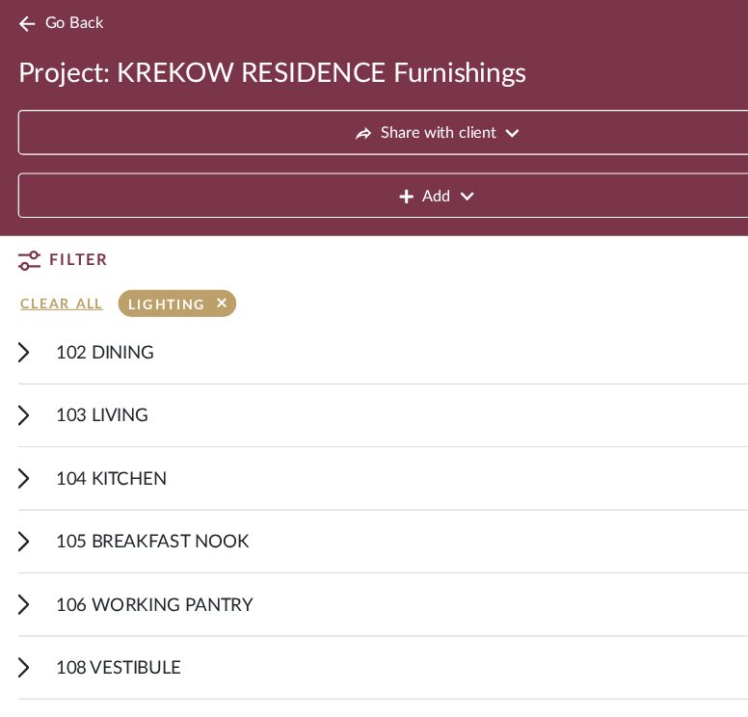
click at [25, 461] on div "104 KITCHEN Add Item" at bounding box center [373, 465] width 717 height 54
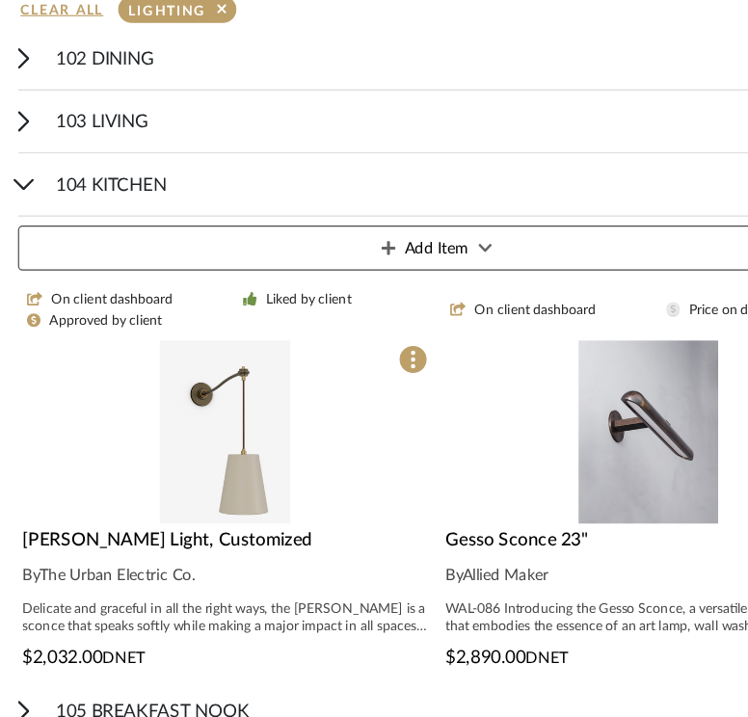
scroll to position [337, 0]
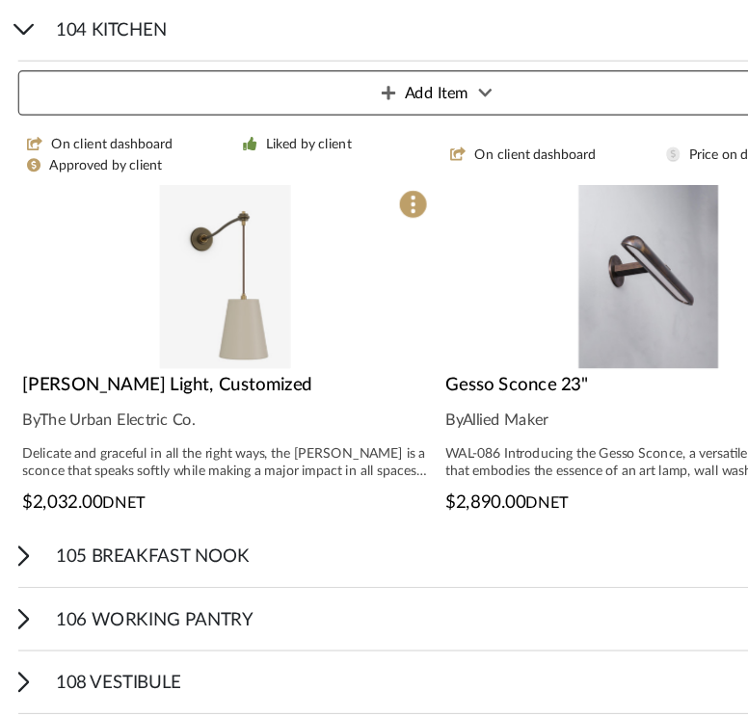
click at [211, 370] on div at bounding box center [192, 339] width 355 height 157
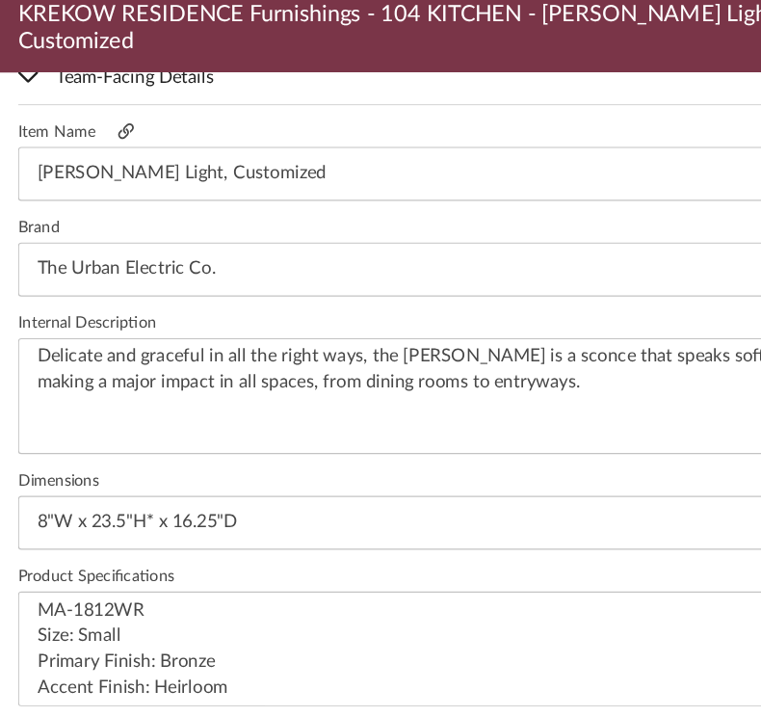
scroll to position [499, 0]
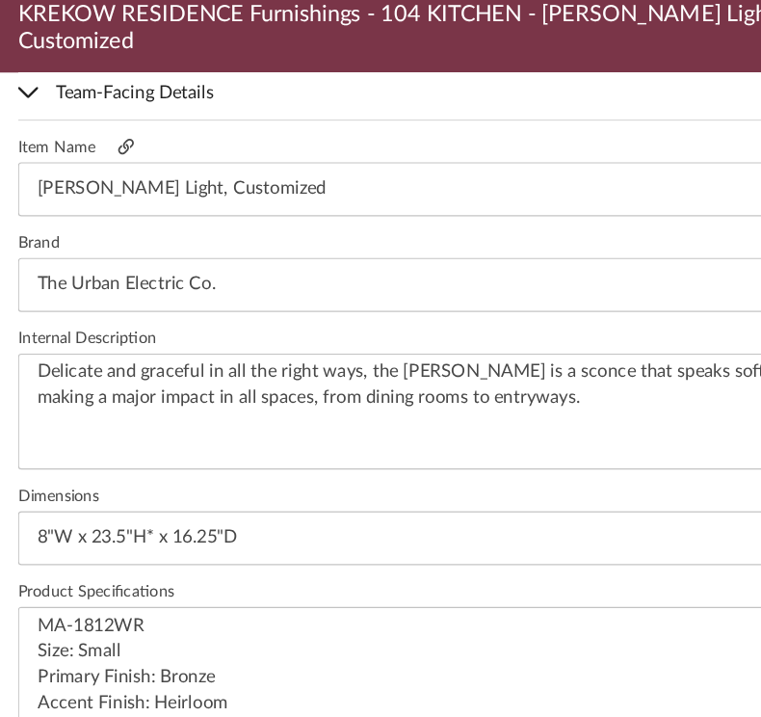
click at [105, 221] on icon at bounding box center [107, 227] width 13 height 13
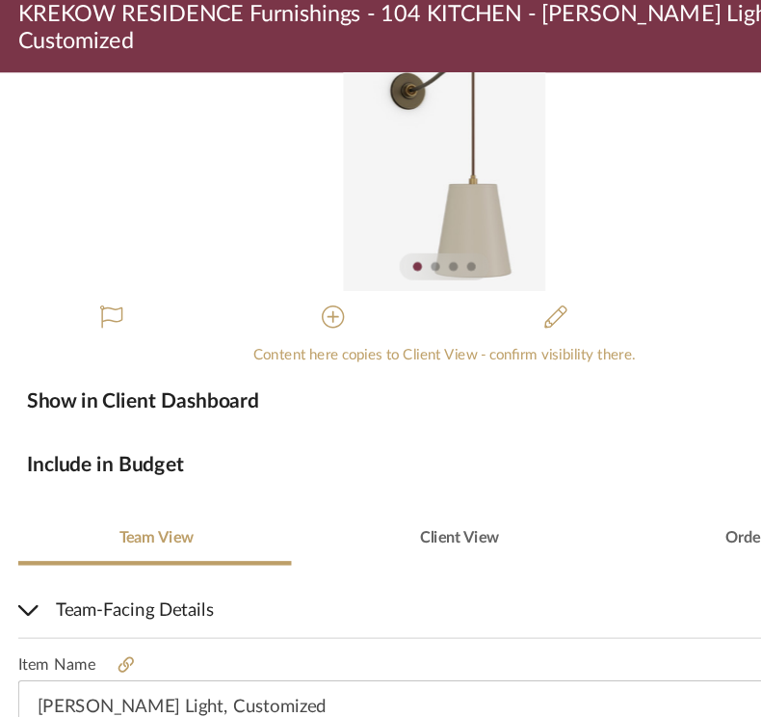
scroll to position [0, 0]
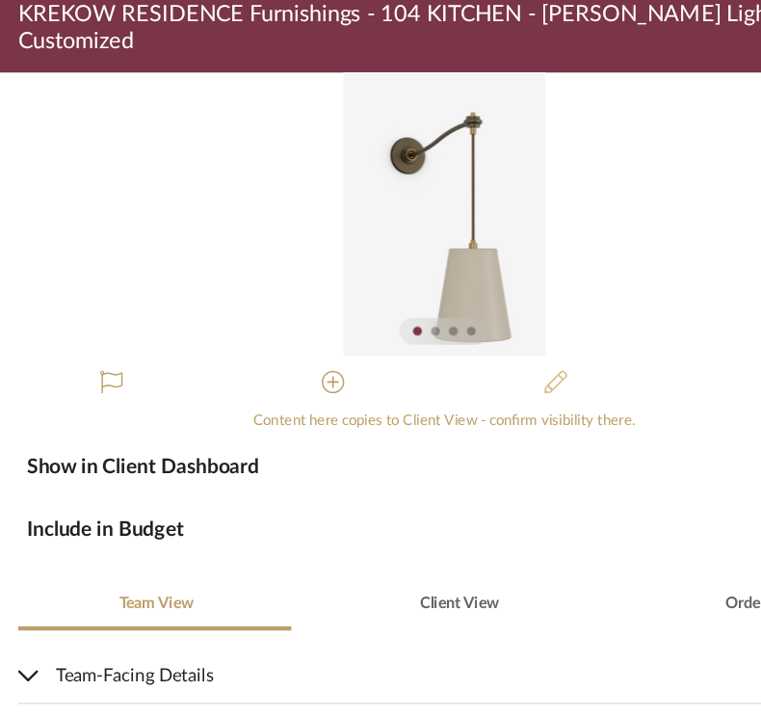
click at [470, 420] on icon at bounding box center [475, 429] width 19 height 19
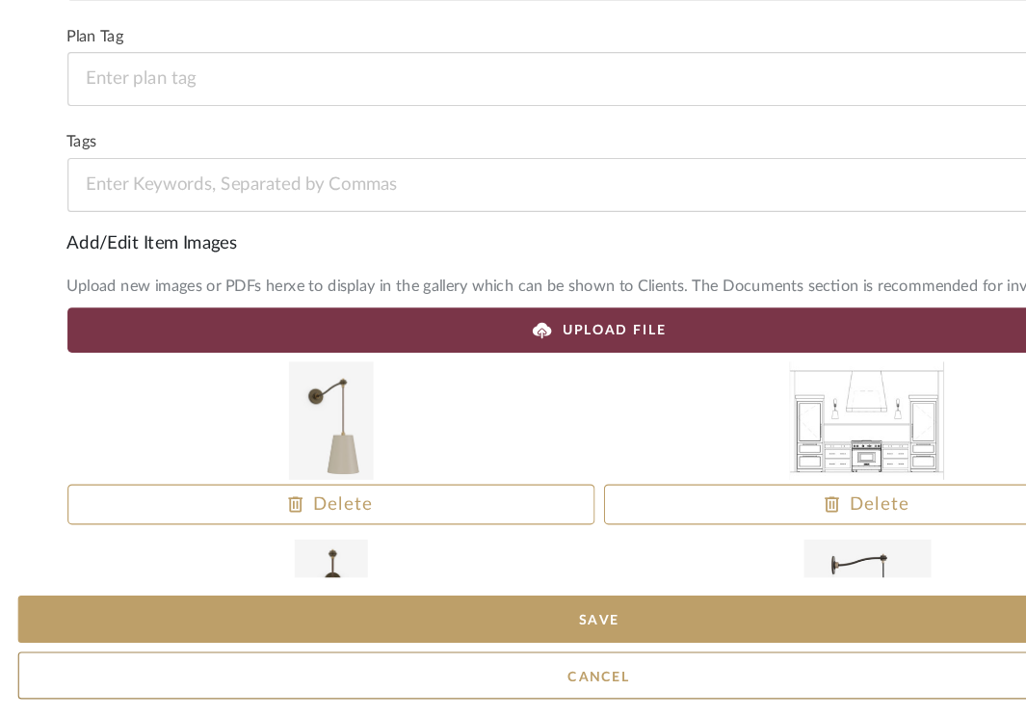
scroll to position [179, 0]
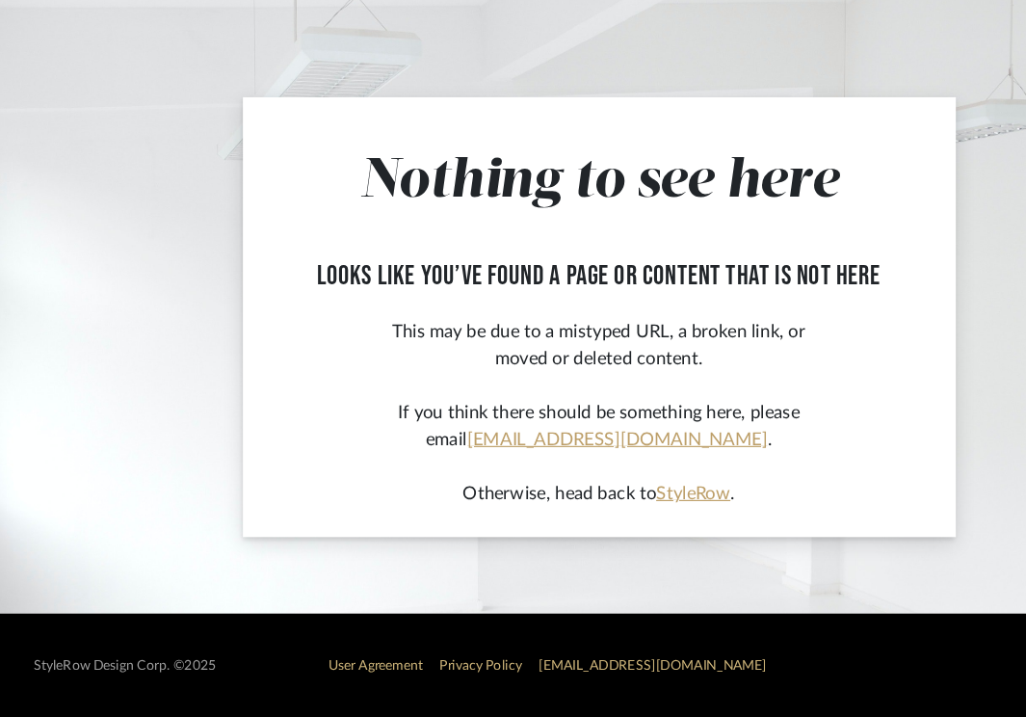
click at [116, 185] on app-not-found-page "Nothing to see here looks like you’ve found a page or content that is not here …" at bounding box center [513, 338] width 1026 height 580
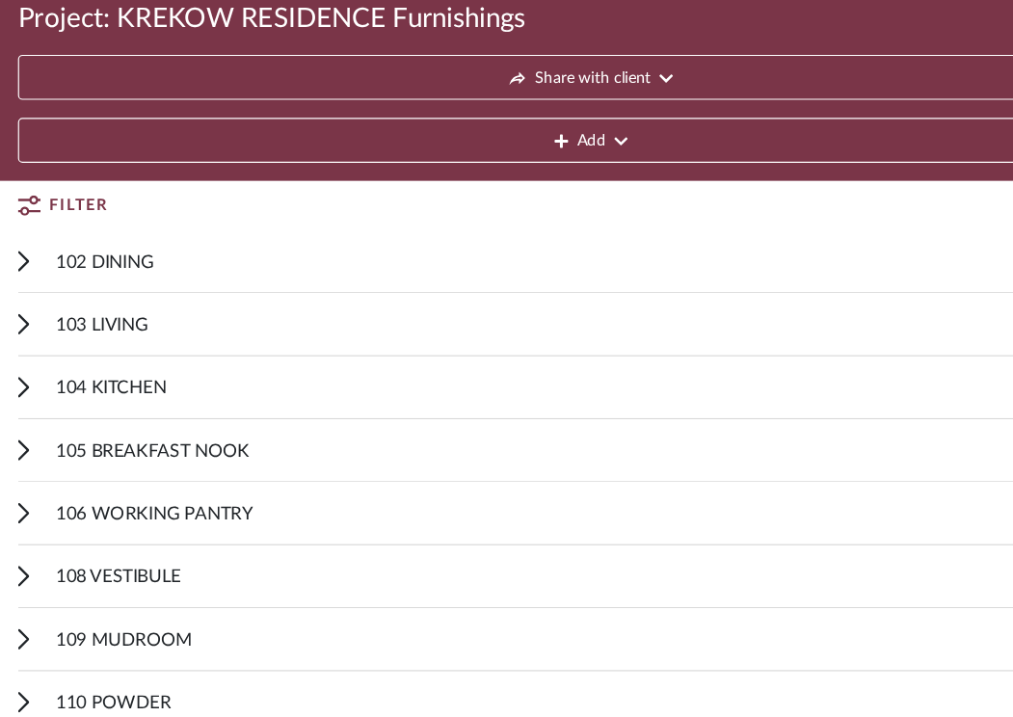
click at [108, 429] on span "104 KITCHEN" at bounding box center [95, 434] width 94 height 23
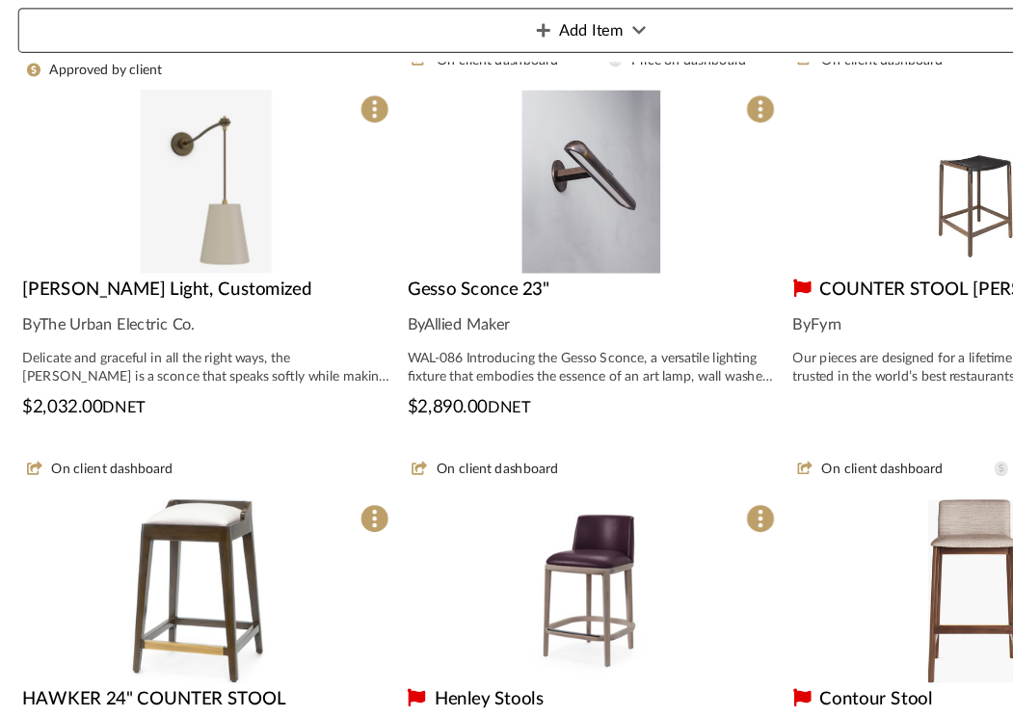
scroll to position [703, 0]
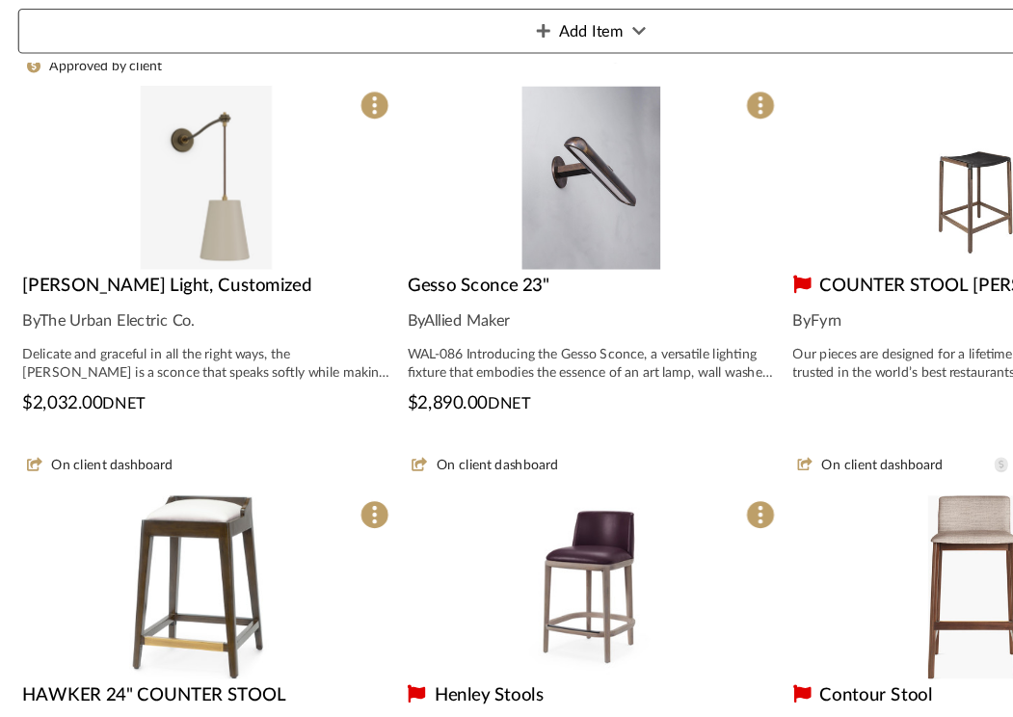
click at [190, 291] on img "0" at bounding box center [176, 254] width 113 height 157
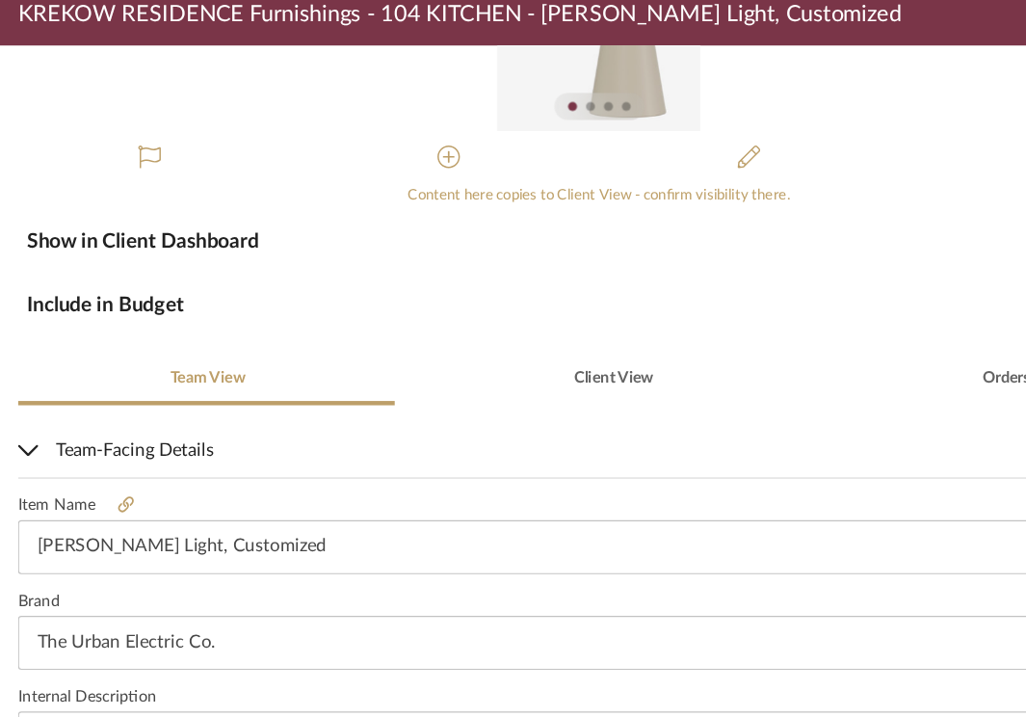
scroll to position [178, 0]
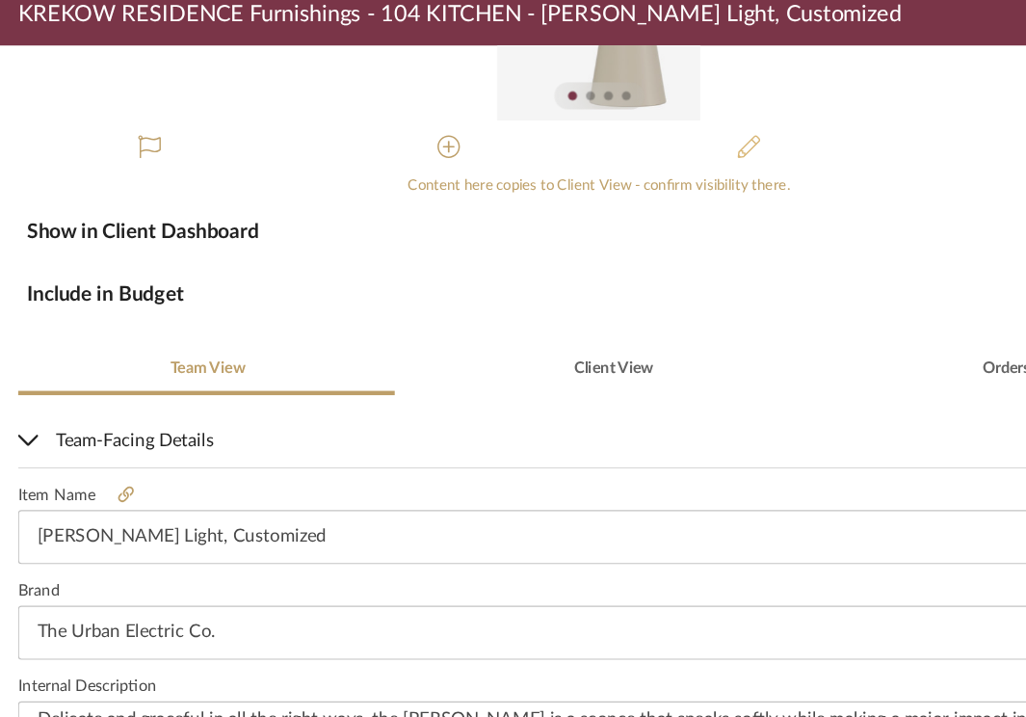
click at [620, 232] on icon at bounding box center [641, 228] width 19 height 19
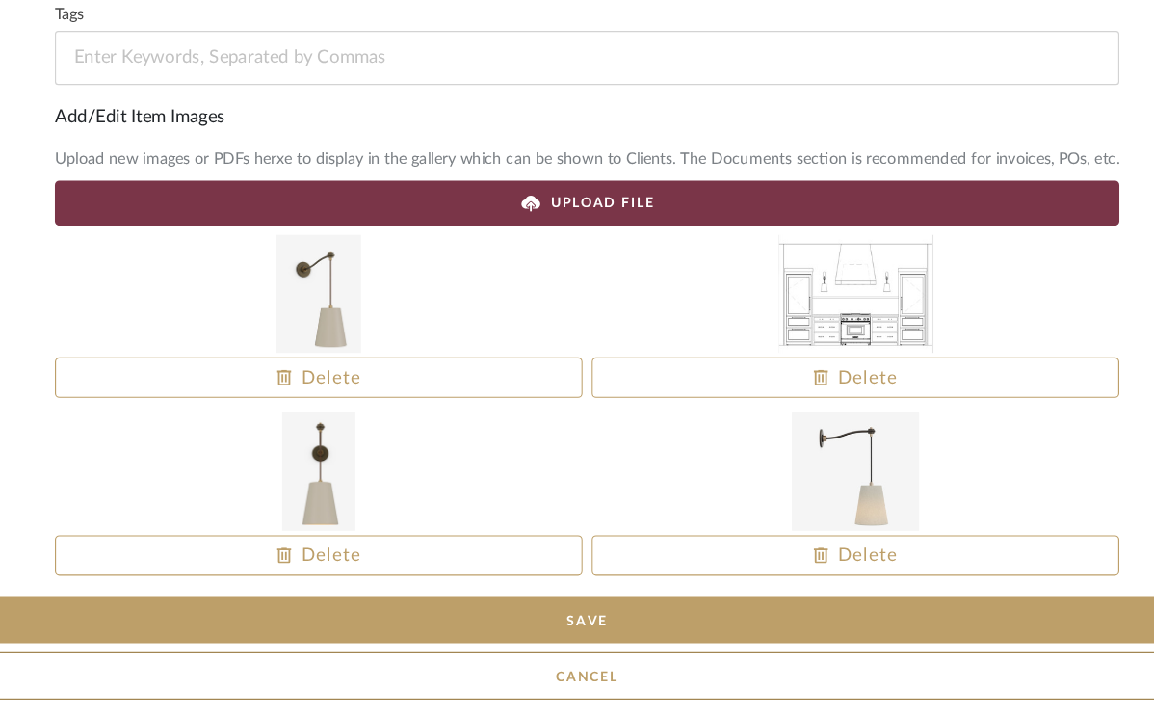
click at [619, 278] on span "UPLOAD FILE" at bounding box center [591, 276] width 90 height 17
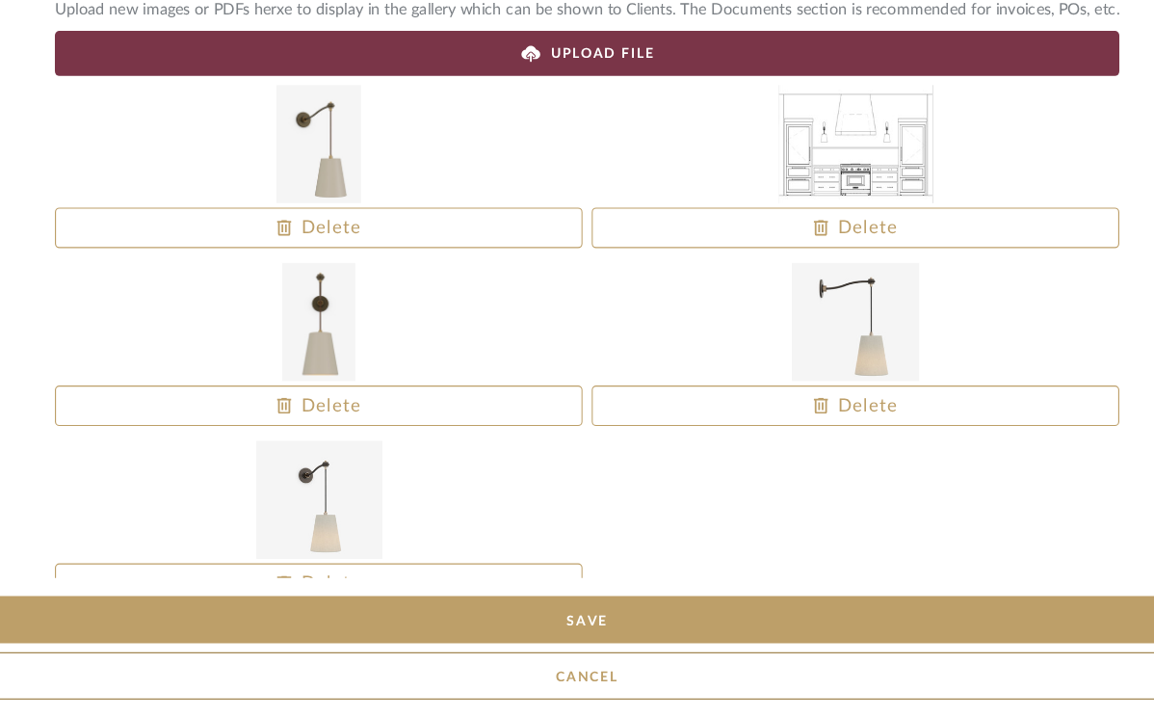
scroll to position [576, 0]
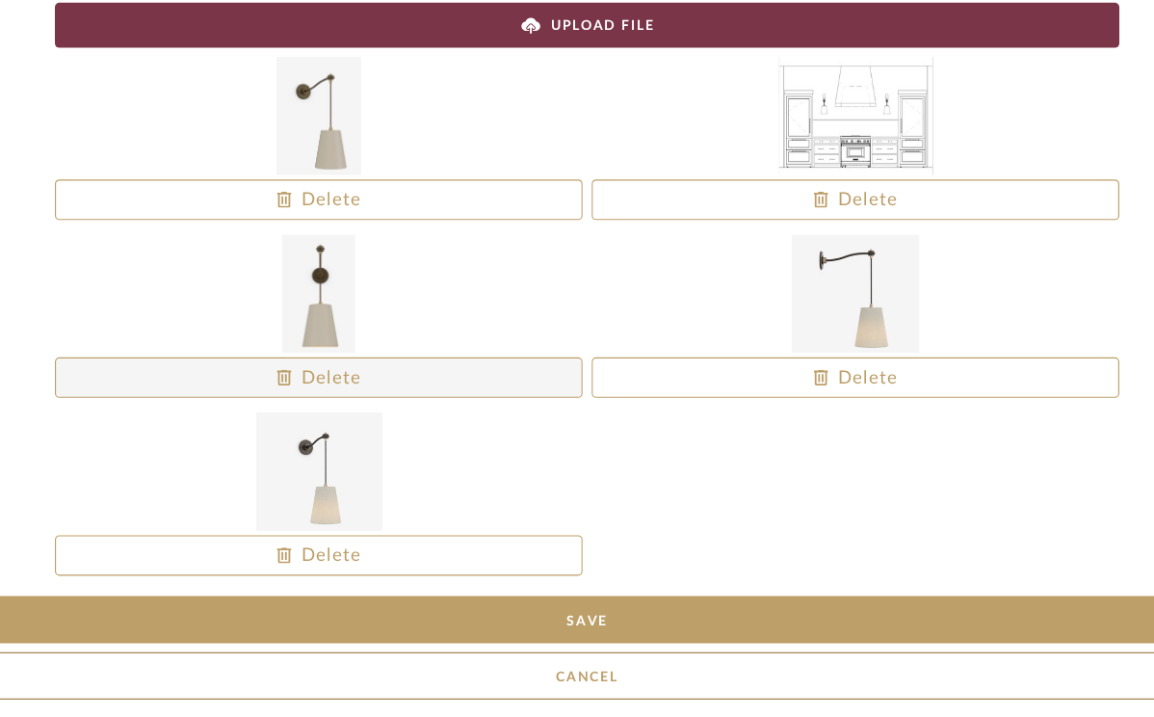
drag, startPoint x: 341, startPoint y: 500, endPoint x: 342, endPoint y: 415, distance: 84.8
click at [342, 151] on div "Delete Delete Delete Delete Delete" at bounding box center [577, 151] width 912 height 0
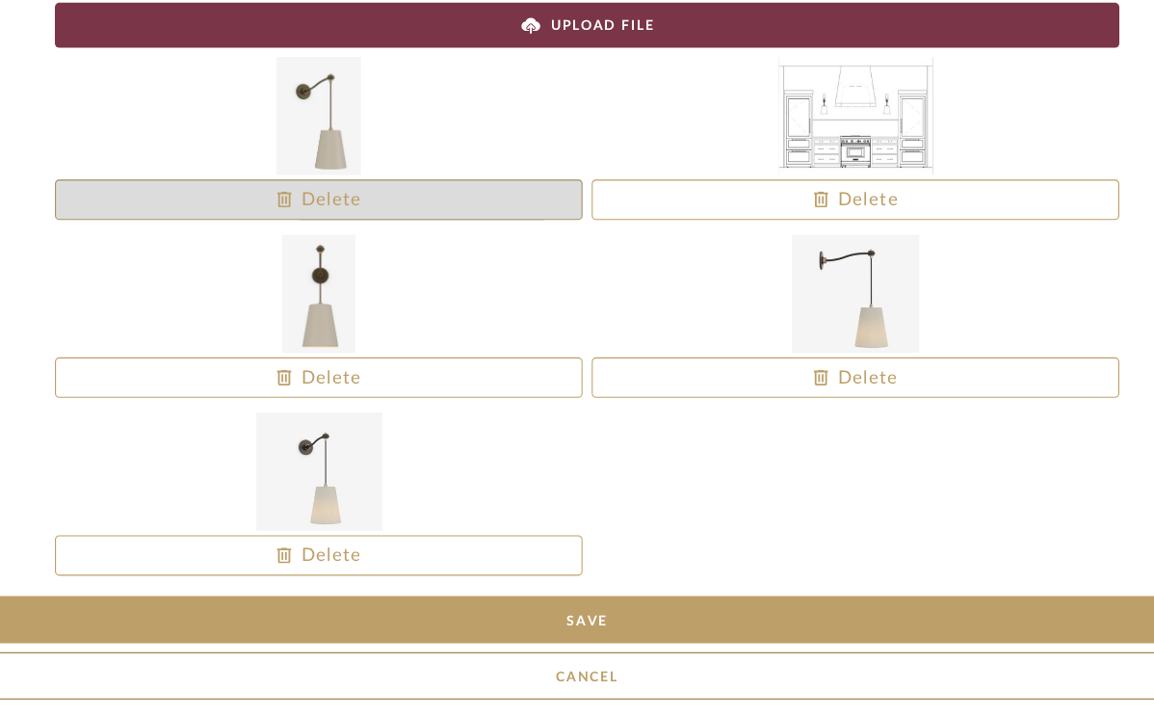
click at [378, 273] on span "Delete" at bounding box center [347, 273] width 73 height 23
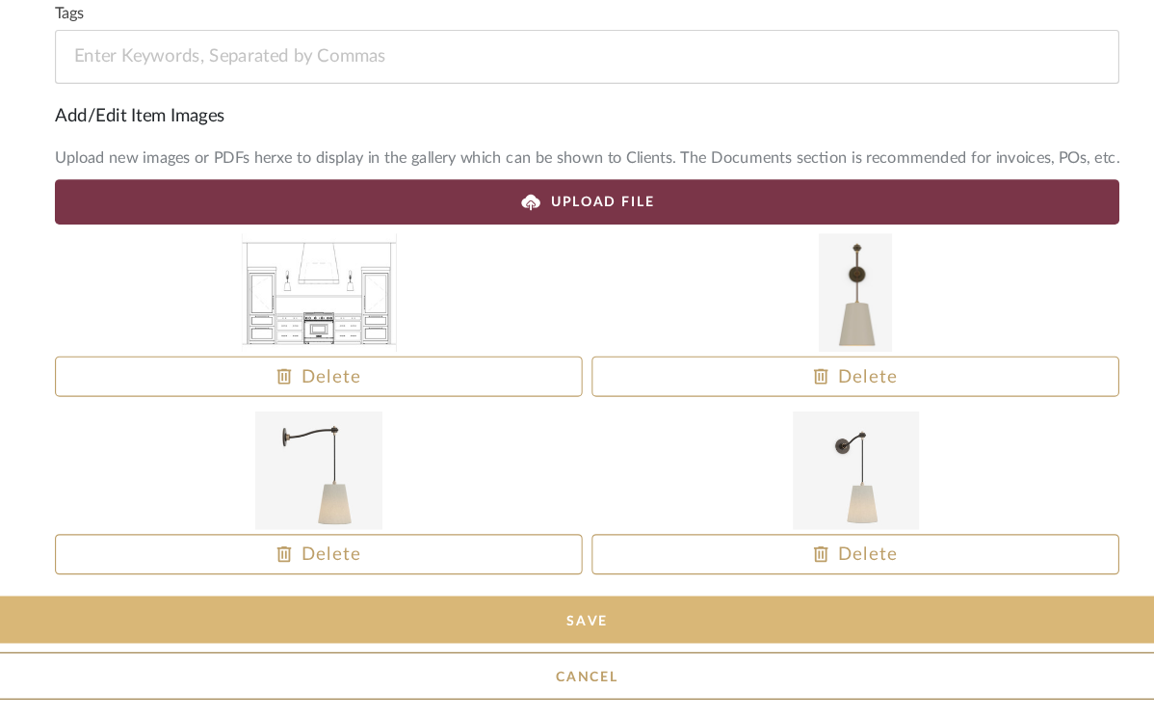
click at [570, 637] on button "Save" at bounding box center [577, 633] width 1124 height 40
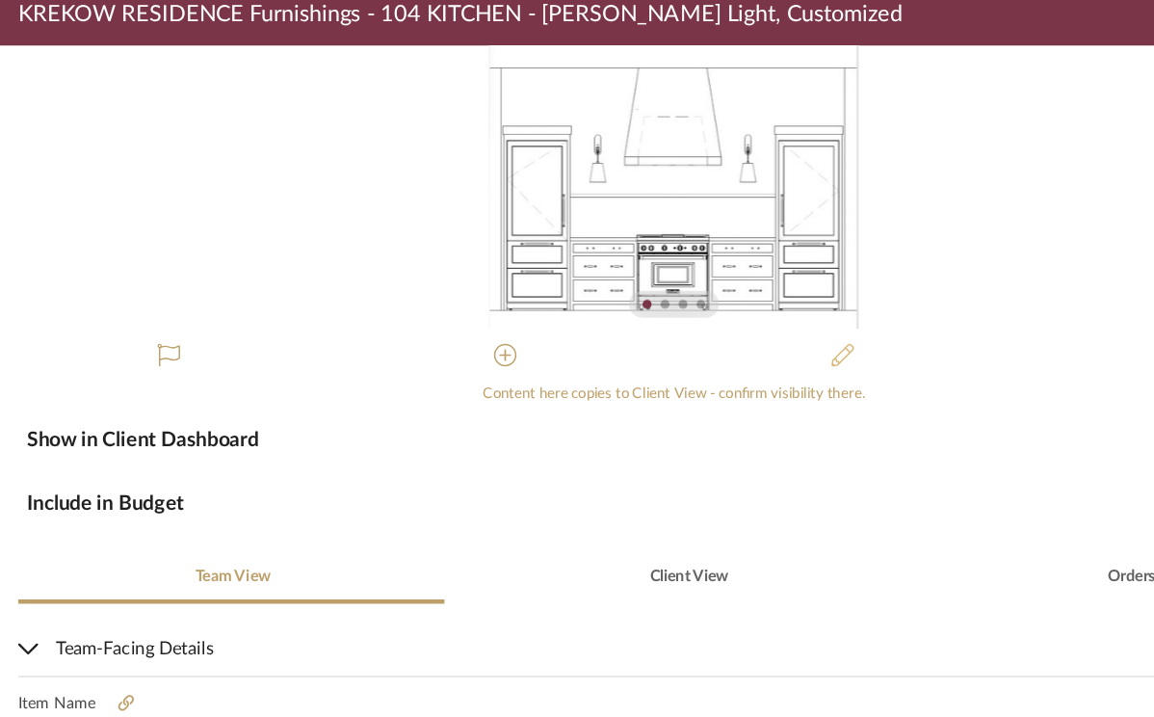
click at [620, 408] on icon at bounding box center [721, 406] width 19 height 19
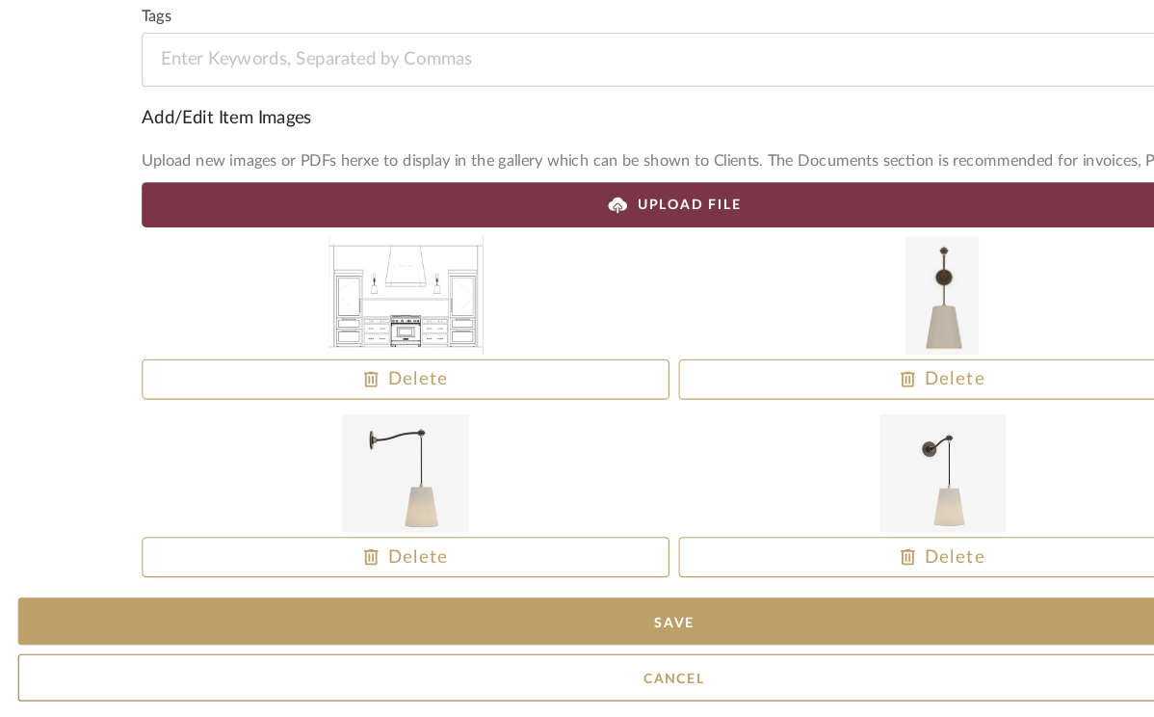
drag, startPoint x: 796, startPoint y: 501, endPoint x: 668, endPoint y: 464, distance: 133.3
click at [620, 464] on div at bounding box center [807, 506] width 452 height 101
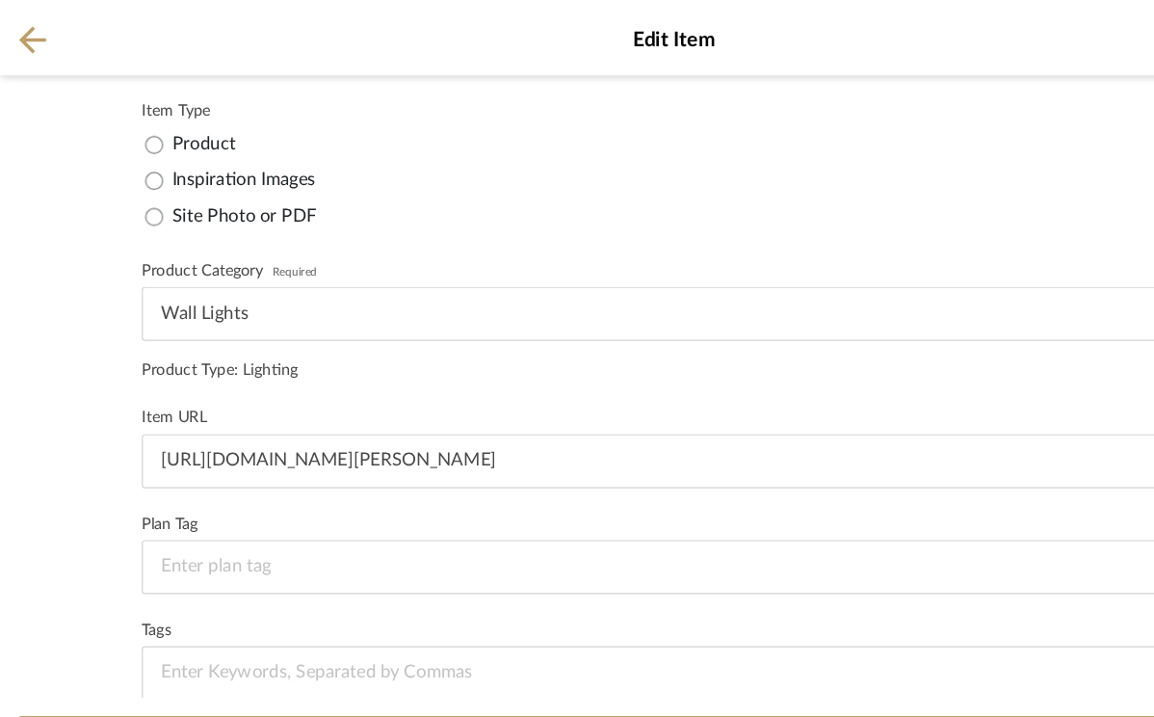
scroll to position [424, 0]
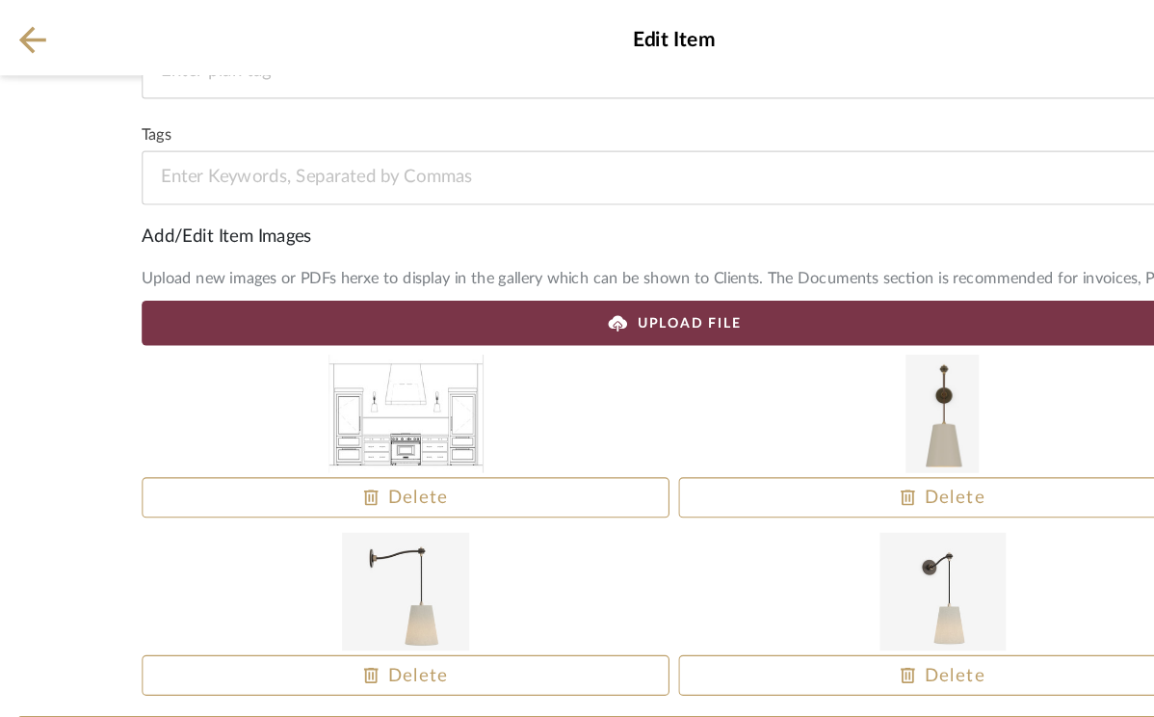
click at [620, 360] on div at bounding box center [807, 354] width 452 height 101
click at [620, 270] on div "UPLOAD FILE" at bounding box center [577, 276] width 912 height 39
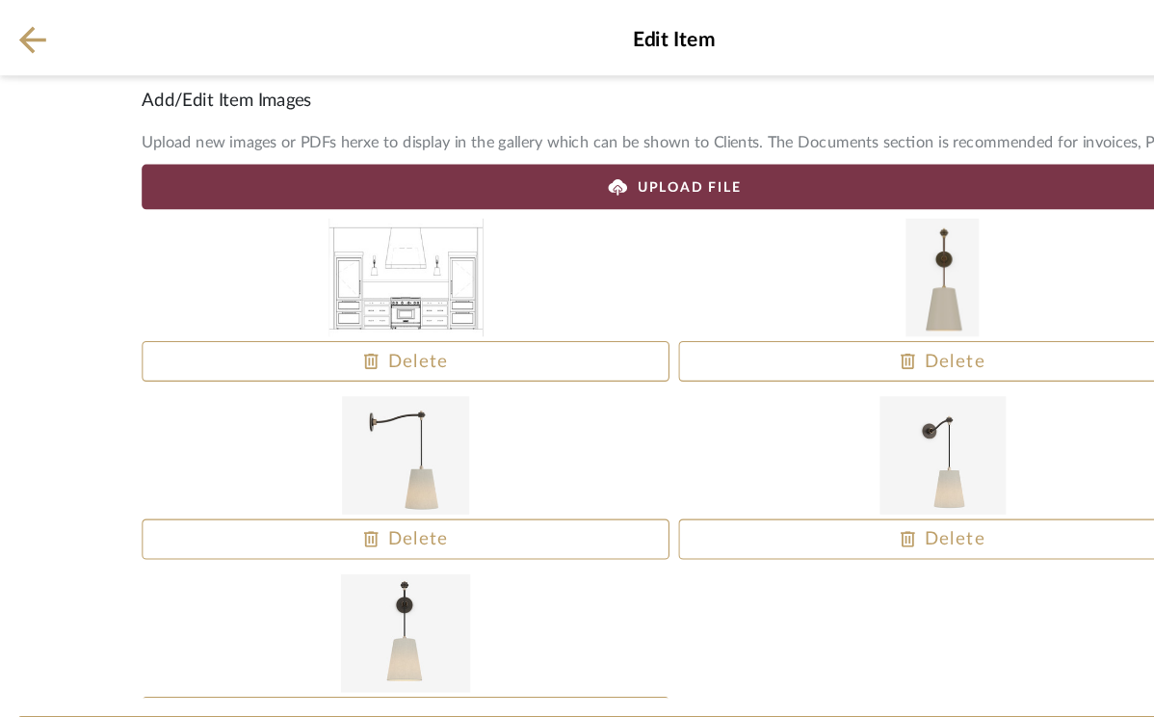
scroll to position [556, 0]
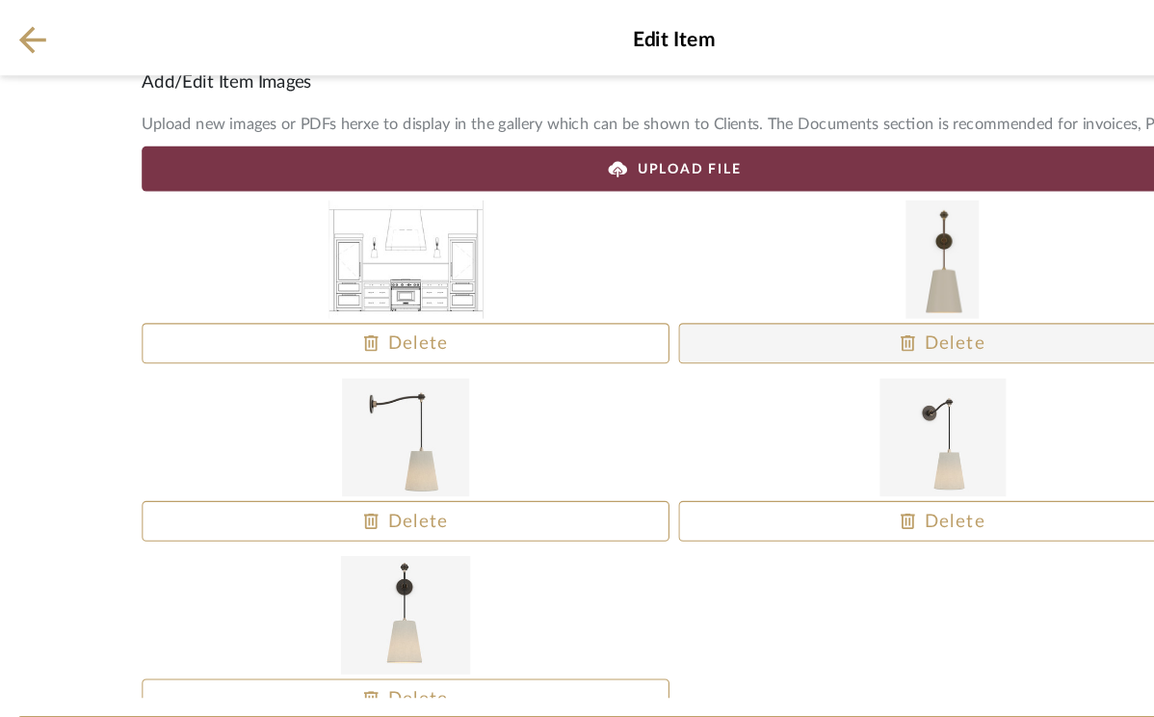
click at [620, 291] on span at bounding box center [807, 294] width 450 height 46
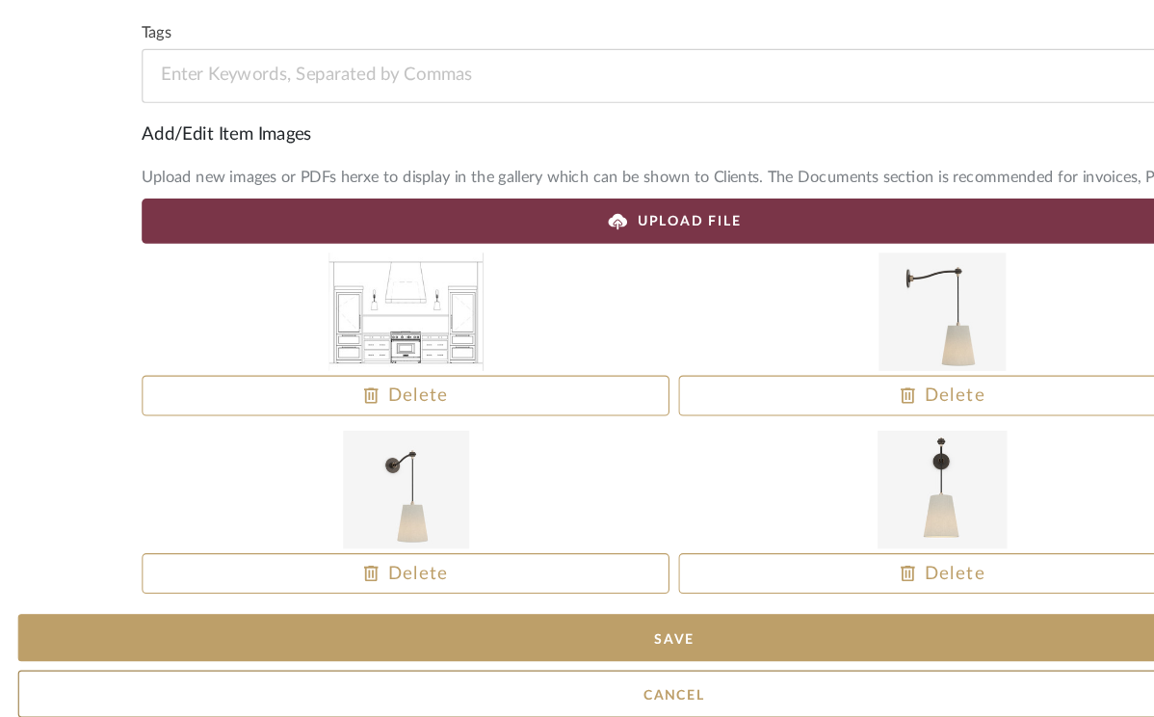
scroll to position [0, 0]
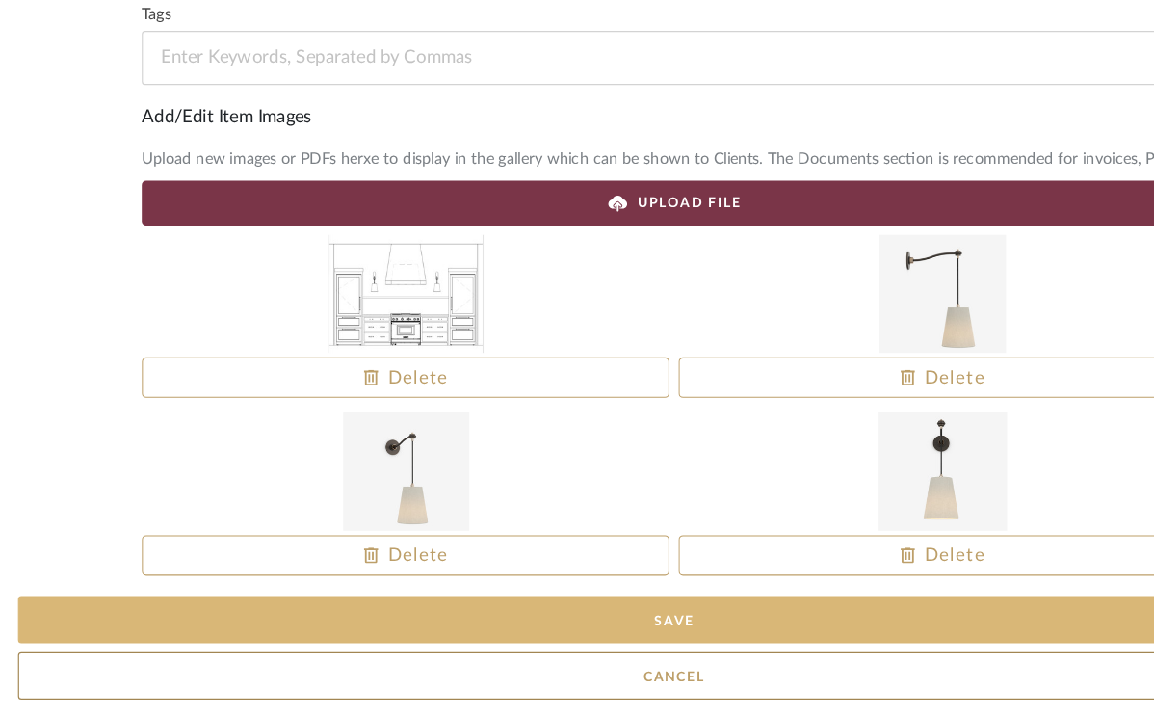
click at [569, 641] on button "Save" at bounding box center [577, 633] width 1124 height 40
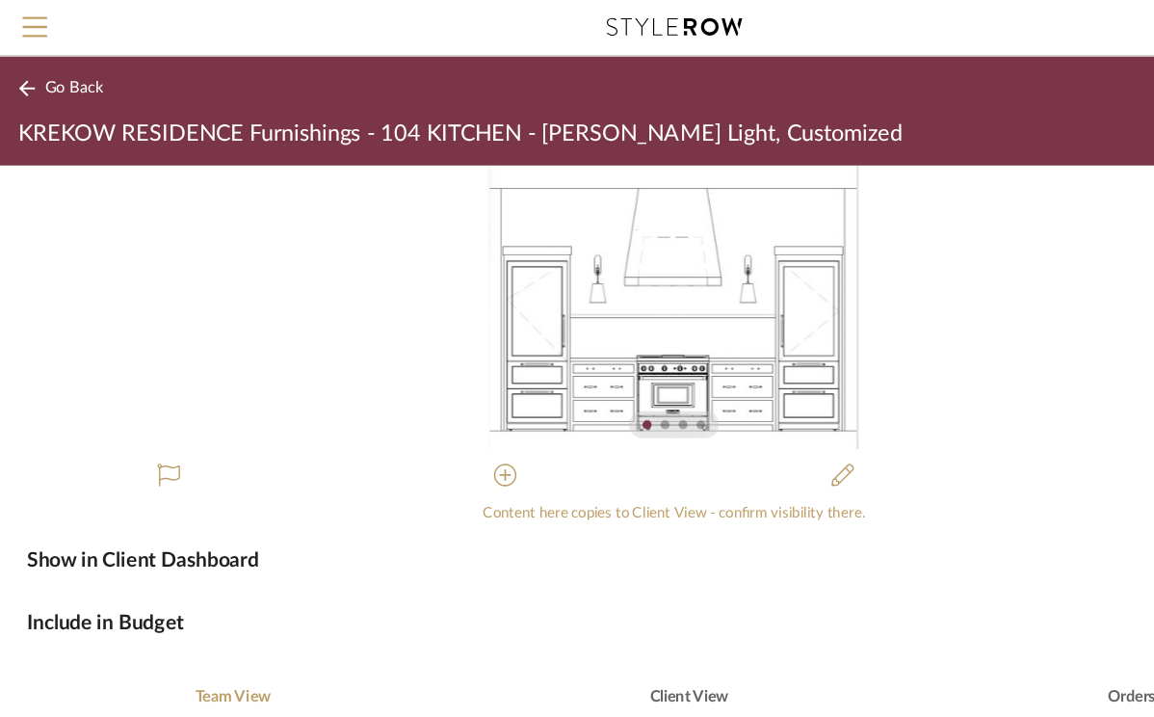
click at [44, 75] on span "Go Back" at bounding box center [64, 75] width 50 height 16
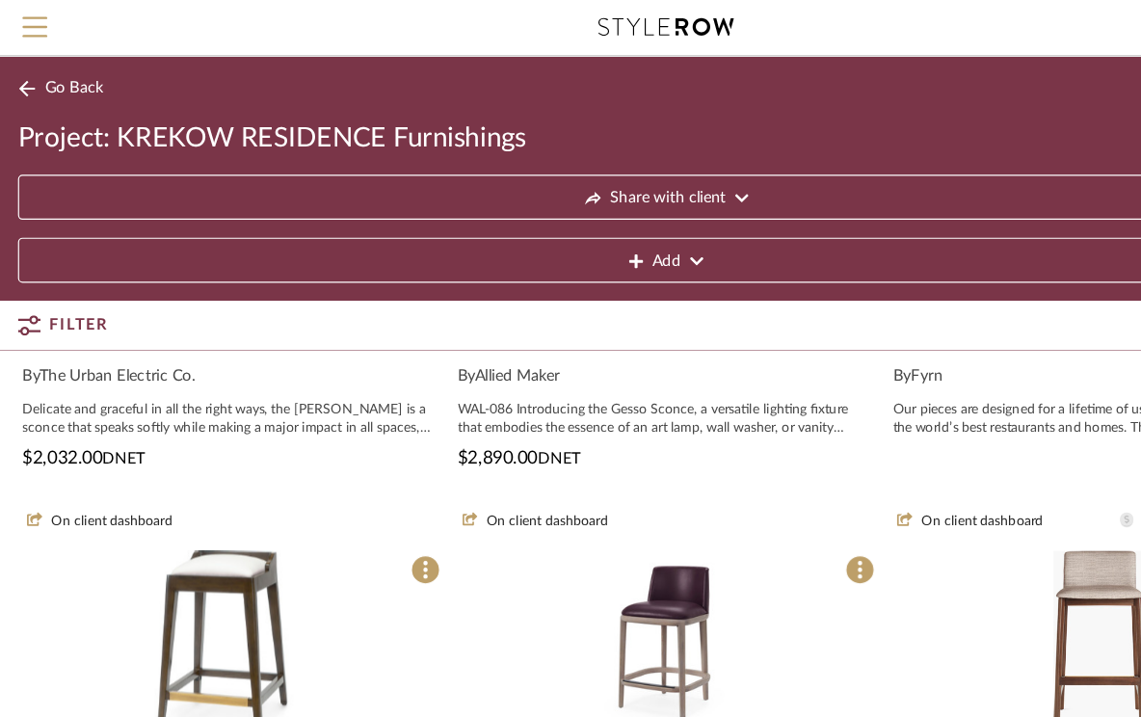
scroll to position [629, 0]
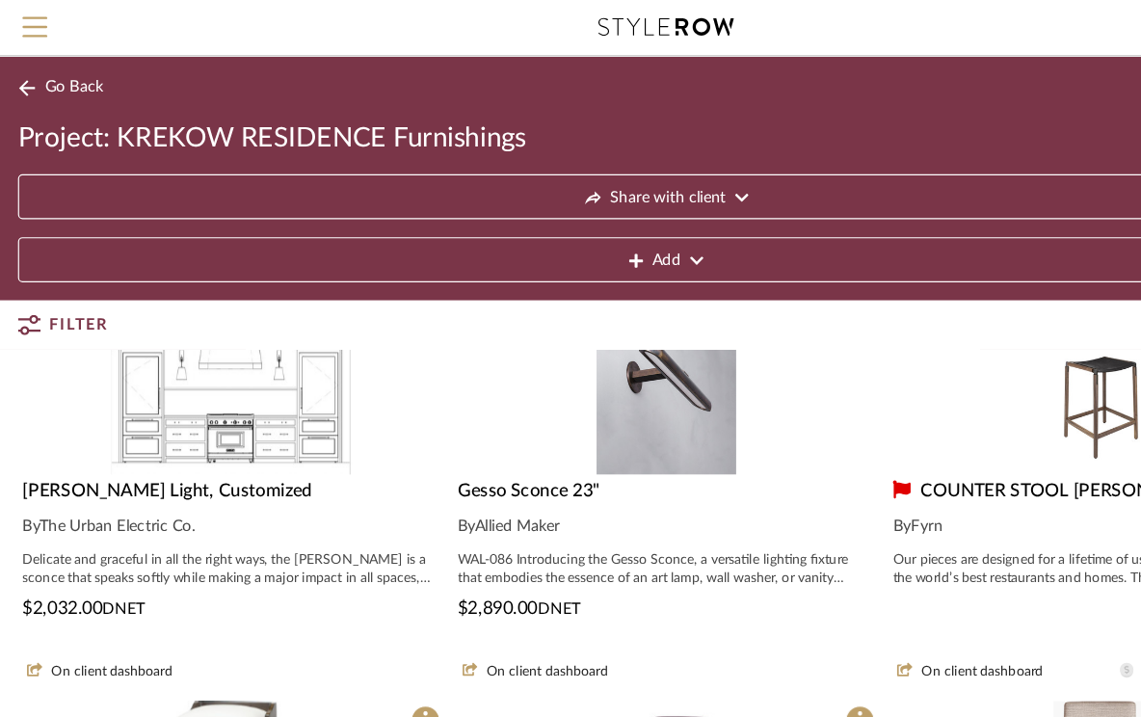
click at [17, 68] on icon at bounding box center [22, 75] width 15 height 14
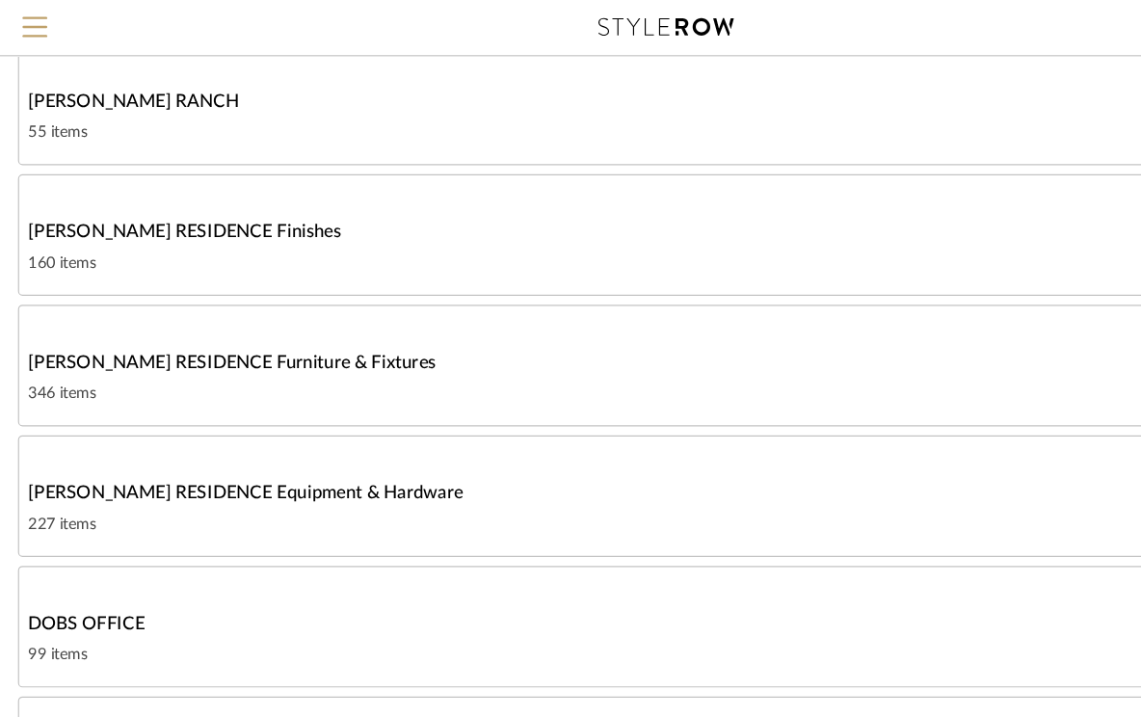
click at [104, 299] on span "[PERSON_NAME] RESIDENCE Furniture & Fixtures" at bounding box center [198, 310] width 349 height 23
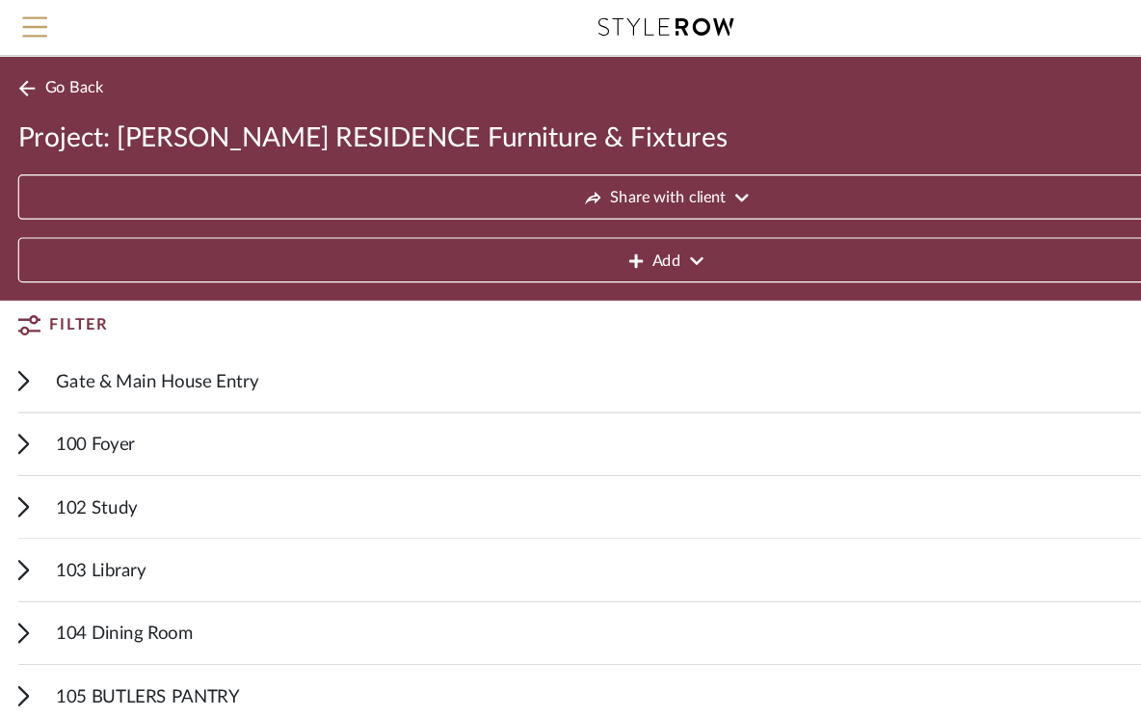
click at [77, 275] on span "Filter" at bounding box center [67, 278] width 50 height 35
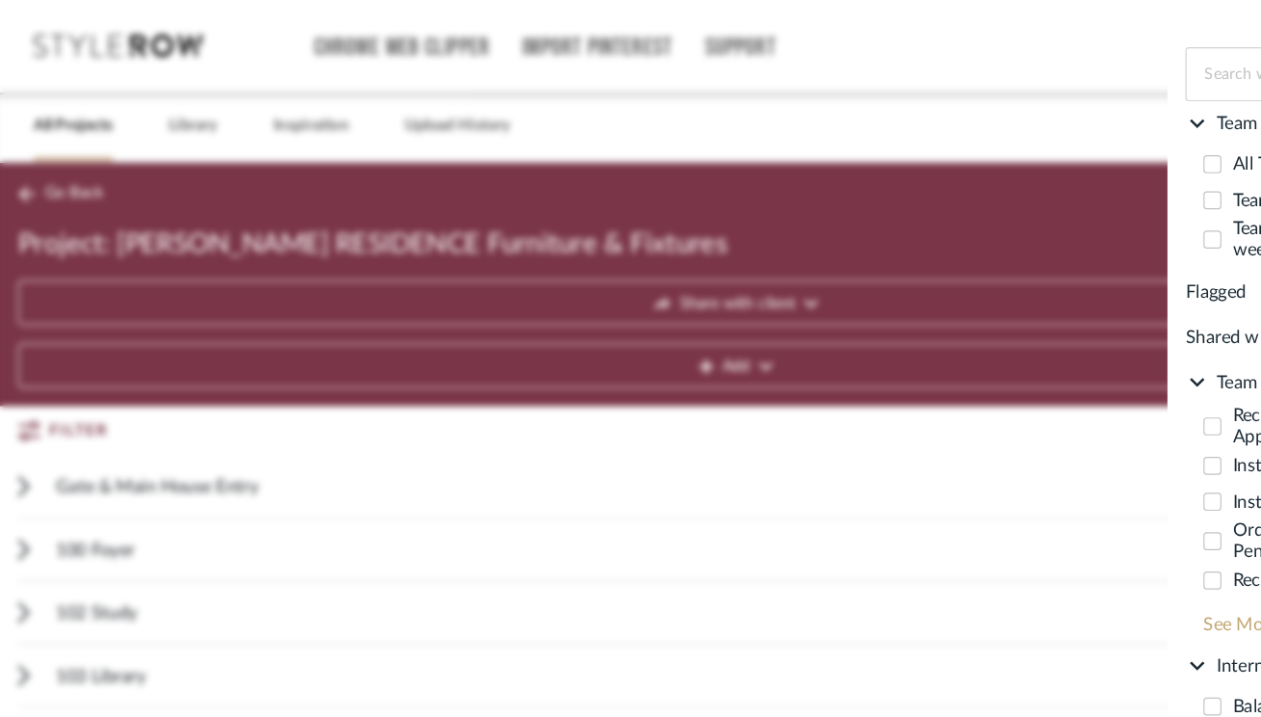
click at [604, 344] on search-bar "Filter by keyword, category or name prior to exporting to Excel or Bulk Actions…" at bounding box center [630, 358] width 1261 height 717
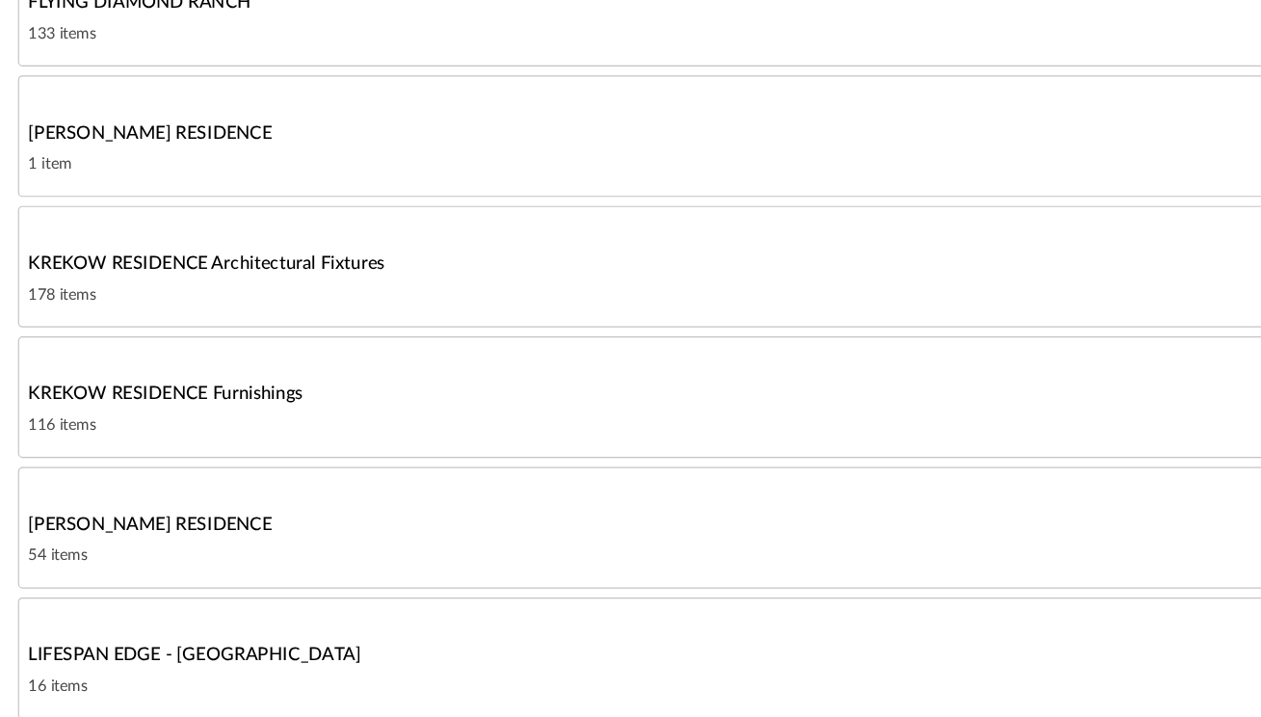
scroll to position [1261, 0]
click at [367, 407] on div at bounding box center [630, 415] width 1213 height 17
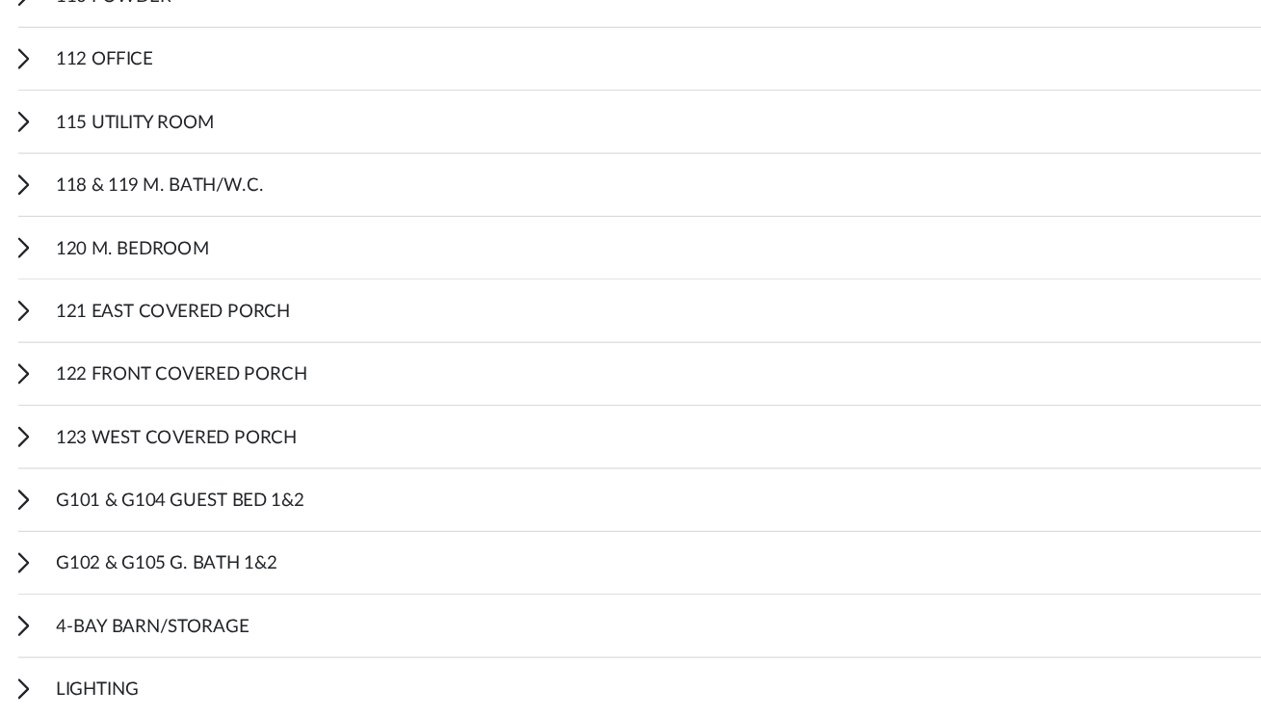
scroll to position [703, 0]
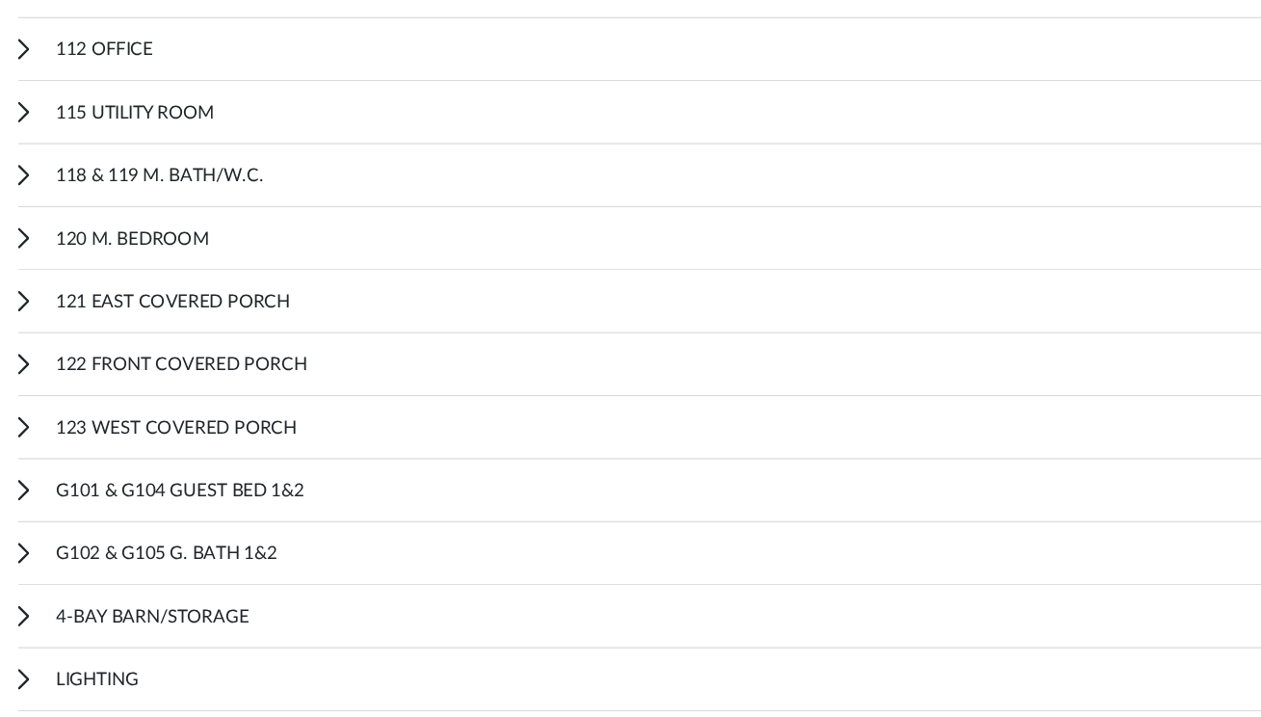
click at [23, 357] on icon at bounding box center [20, 361] width 10 height 18
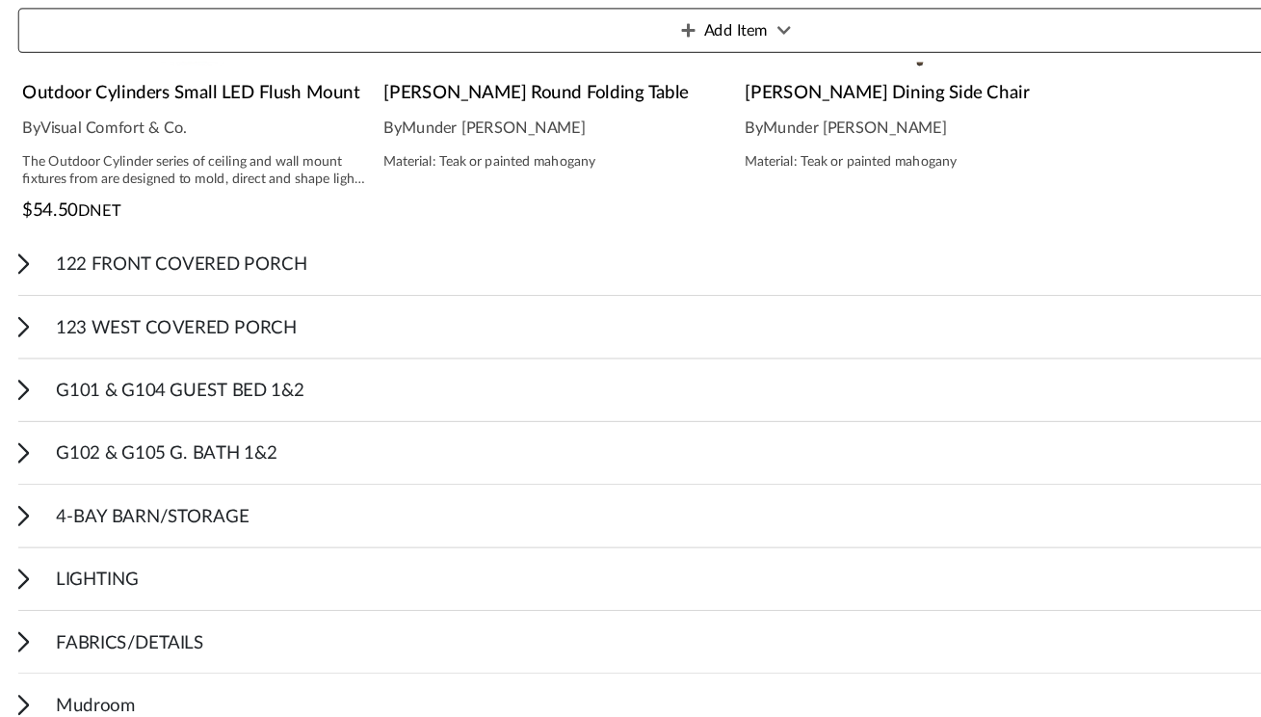
scroll to position [1196, 0]
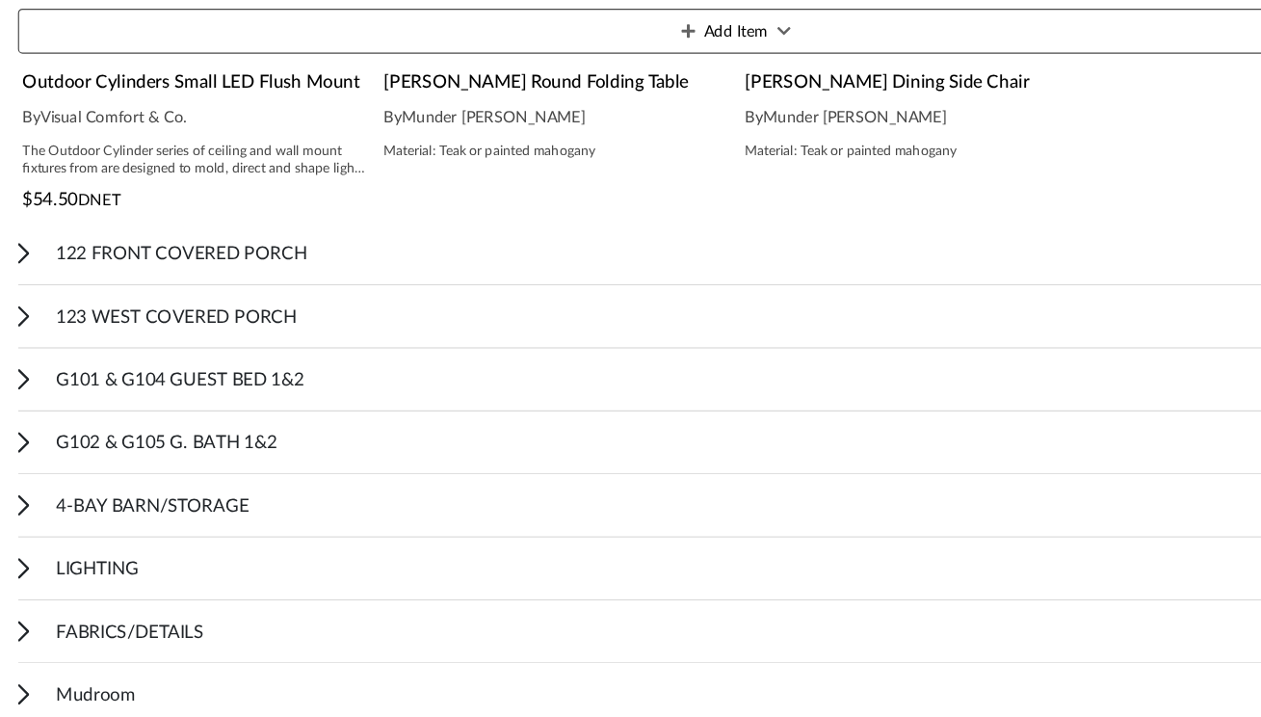
click at [26, 527] on div "4-BAY BARN/STORAGE Add Item" at bounding box center [630, 536] width 1231 height 54
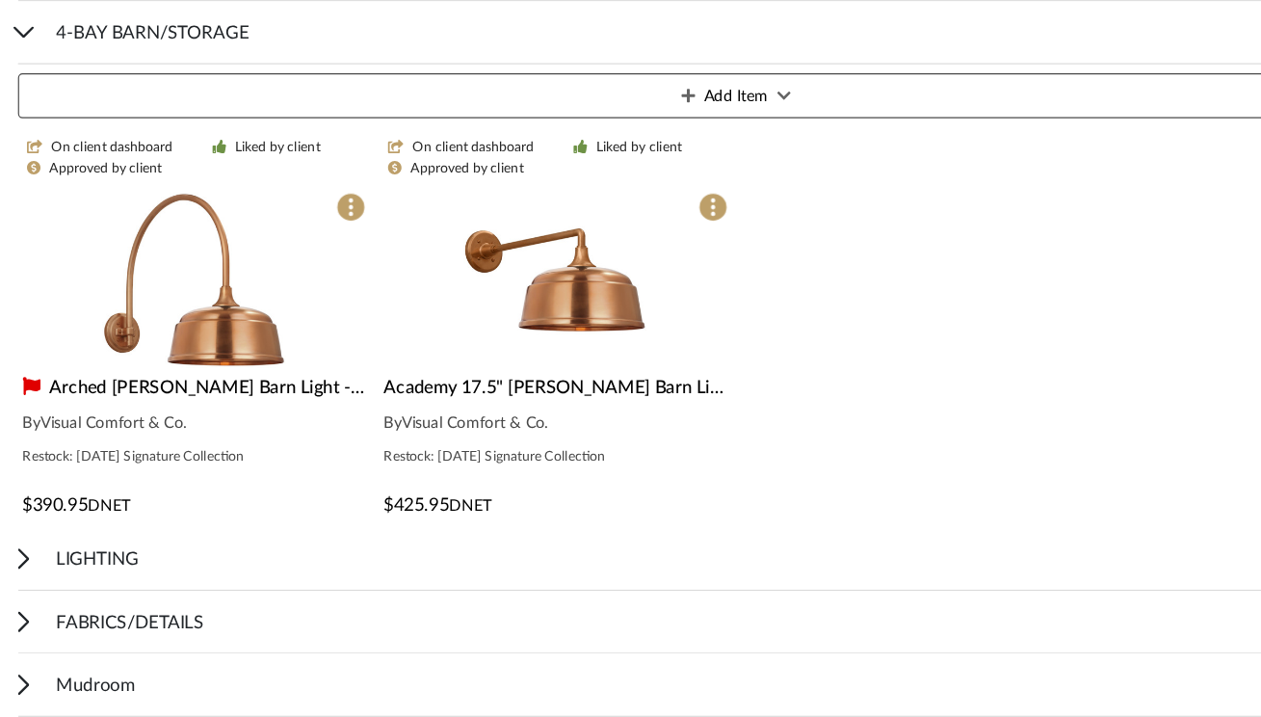
scroll to position [1602, 0]
click at [231, 387] on img "0" at bounding box center [166, 341] width 157 height 157
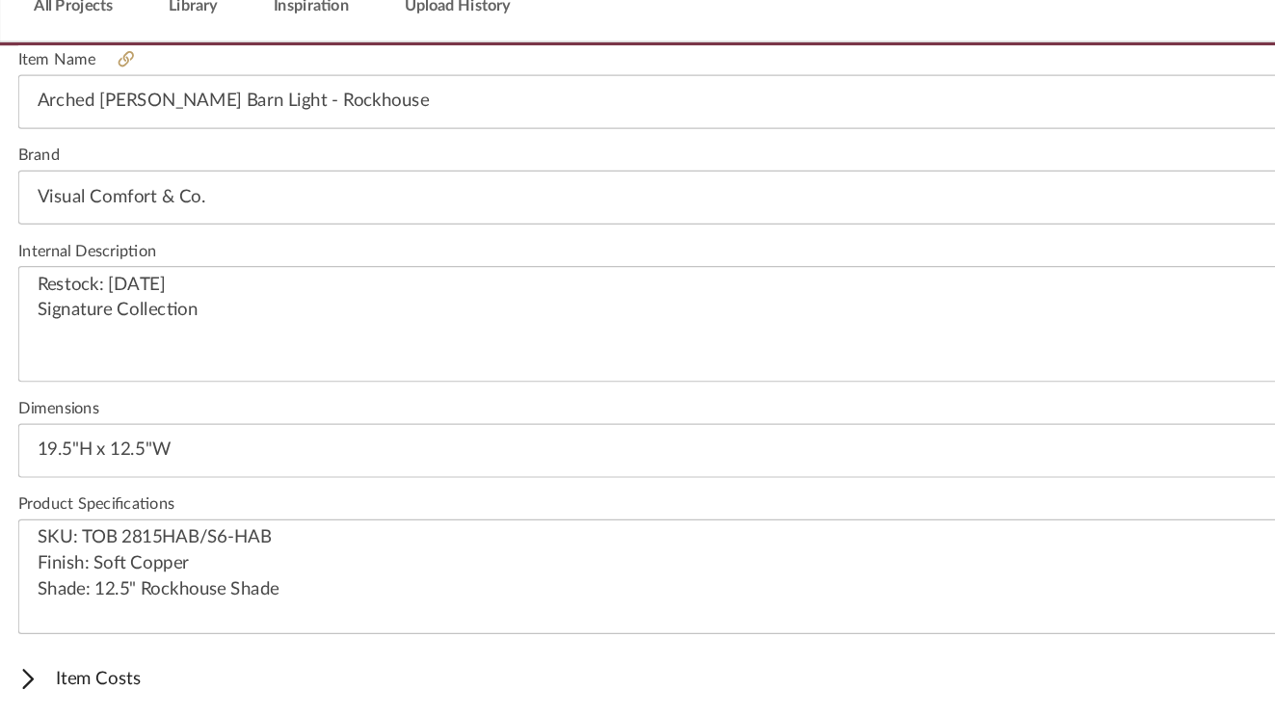
scroll to position [552, 0]
click at [241, 358] on textarea "Restock: [DATE] Signature Collection" at bounding box center [637, 379] width 1244 height 99
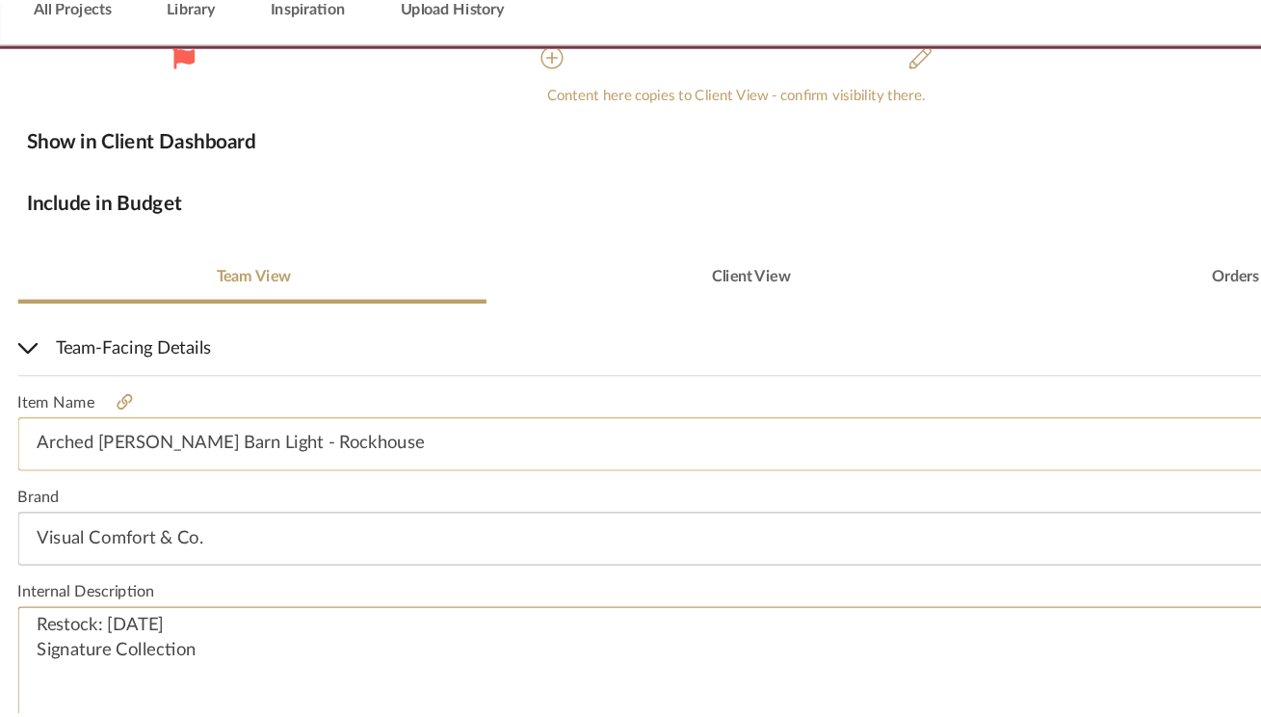
scroll to position [237, 0]
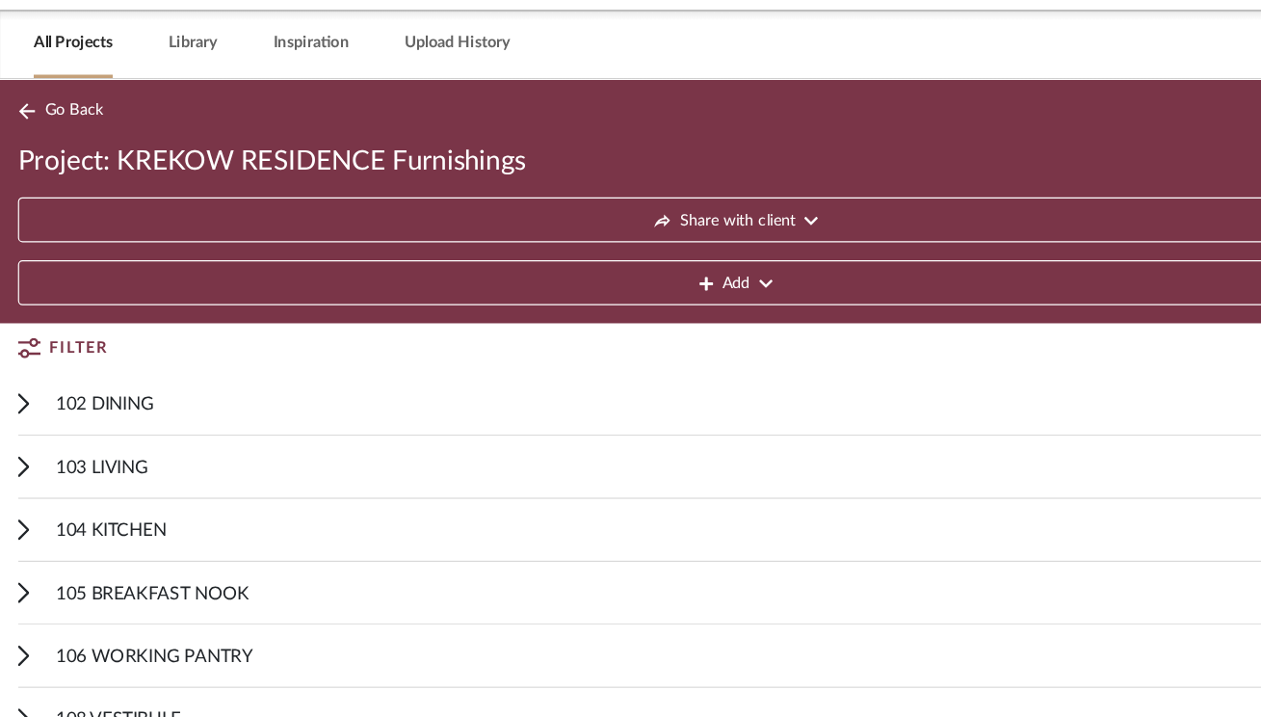
click at [17, 525] on icon at bounding box center [20, 525] width 10 height 18
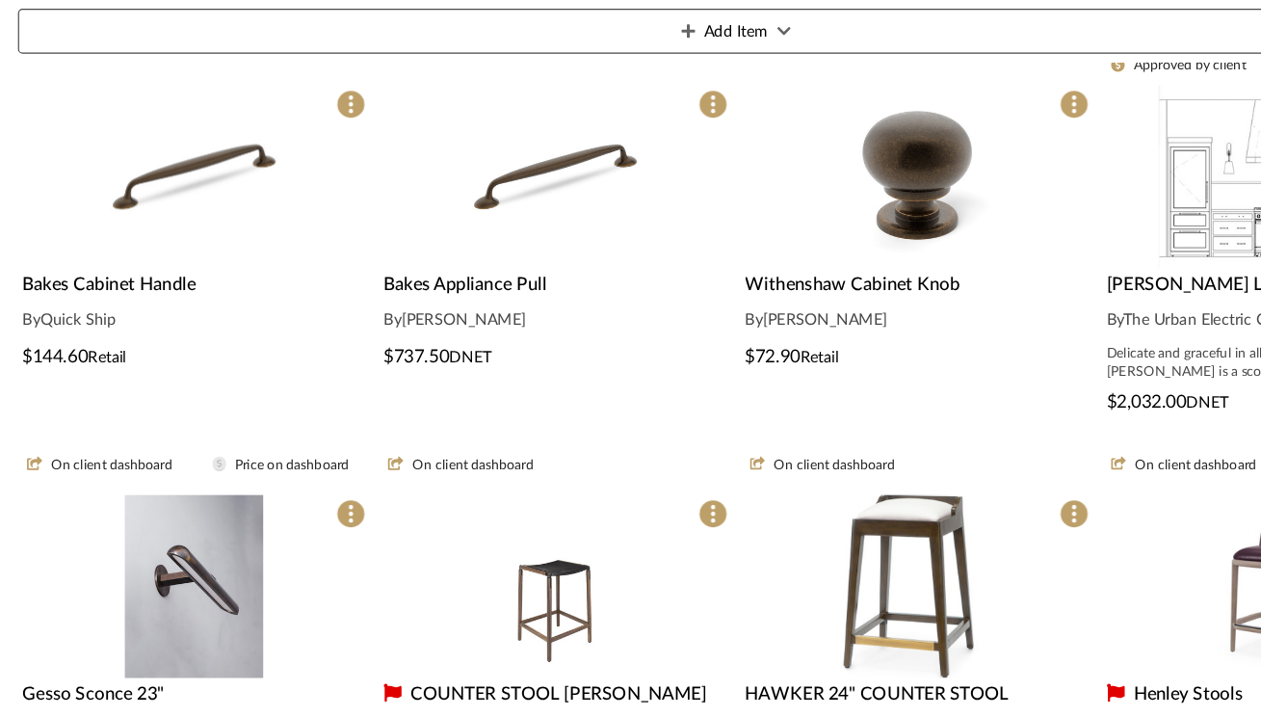
scroll to position [508, 0]
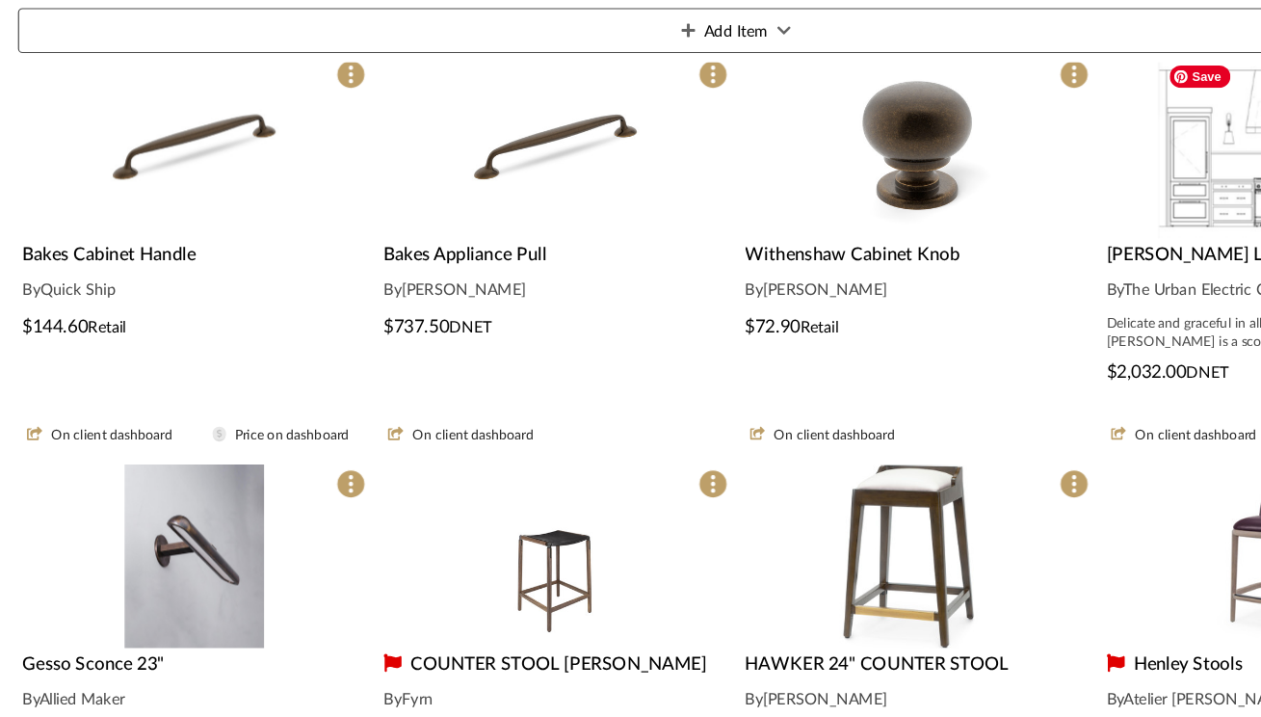
click at [620, 256] on img "0" at bounding box center [1096, 228] width 206 height 157
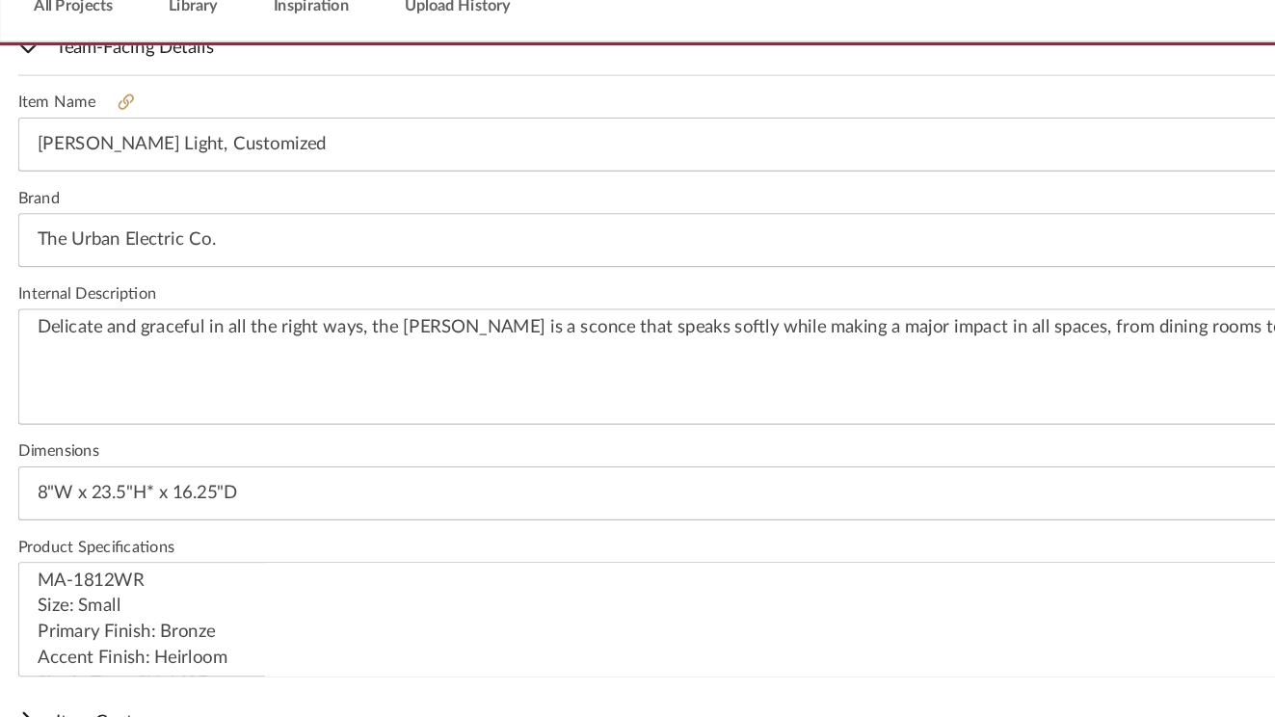
scroll to position [519, 0]
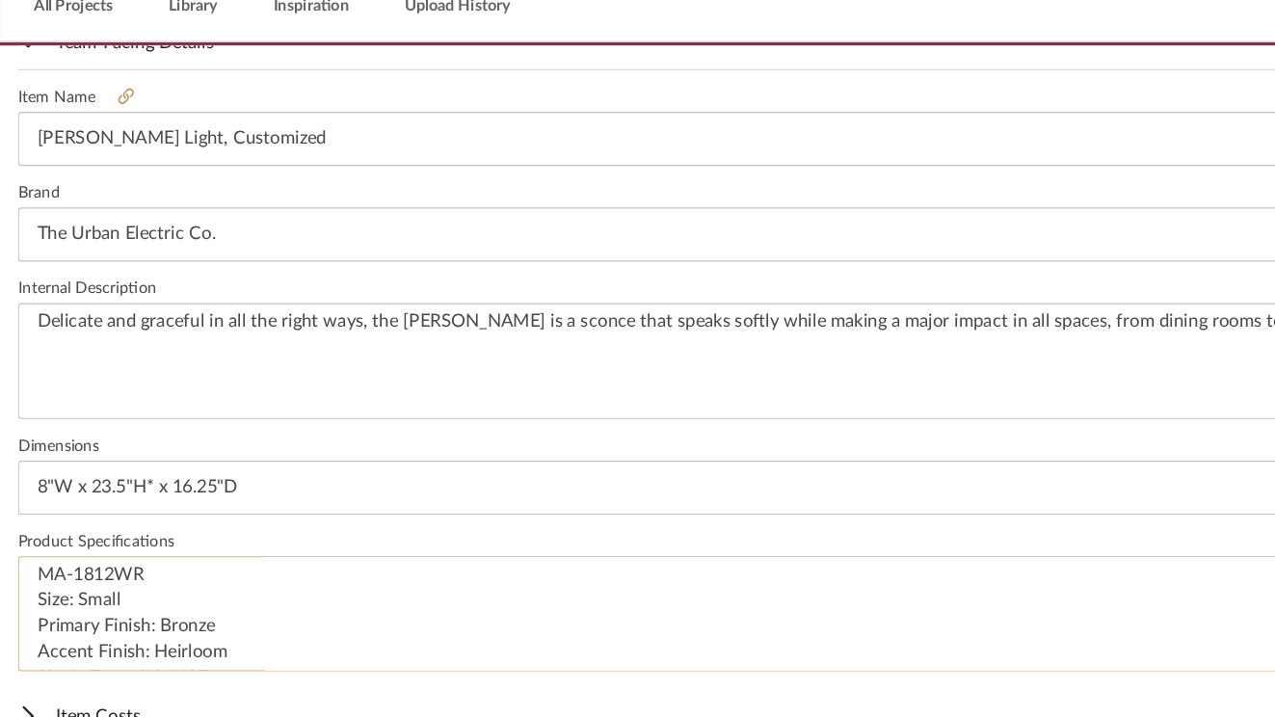
click at [127, 588] on textarea "MA-1812WR Size: Small Primary Finish: Bronze Accent Finish: Heirloom Shade Type…" at bounding box center [637, 628] width 1244 height 99
paste textarea "S"
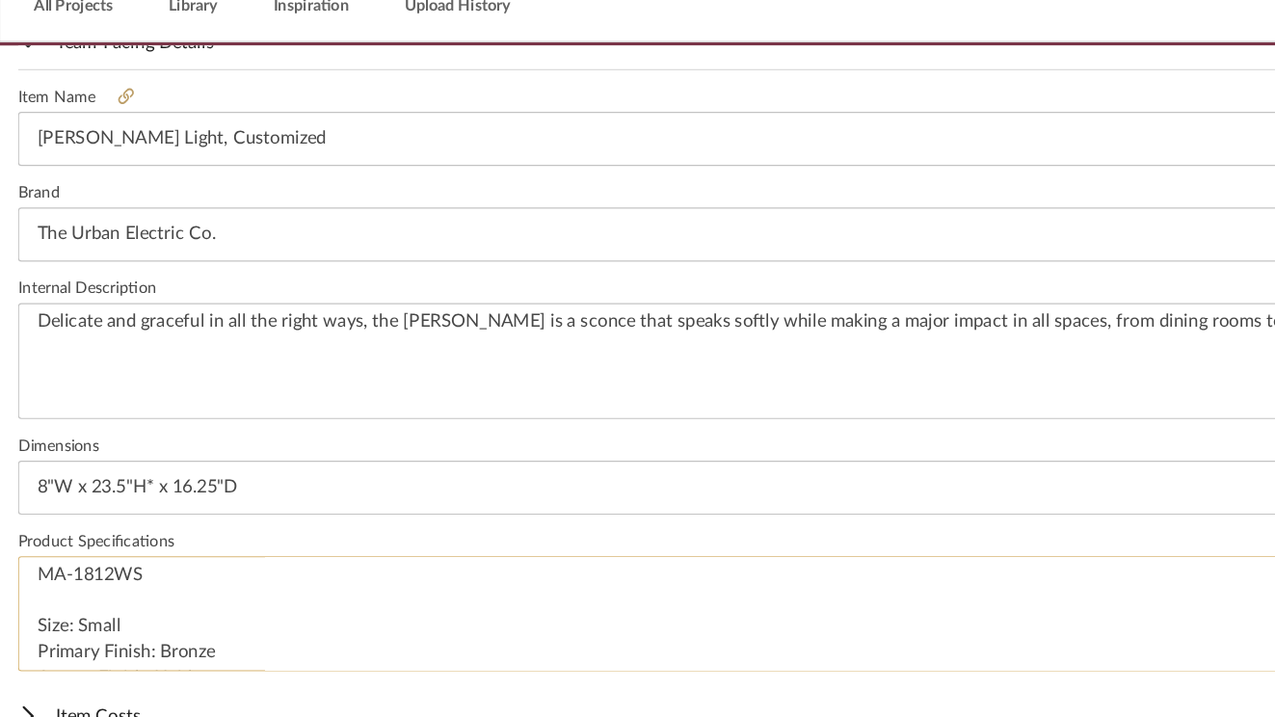
click at [87, 611] on textarea "MA-1812WS Size: Small Primary Finish: Bronze Accent Finish: Heirloom Shade Type…" at bounding box center [637, 628] width 1244 height 99
type textarea "MA-1812WS Size: Small Primary Finish: Bronze Accent Finish: Heirloom Shade Type…"
click at [620, 156] on mat-expansion-panel-header "Team-Facing Details" at bounding box center [637, 139] width 1275 height 46
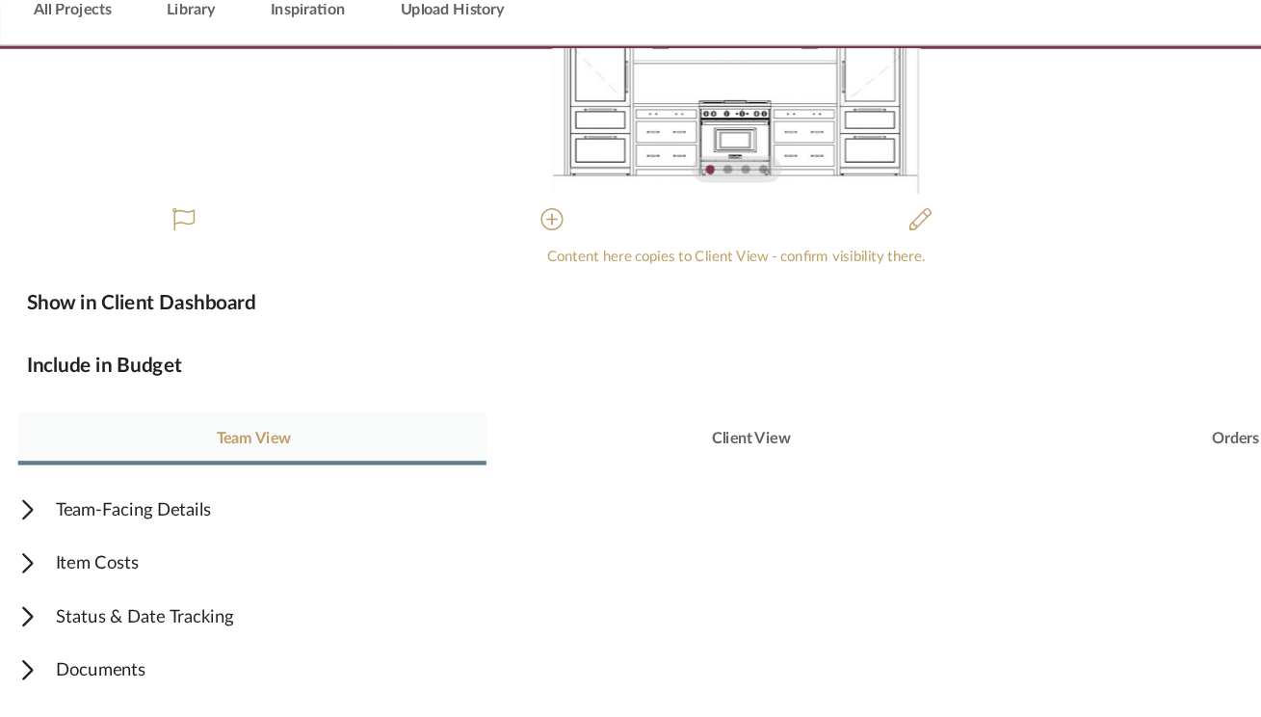
scroll to position [0, 0]
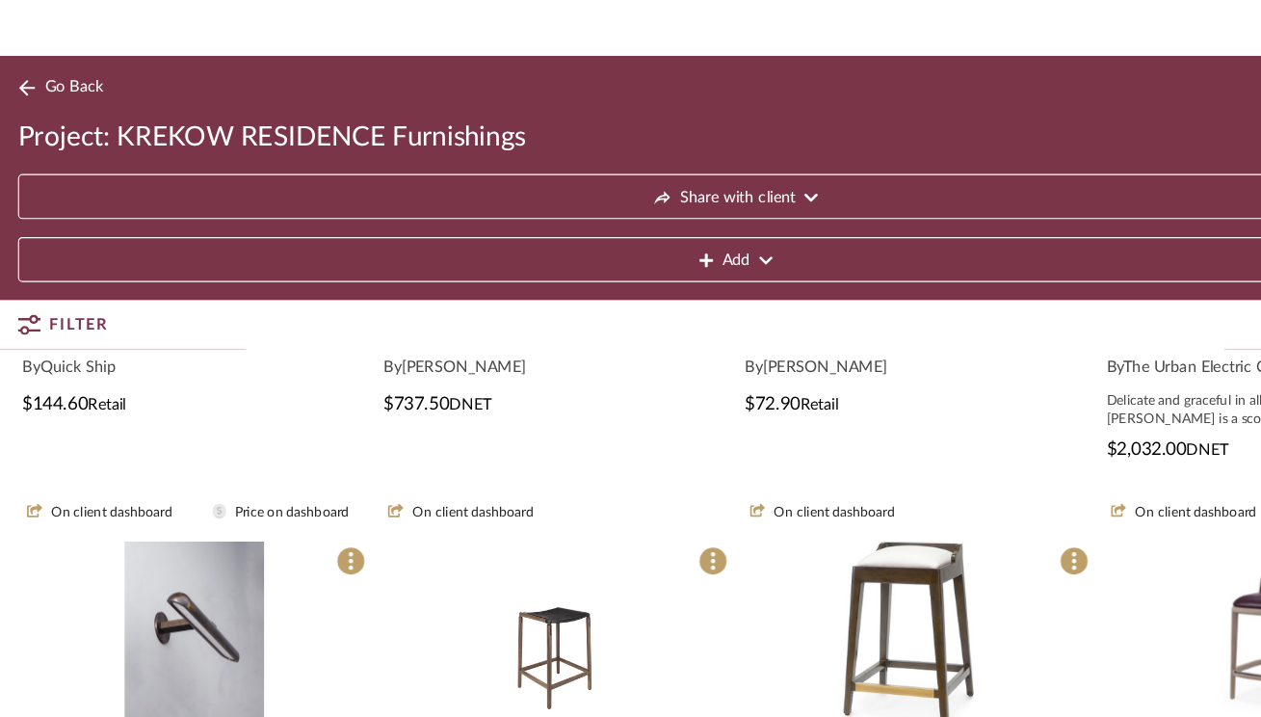
scroll to position [522, 0]
